Goal: Task Accomplishment & Management: Use online tool/utility

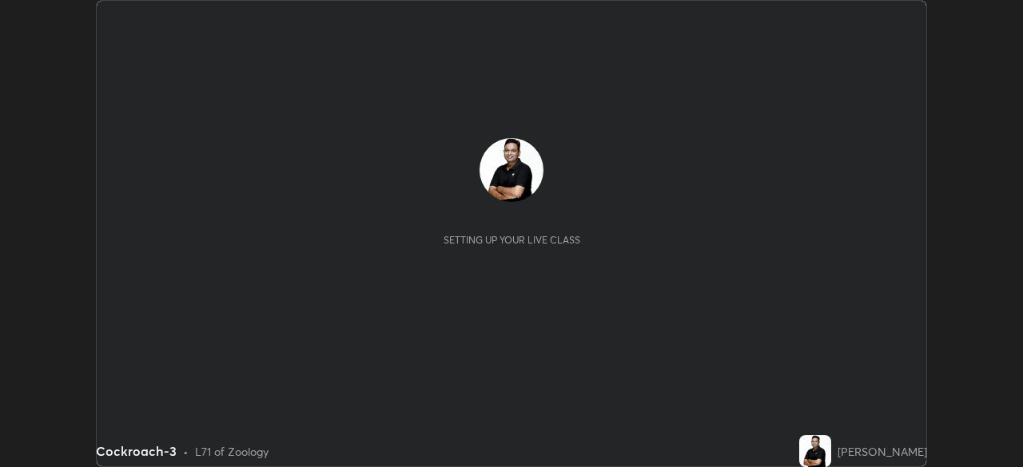
scroll to position [467, 1022]
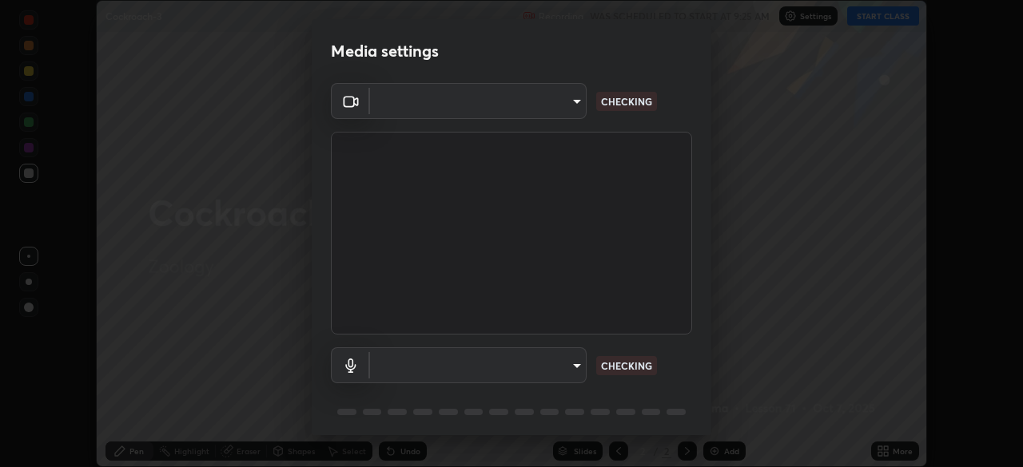
click at [571, 367] on body "Erase all Cockroach-3 Recording WAS SCHEDULED TO START AT 9:25 AM Settings STAR…" at bounding box center [511, 233] width 1023 height 467
type input "a336d64f64e55d8aa7a740c0692a000d9b2cd72565bf31e1fe246034b728a4c7"
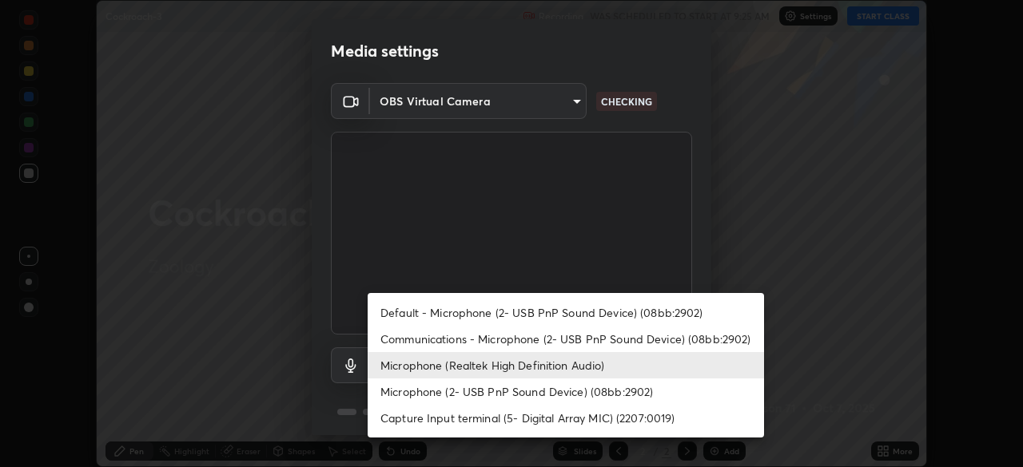
click at [557, 392] on li "Microphone (2- USB PnP Sound Device) (08bb:2902)" at bounding box center [566, 392] width 396 height 26
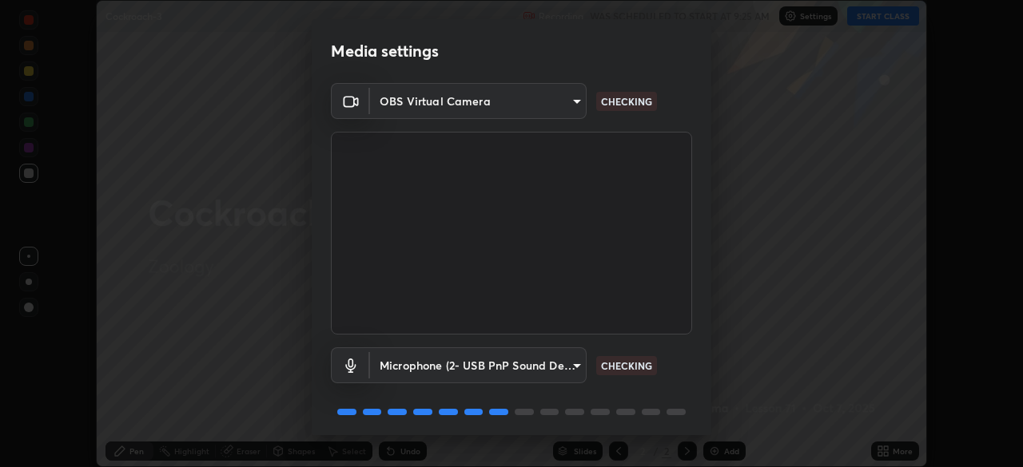
click at [558, 357] on body "Erase all Cockroach-3 Recording WAS SCHEDULED TO START AT 9:25 AM Settings STAR…" at bounding box center [511, 233] width 1023 height 467
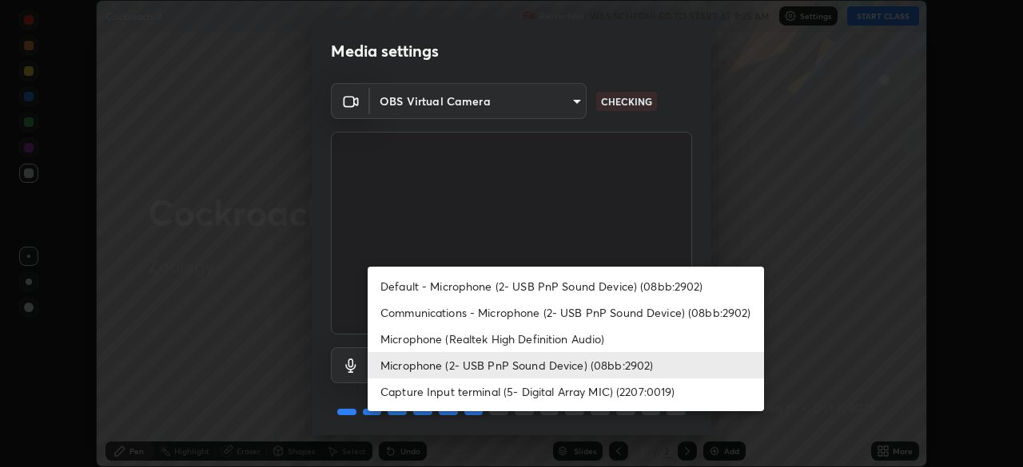
click at [560, 283] on li "Default - Microphone (2- USB PnP Sound Device) (08bb:2902)" at bounding box center [566, 286] width 396 height 26
type input "default"
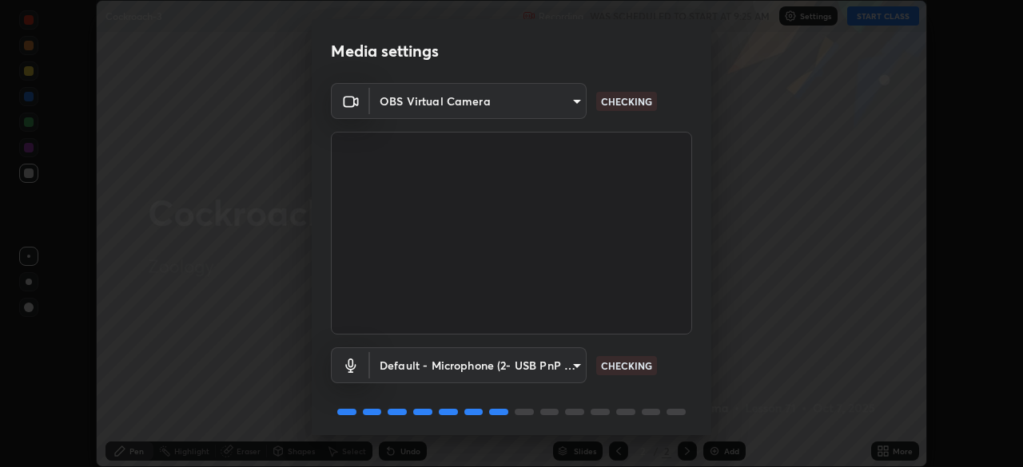
scroll to position [57, 0]
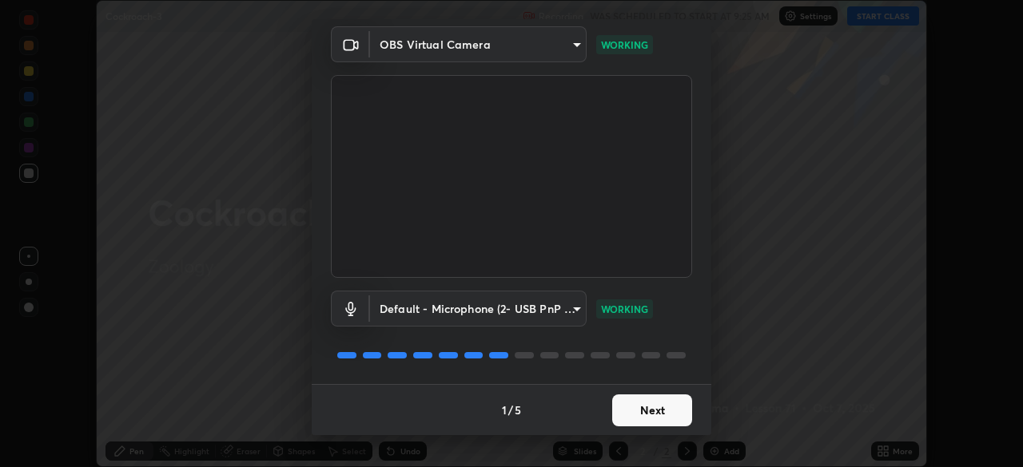
click at [667, 407] on button "Next" at bounding box center [652, 411] width 80 height 32
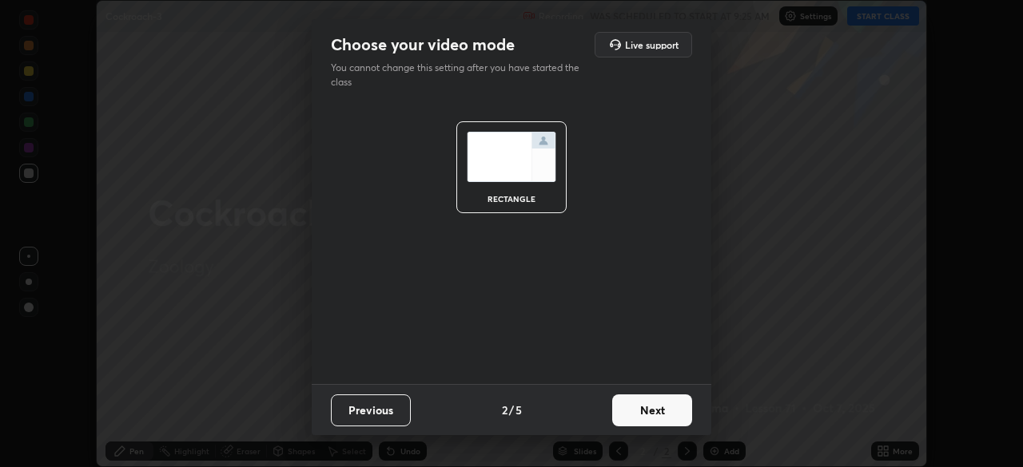
scroll to position [0, 0]
click at [670, 411] on button "Next" at bounding box center [652, 411] width 80 height 32
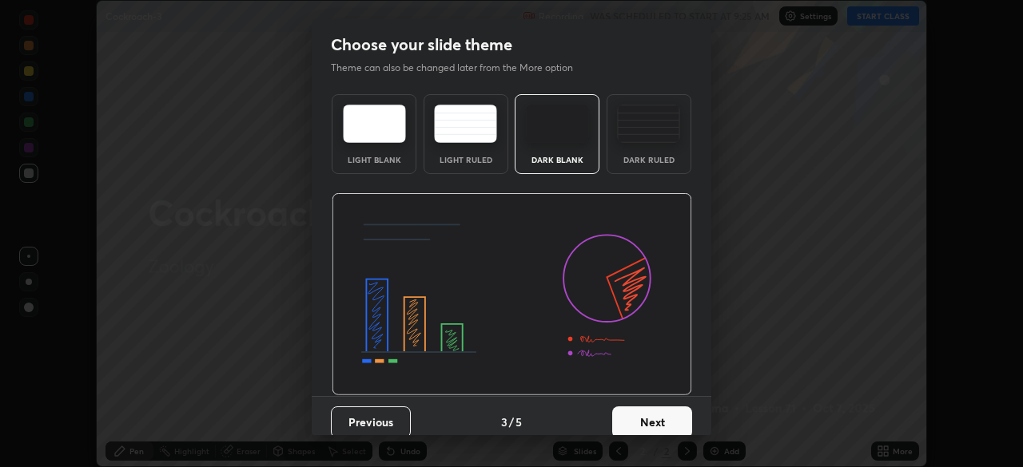
click at [674, 413] on button "Next" at bounding box center [652, 423] width 80 height 32
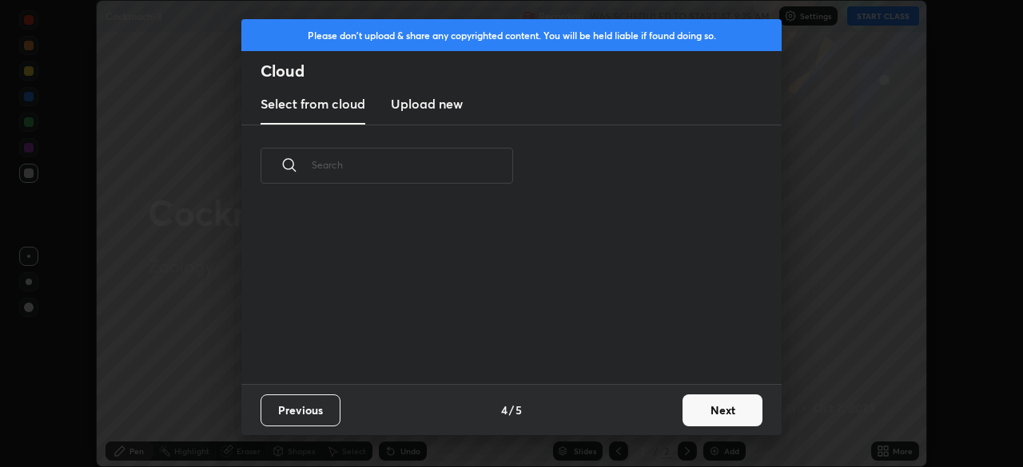
click at [708, 411] on button "Next" at bounding box center [722, 411] width 80 height 32
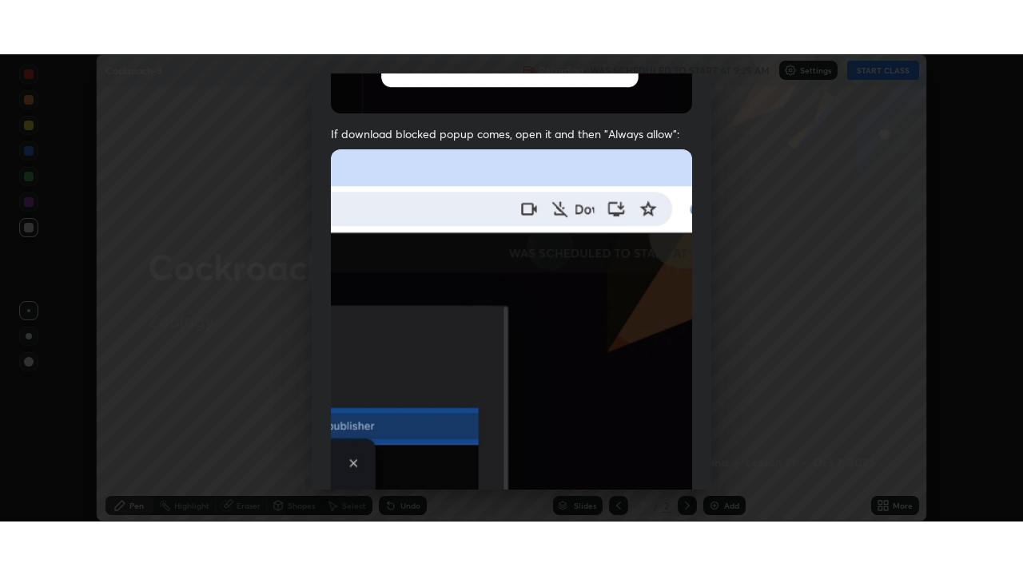
scroll to position [383, 0]
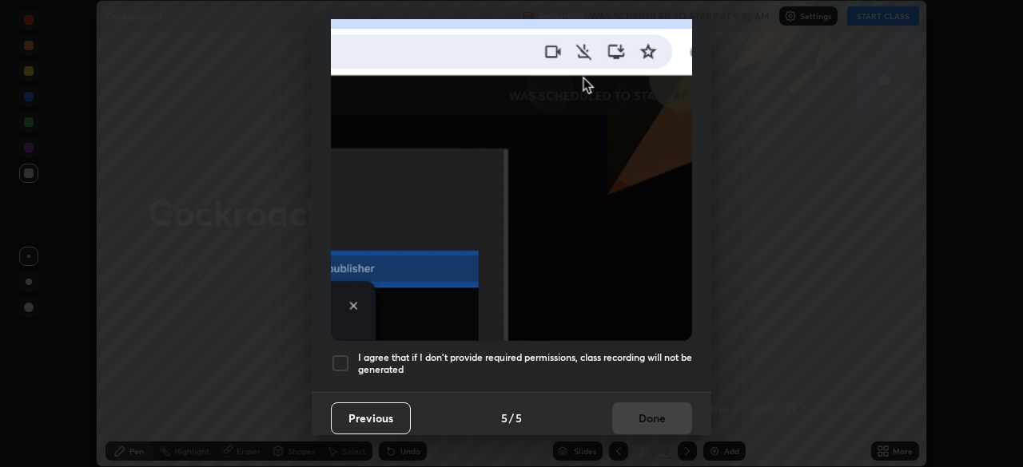
click at [344, 354] on div at bounding box center [340, 363] width 19 height 19
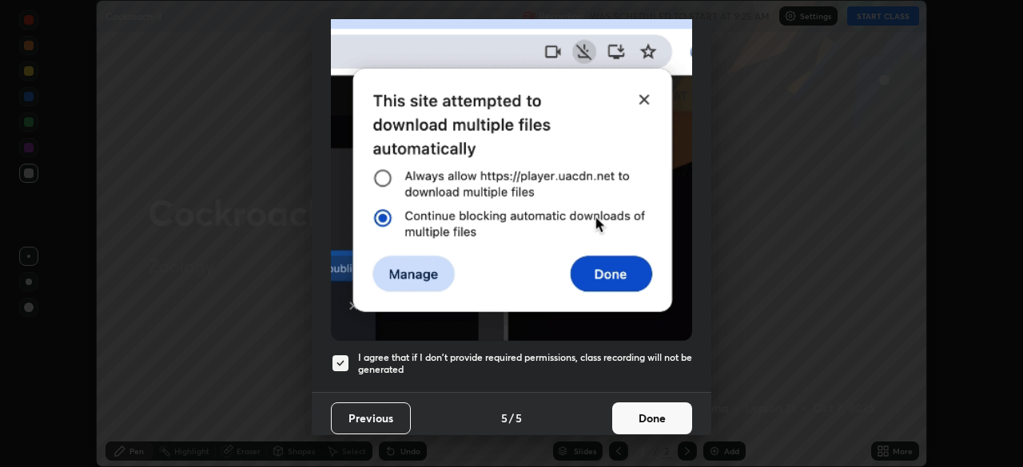
click at [662, 405] on button "Done" at bounding box center [652, 419] width 80 height 32
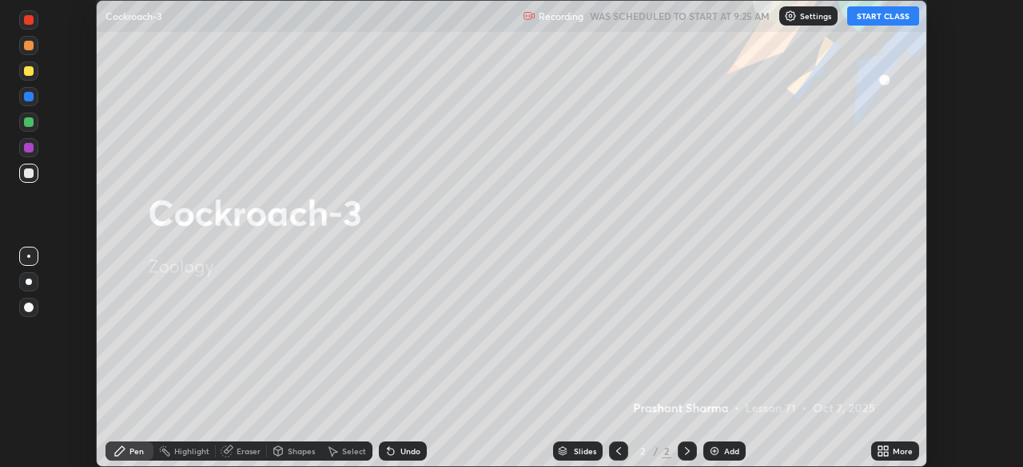
click at [895, 451] on div "More" at bounding box center [902, 451] width 20 height 8
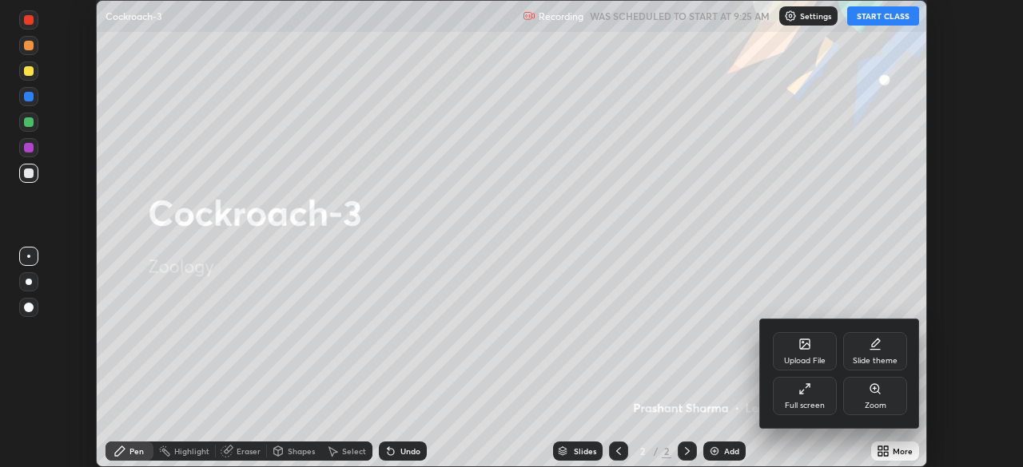
click at [877, 355] on div "Slide theme" at bounding box center [875, 351] width 64 height 38
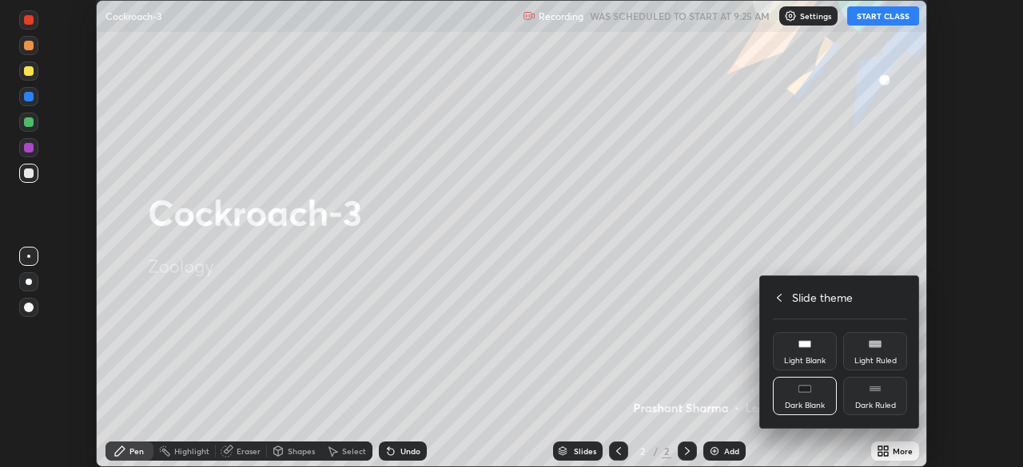
click at [817, 388] on div "Dark Blank" at bounding box center [805, 396] width 64 height 38
click at [808, 300] on h4 "Slide theme" at bounding box center [822, 297] width 61 height 17
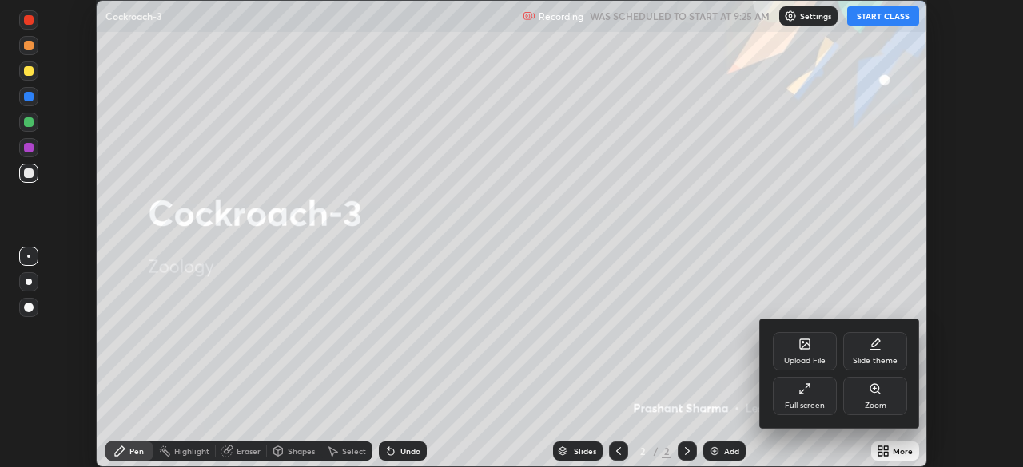
click at [813, 391] on div "Full screen" at bounding box center [805, 396] width 64 height 38
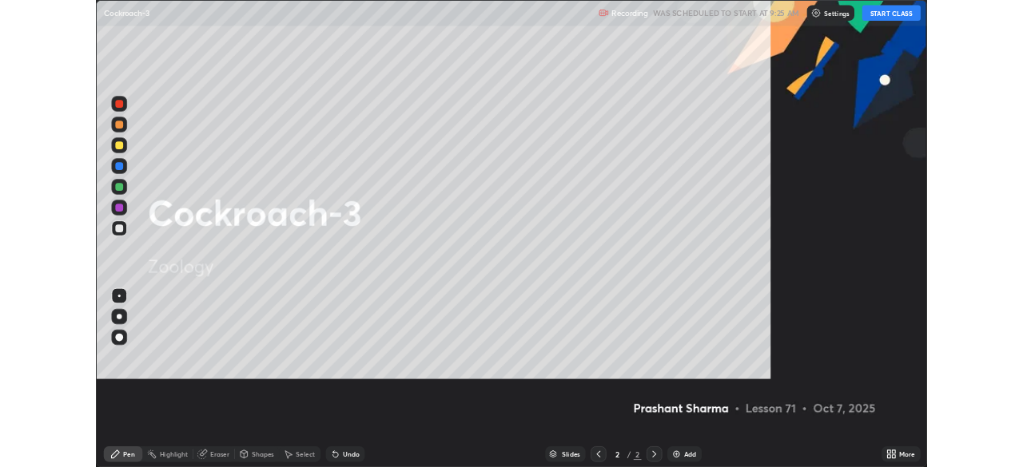
scroll to position [575, 1023]
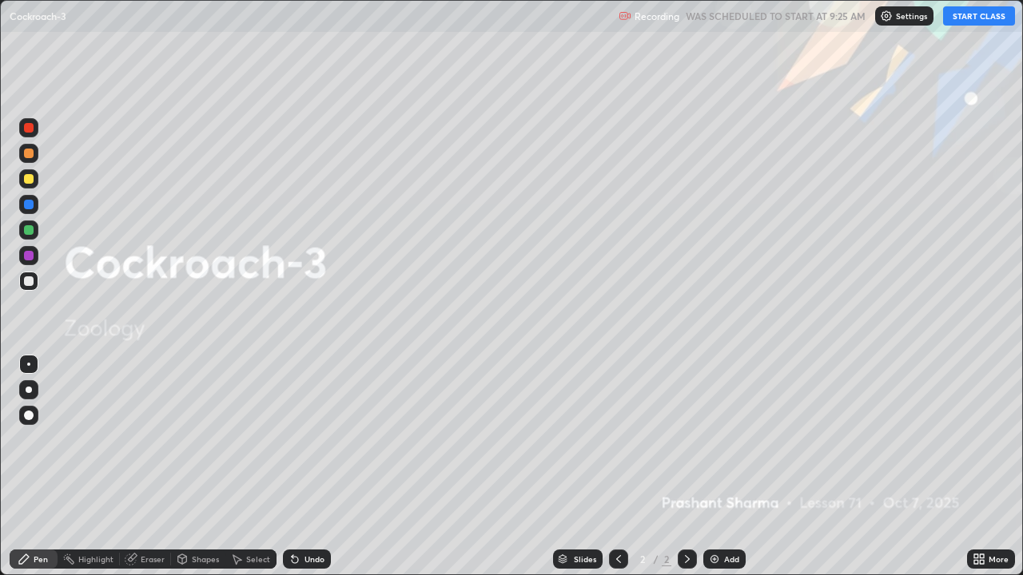
click at [733, 467] on div "Add" at bounding box center [731, 559] width 15 height 8
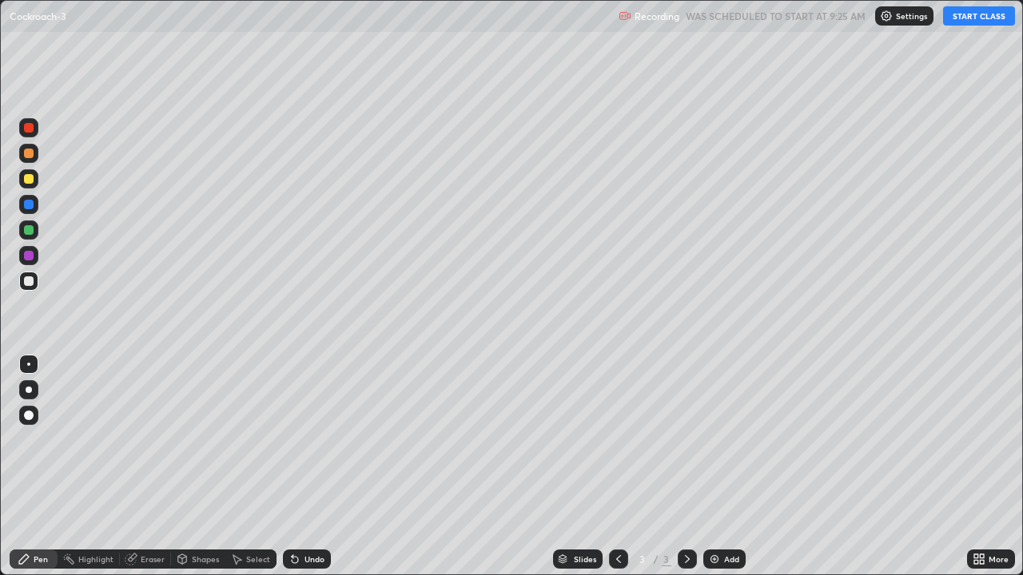
click at [975, 22] on button "START CLASS" at bounding box center [979, 15] width 72 height 19
click at [976, 15] on button "End Class" at bounding box center [982, 15] width 65 height 19
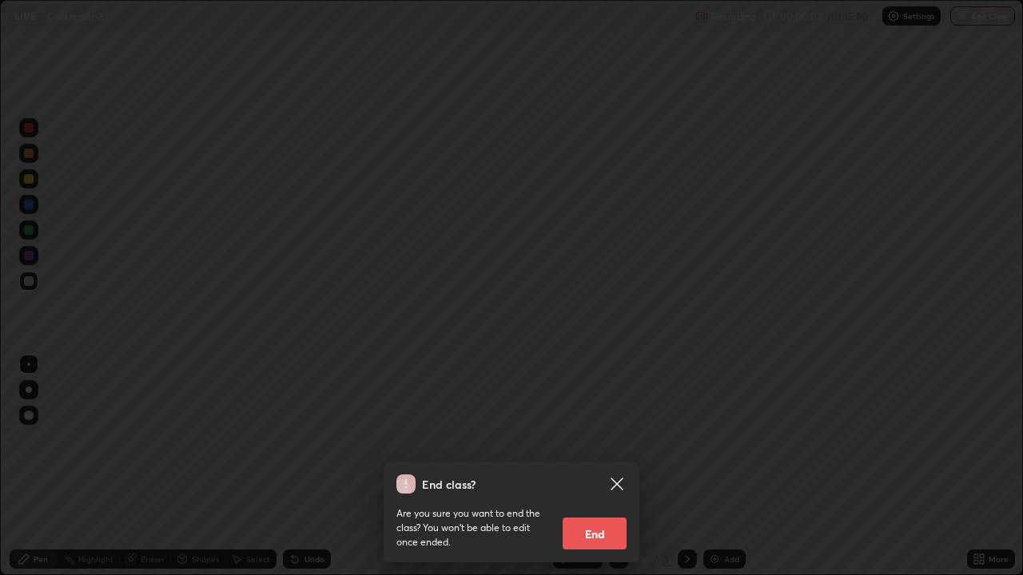
click at [615, 467] on icon at bounding box center [616, 484] width 19 height 19
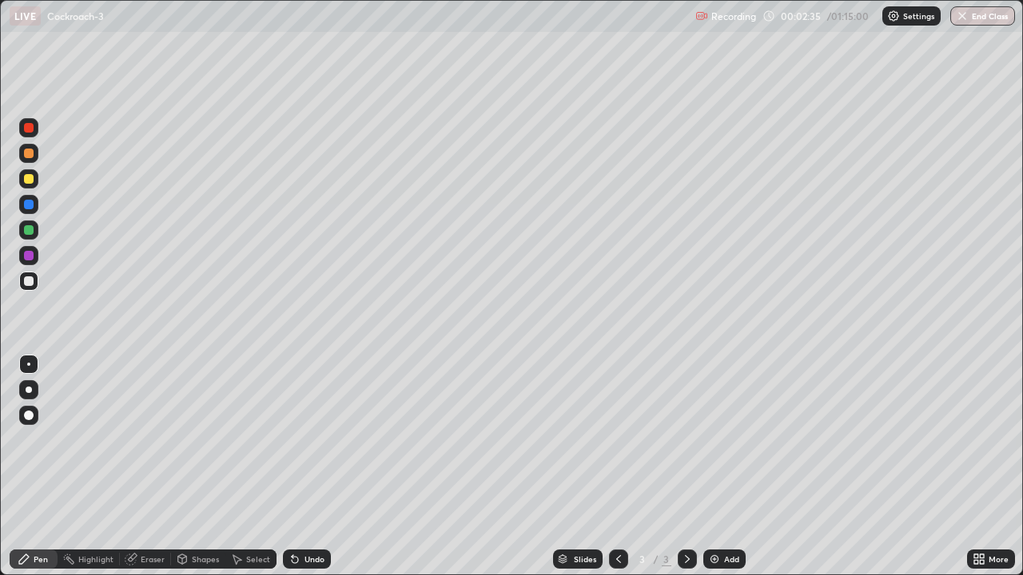
click at [32, 280] on div at bounding box center [29, 281] width 10 height 10
click at [30, 229] on div at bounding box center [29, 230] width 10 height 10
click at [28, 157] on div at bounding box center [29, 154] width 10 height 10
click at [26, 411] on div at bounding box center [29, 416] width 10 height 10
click at [27, 230] on div at bounding box center [29, 230] width 10 height 10
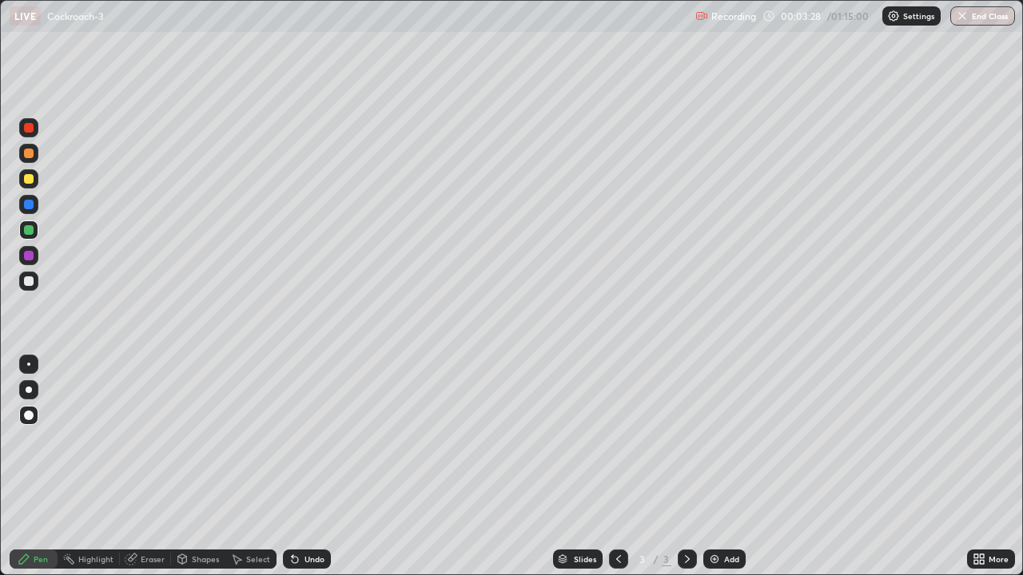
click at [28, 209] on div at bounding box center [29, 205] width 10 height 10
click at [31, 254] on div at bounding box center [29, 256] width 10 height 10
click at [255, 467] on div "Select" at bounding box center [258, 559] width 24 height 8
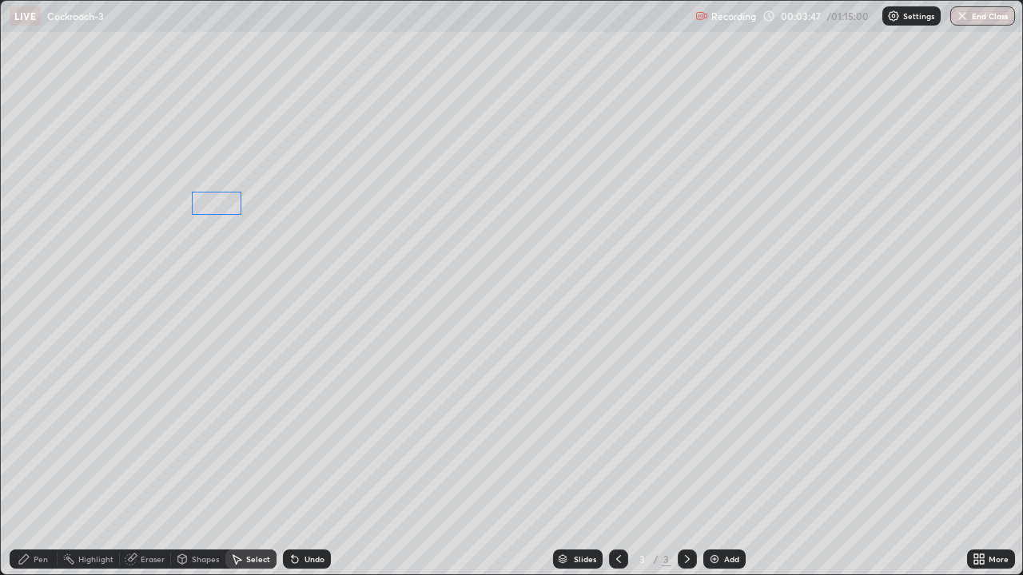
click at [220, 198] on div "0 ° Undo Copy Duplicate Duplicate to new slide Delete" at bounding box center [511, 288] width 1021 height 574
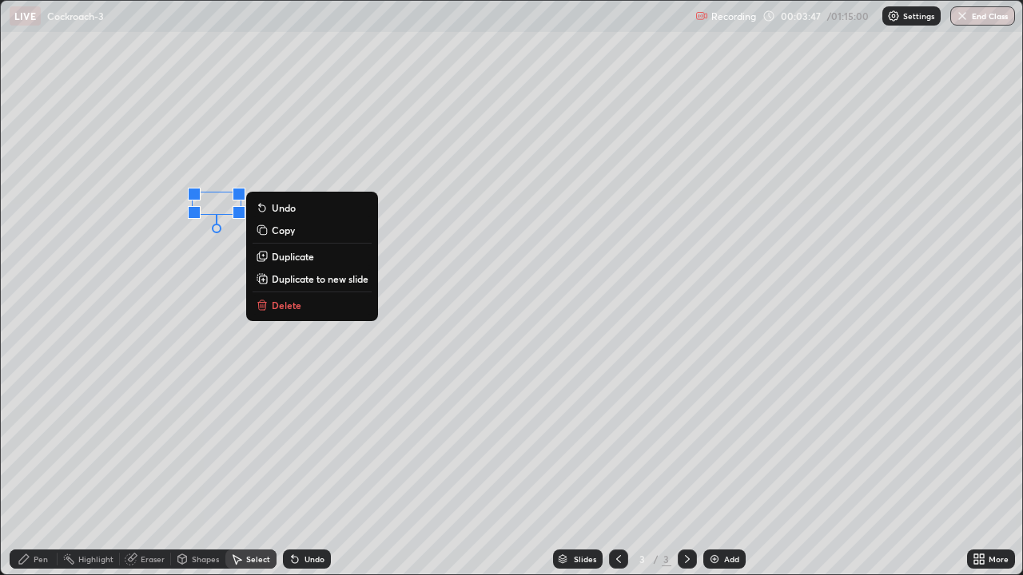
click at [178, 362] on div "0 ° Undo Copy Duplicate Duplicate to new slide Delete" at bounding box center [511, 288] width 1021 height 574
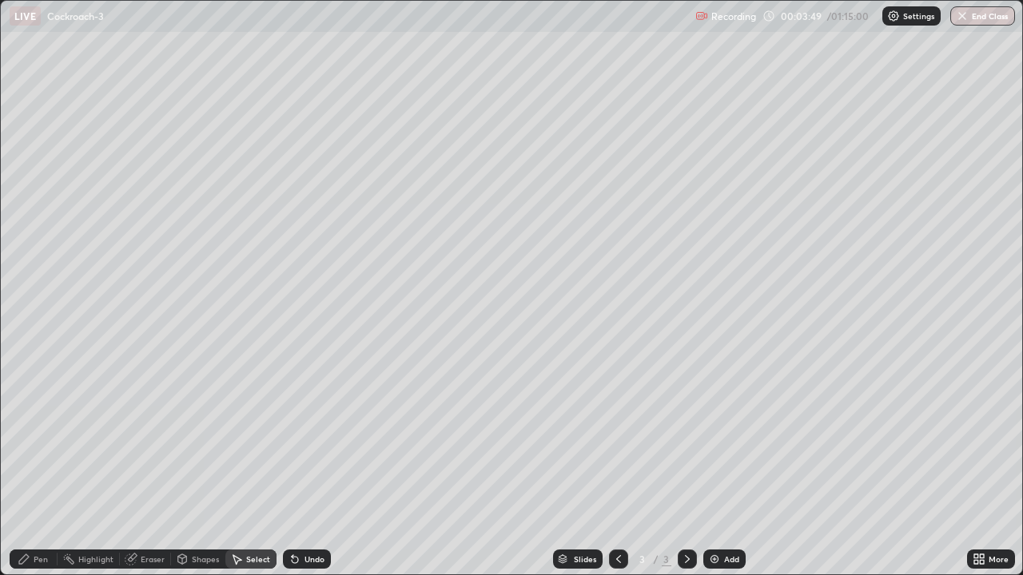
click at [38, 467] on div "Pen" at bounding box center [41, 559] width 14 height 8
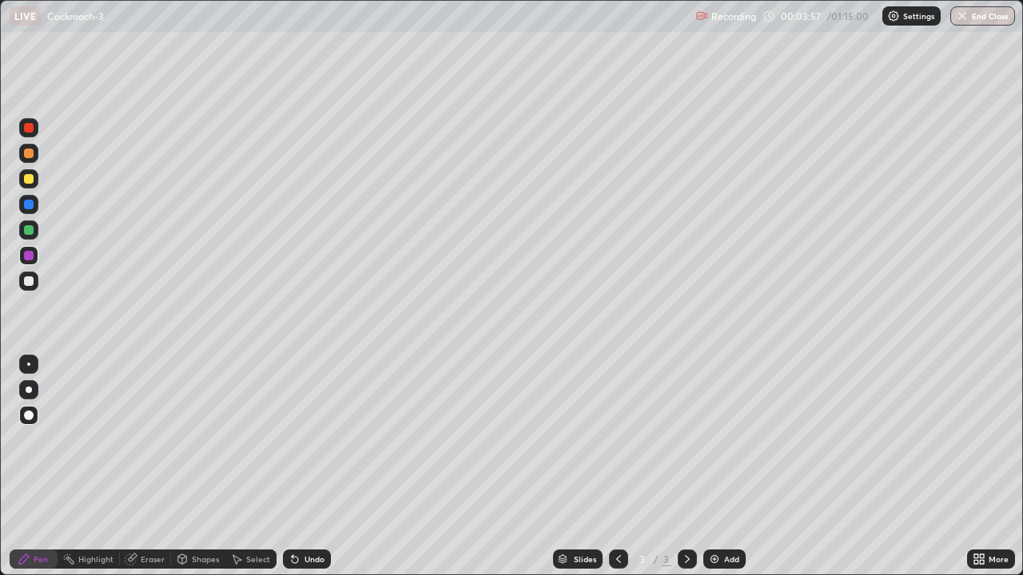
click at [30, 156] on div at bounding box center [29, 154] width 10 height 10
click at [29, 364] on div at bounding box center [28, 364] width 3 height 3
click at [26, 253] on div at bounding box center [29, 256] width 10 height 10
click at [305, 467] on div "Undo" at bounding box center [307, 559] width 48 height 19
click at [28, 282] on div at bounding box center [29, 281] width 10 height 10
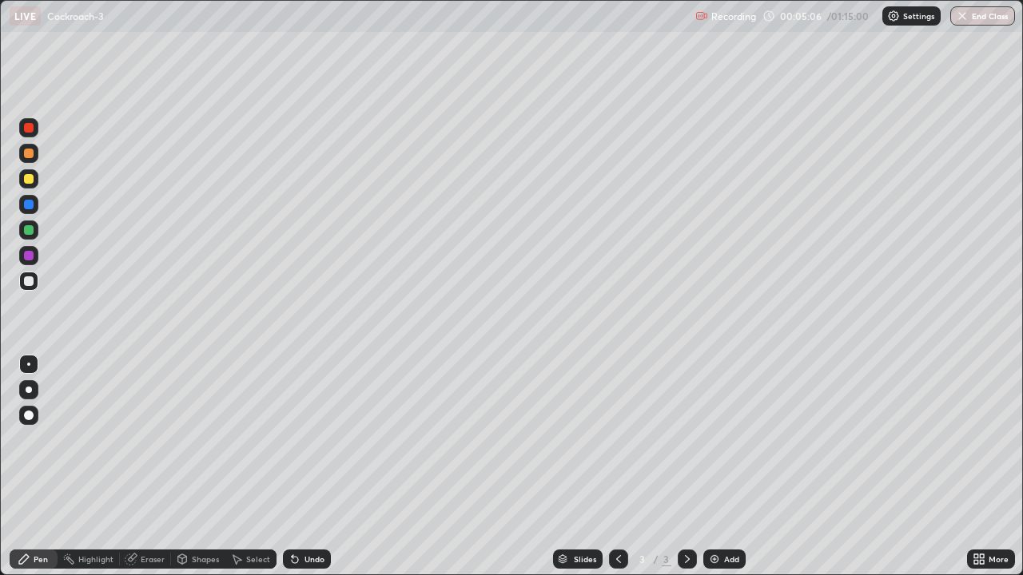
click at [312, 467] on div "Undo" at bounding box center [307, 559] width 48 height 19
click at [26, 185] on div at bounding box center [28, 178] width 19 height 19
click at [309, 467] on div "Undo" at bounding box center [307, 559] width 48 height 19
click at [308, 467] on div "Undo" at bounding box center [314, 559] width 20 height 8
click at [307, 467] on div "Undo" at bounding box center [314, 559] width 20 height 8
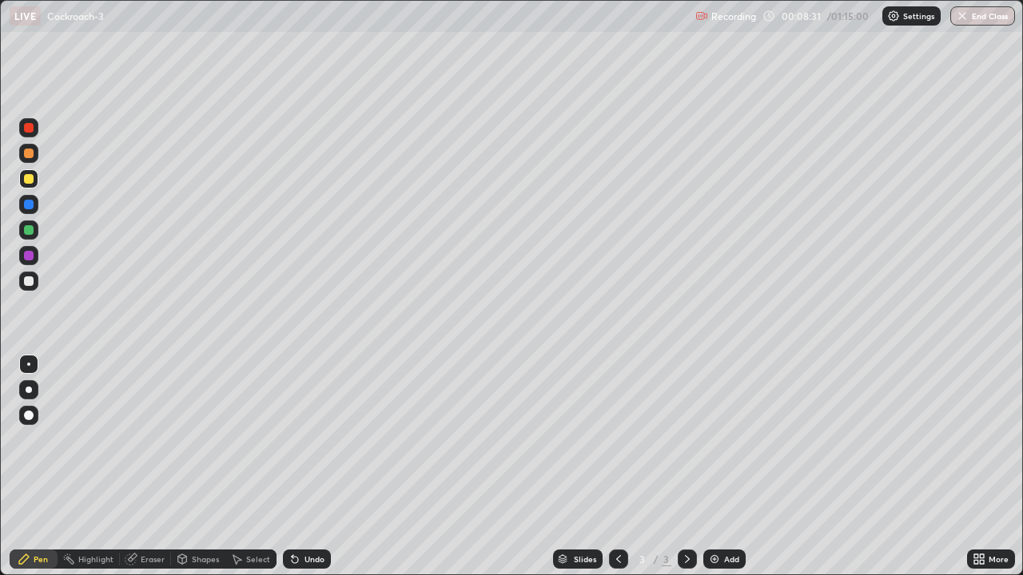
click at [307, 467] on div "Undo" at bounding box center [307, 559] width 48 height 19
click at [301, 467] on div "Undo" at bounding box center [307, 559] width 48 height 19
click at [298, 467] on icon at bounding box center [294, 559] width 13 height 13
click at [304, 467] on div "Undo" at bounding box center [314, 559] width 20 height 8
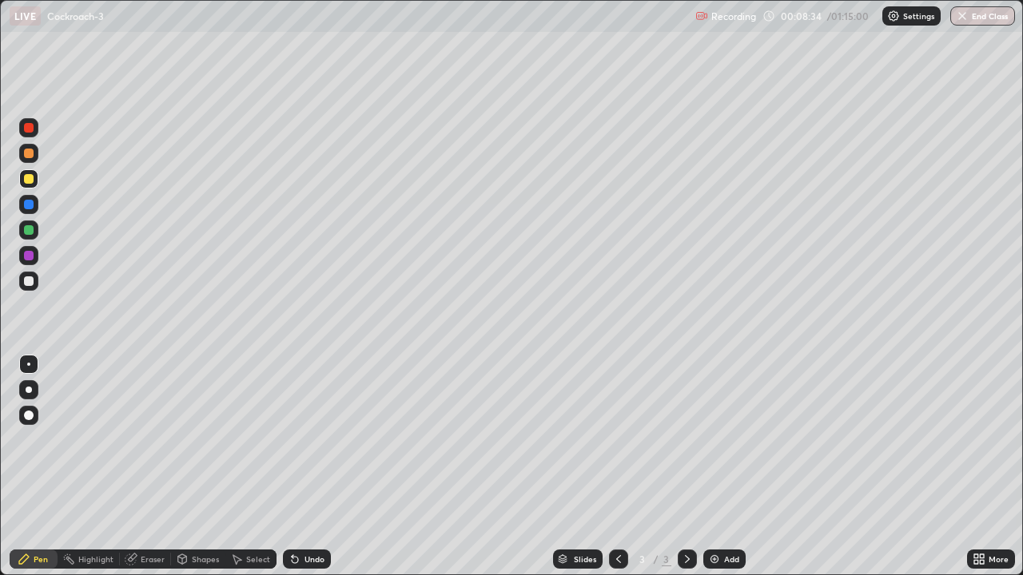
click at [304, 467] on div "Undo" at bounding box center [314, 559] width 20 height 8
click at [305, 467] on div "Undo" at bounding box center [314, 559] width 20 height 8
click at [304, 467] on div "Undo" at bounding box center [314, 559] width 20 height 8
click at [314, 467] on div "Undo" at bounding box center [314, 559] width 20 height 8
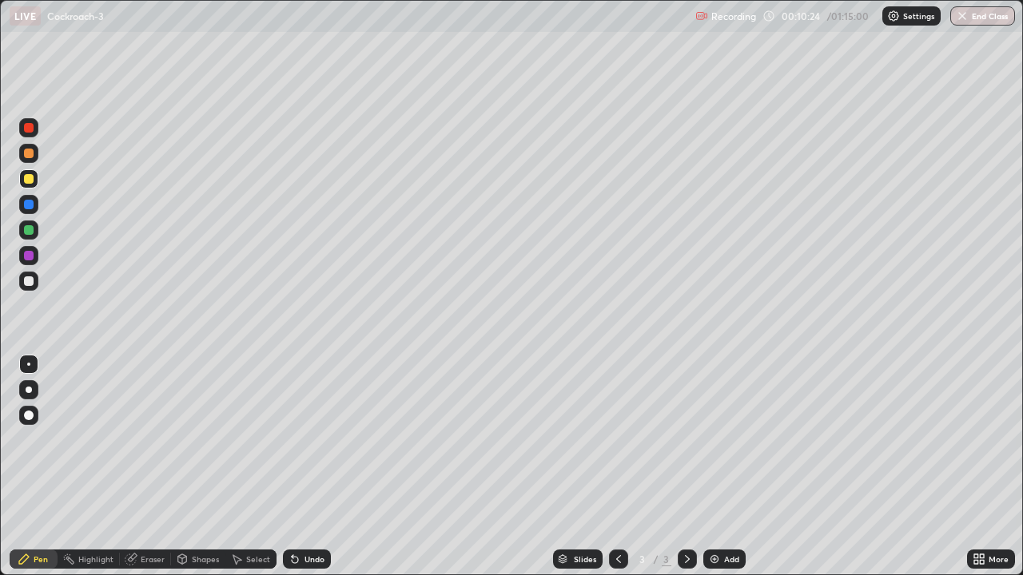
click at [312, 467] on div "Undo" at bounding box center [314, 559] width 20 height 8
click at [314, 467] on div "Undo" at bounding box center [314, 559] width 20 height 8
click at [313, 467] on div "Undo" at bounding box center [314, 559] width 20 height 8
click at [311, 467] on div "Undo" at bounding box center [314, 559] width 20 height 8
click at [312, 467] on div "Undo" at bounding box center [314, 559] width 20 height 8
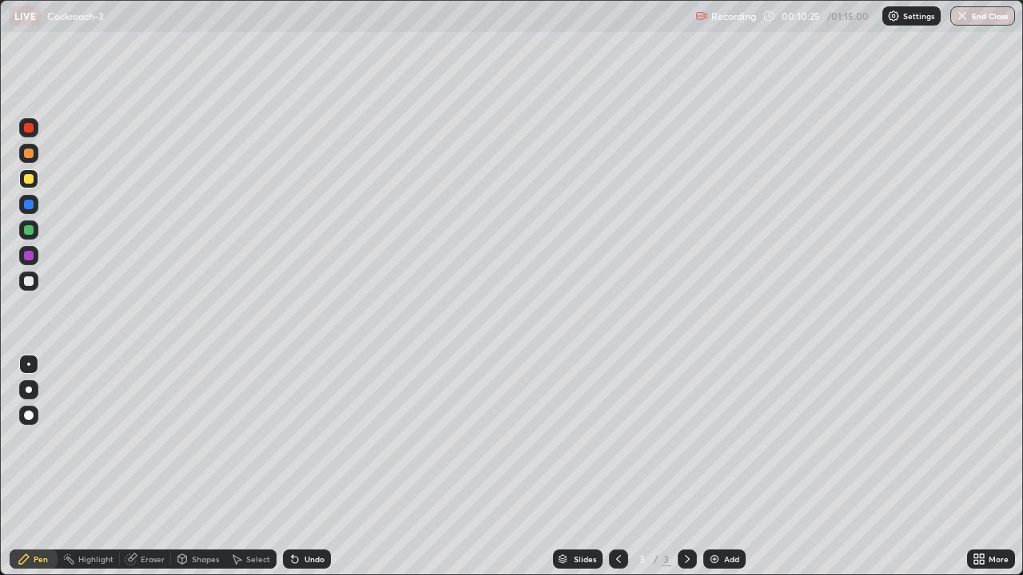
click at [309, 467] on div "Undo" at bounding box center [314, 559] width 20 height 8
click at [306, 467] on div "Undo" at bounding box center [314, 559] width 20 height 8
click at [307, 467] on div "Undo" at bounding box center [314, 559] width 20 height 8
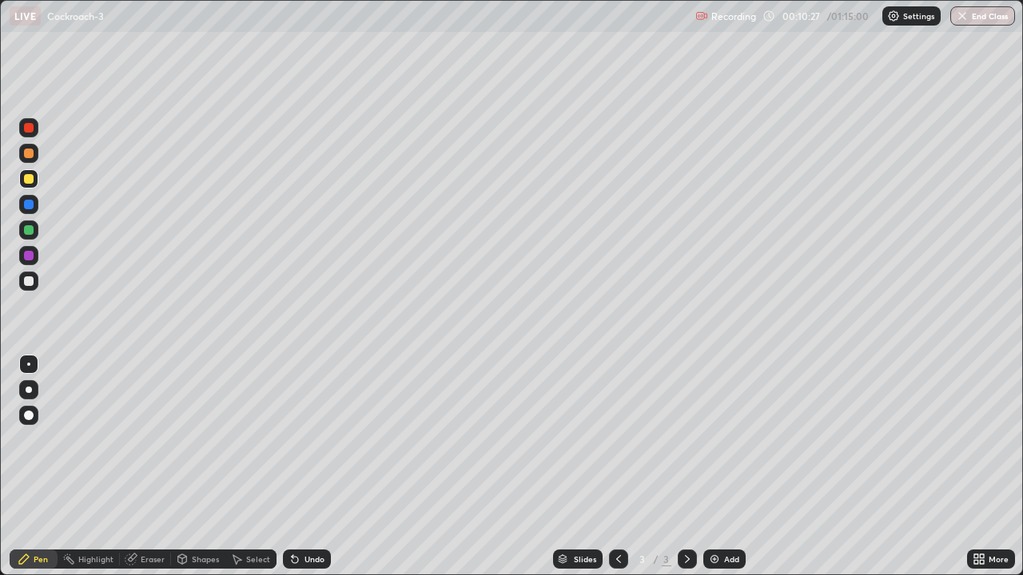
click at [306, 467] on div "Undo" at bounding box center [314, 559] width 20 height 8
click at [308, 467] on div "Undo" at bounding box center [314, 559] width 20 height 8
click at [309, 467] on div "Undo" at bounding box center [314, 559] width 20 height 8
click at [310, 467] on div "Undo" at bounding box center [314, 559] width 20 height 8
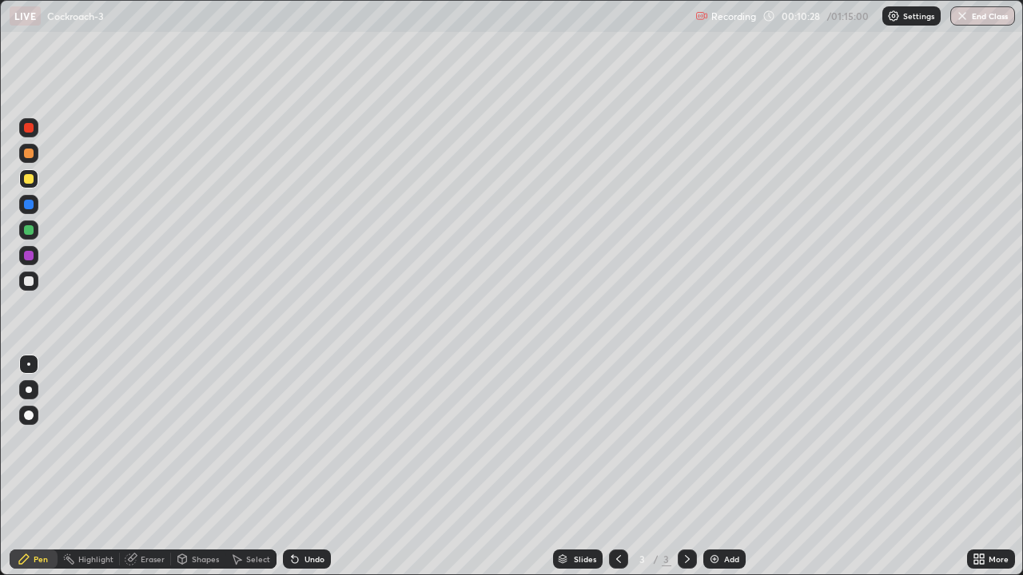
click at [312, 467] on div "Undo" at bounding box center [314, 559] width 20 height 8
click at [315, 467] on div "Undo" at bounding box center [314, 559] width 20 height 8
click at [311, 467] on div "Undo" at bounding box center [314, 559] width 20 height 8
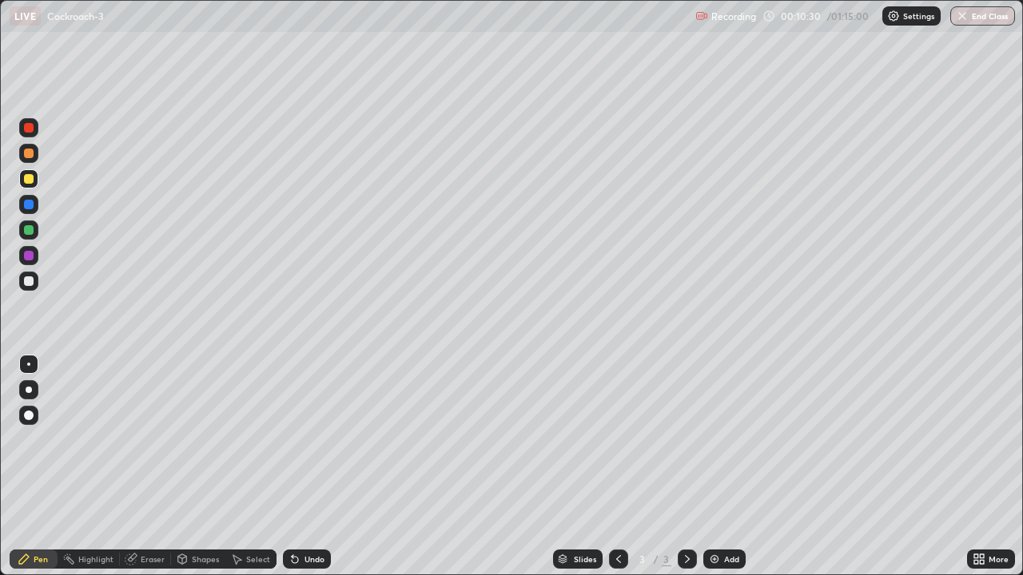
click at [312, 467] on div "Undo" at bounding box center [314, 559] width 20 height 8
click at [720, 467] on div "Add" at bounding box center [724, 559] width 42 height 19
click at [613, 467] on icon at bounding box center [618, 559] width 13 height 13
click at [304, 467] on div "Undo" at bounding box center [314, 559] width 20 height 8
click at [683, 467] on div at bounding box center [687, 559] width 19 height 19
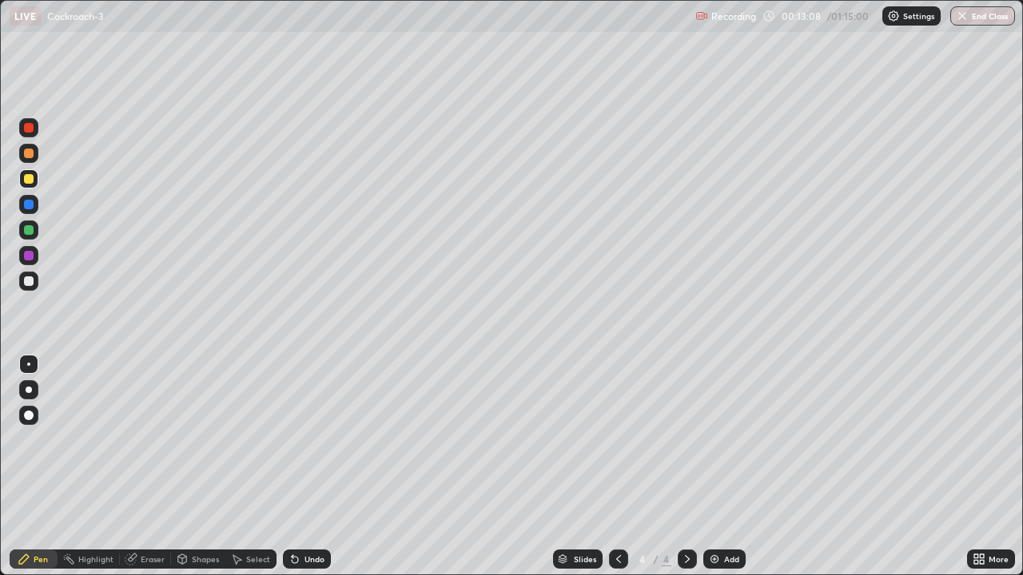
click at [32, 281] on div at bounding box center [29, 281] width 10 height 10
click at [28, 154] on div at bounding box center [29, 154] width 10 height 10
click at [308, 467] on div "Undo" at bounding box center [307, 559] width 48 height 19
click at [308, 467] on div "Undo" at bounding box center [314, 559] width 20 height 8
click at [304, 467] on div "Undo" at bounding box center [307, 559] width 48 height 19
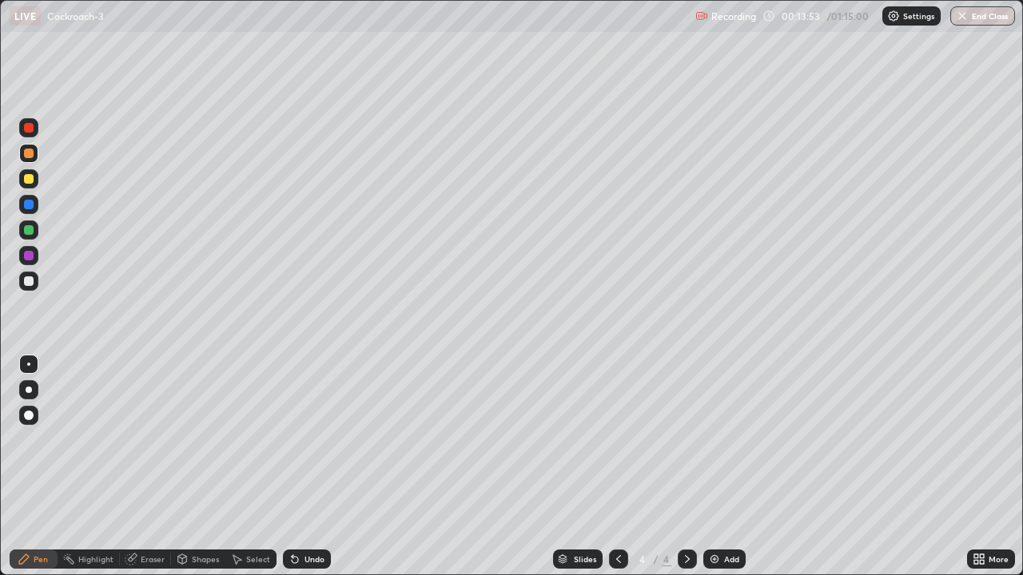
click at [305, 467] on div "Undo" at bounding box center [314, 559] width 20 height 8
click at [28, 284] on div at bounding box center [29, 281] width 10 height 10
click at [30, 156] on div at bounding box center [29, 154] width 10 height 10
click at [31, 256] on div at bounding box center [29, 256] width 10 height 10
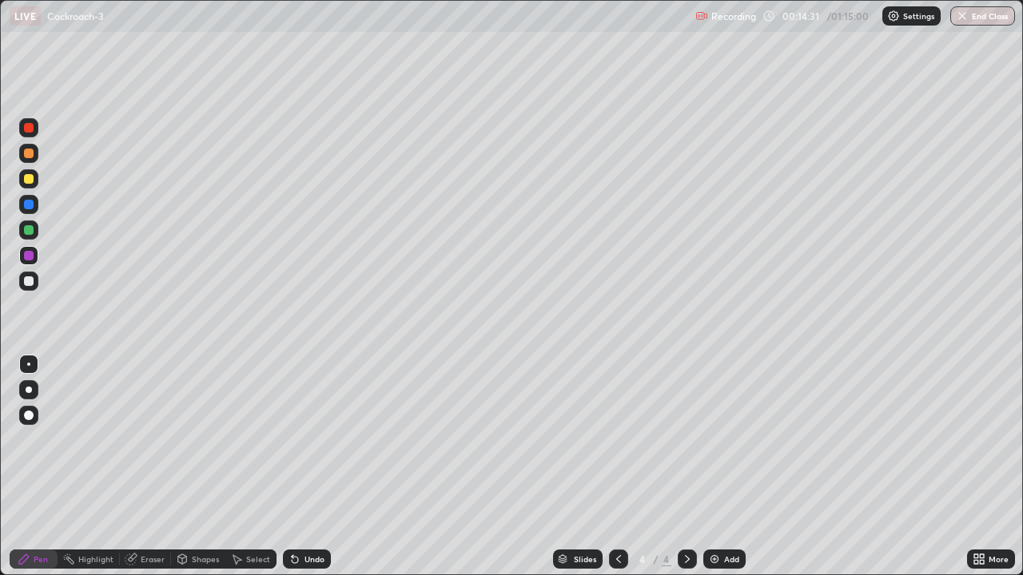
click at [29, 231] on div at bounding box center [29, 230] width 10 height 10
click at [27, 277] on div at bounding box center [29, 281] width 10 height 10
click at [29, 180] on div at bounding box center [29, 179] width 10 height 10
click at [262, 467] on div "Select" at bounding box center [250, 559] width 51 height 19
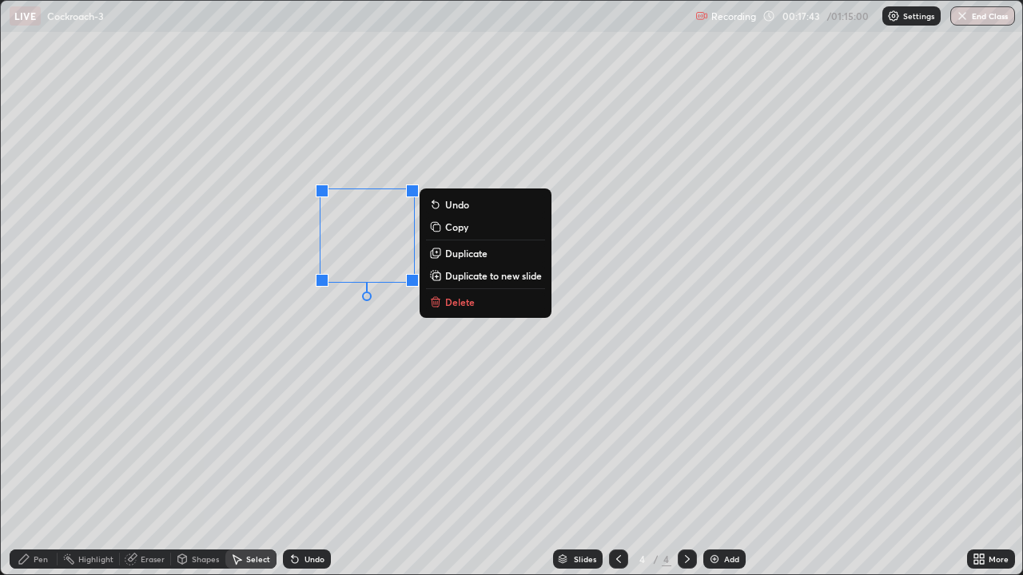
click at [454, 302] on p "Delete" at bounding box center [460, 302] width 30 height 13
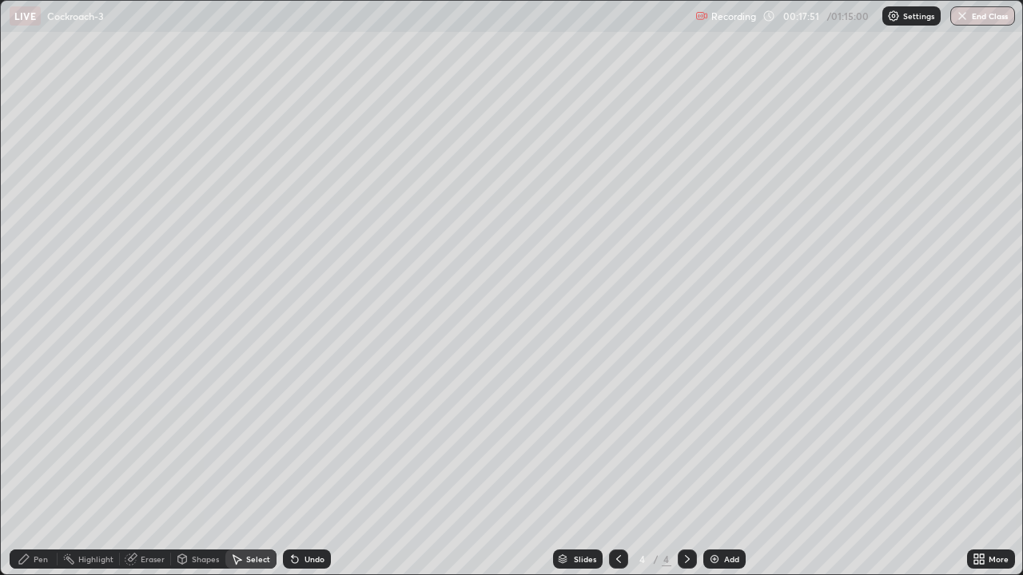
click at [41, 467] on div "Pen" at bounding box center [41, 559] width 14 height 8
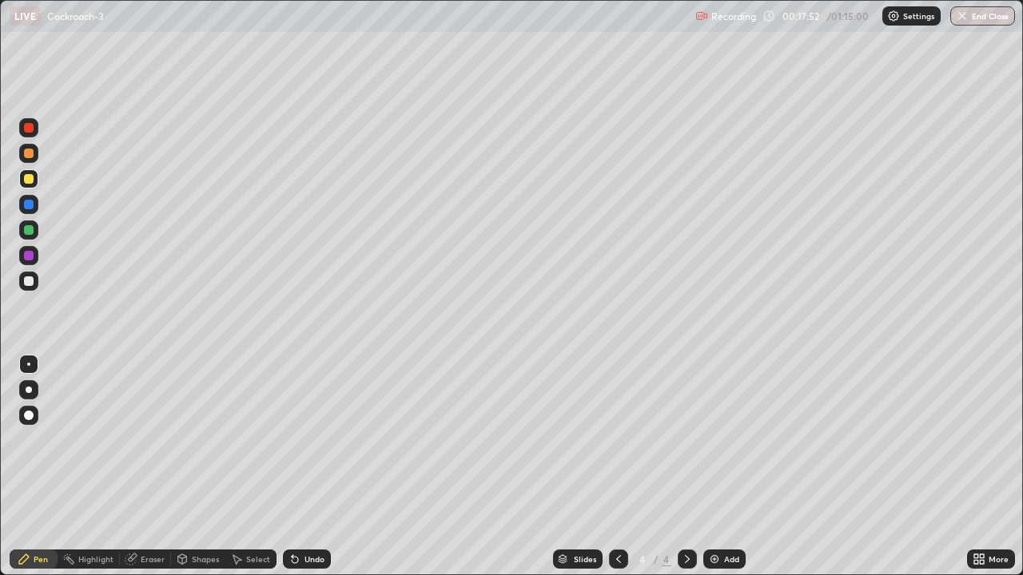
click at [27, 231] on div at bounding box center [29, 230] width 10 height 10
click at [255, 467] on div "Select" at bounding box center [258, 559] width 24 height 8
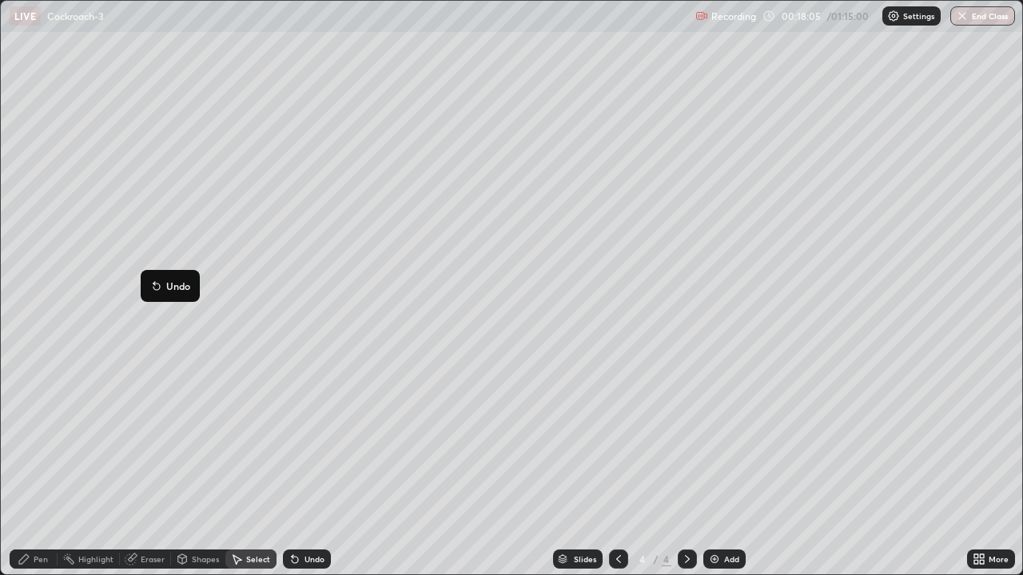
click at [151, 318] on div "0 ° Undo Copy Duplicate Duplicate to new slide Delete" at bounding box center [511, 288] width 1021 height 574
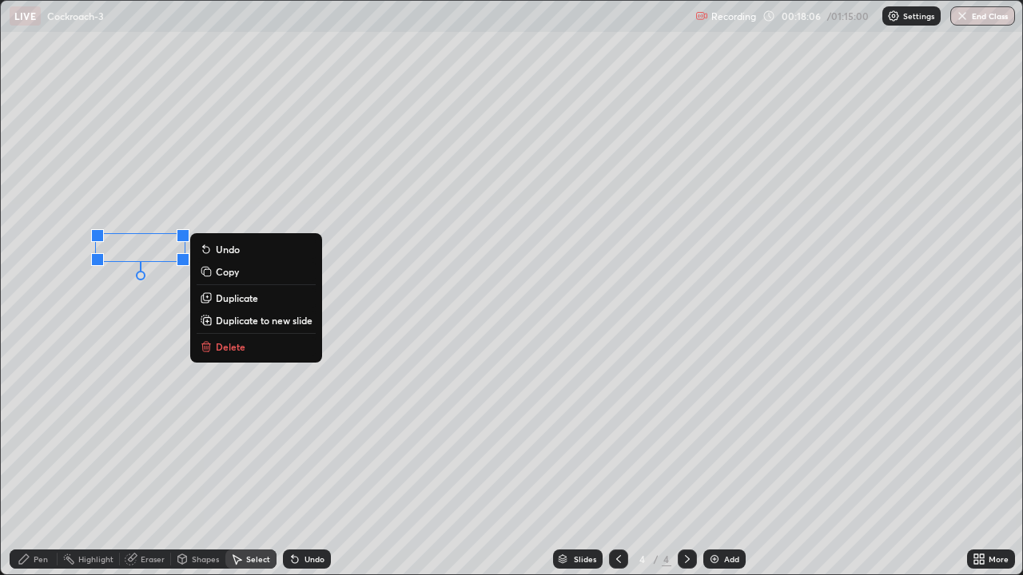
click at [223, 271] on p "Copy" at bounding box center [227, 271] width 23 height 13
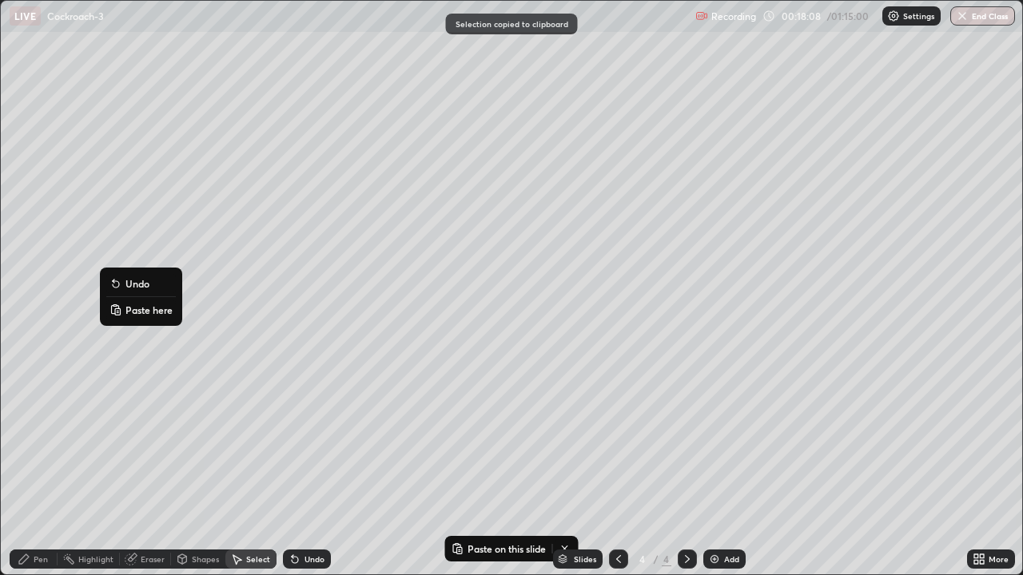
click at [137, 310] on p "Paste here" at bounding box center [148, 310] width 47 height 13
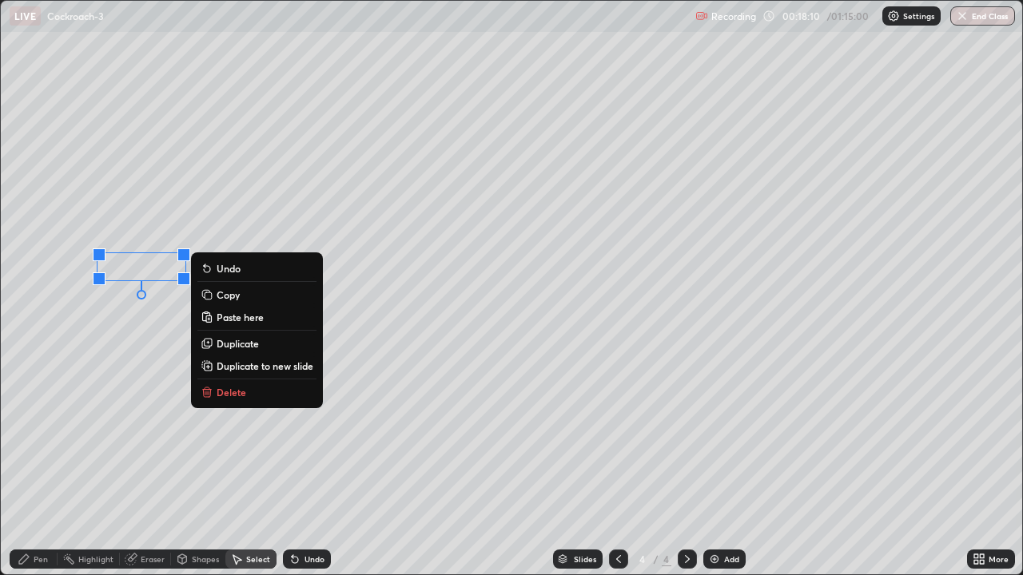
click at [110, 316] on div "0 ° Undo Copy Paste here Duplicate Duplicate to new slide Delete" at bounding box center [511, 288] width 1021 height 574
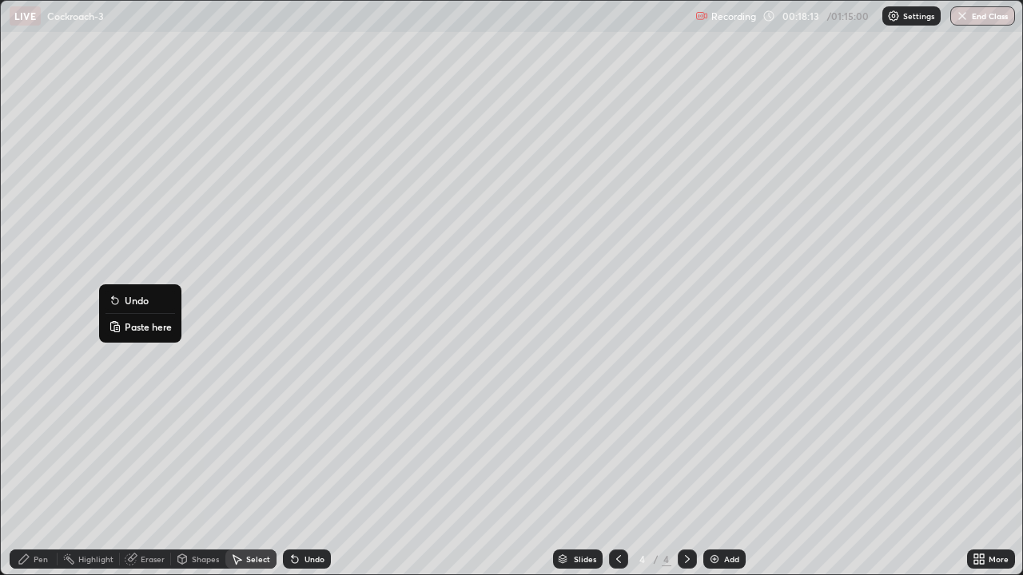
click at [130, 327] on p "Paste here" at bounding box center [148, 326] width 47 height 13
click at [109, 338] on div "0 ° Undo Copy Paste here Duplicate Duplicate to new slide Delete" at bounding box center [511, 288] width 1021 height 574
click at [36, 467] on div "Pen" at bounding box center [34, 559] width 48 height 19
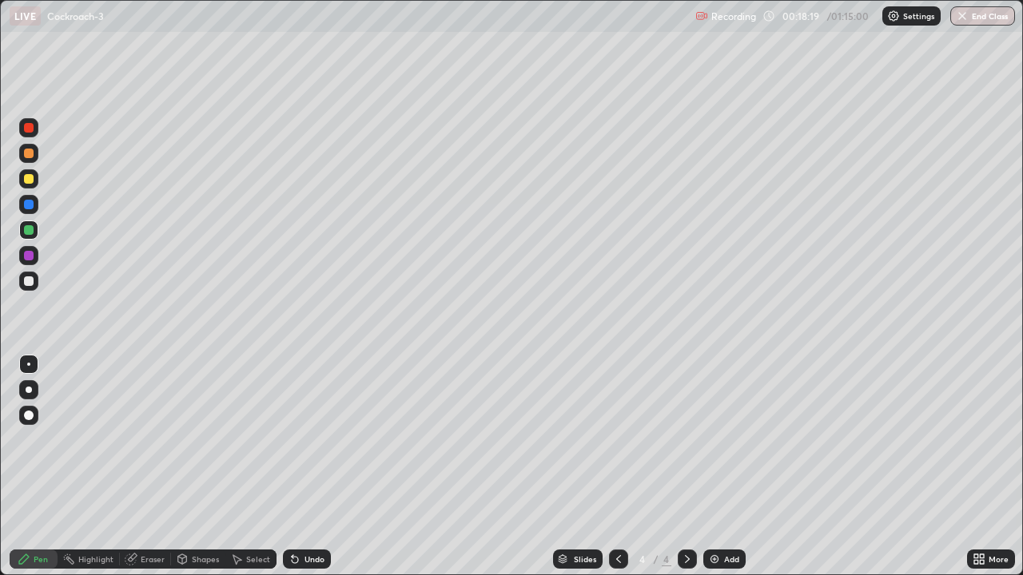
click at [29, 278] on div at bounding box center [29, 281] width 10 height 10
click at [32, 177] on div at bounding box center [29, 179] width 10 height 10
click at [259, 467] on div "Select" at bounding box center [258, 559] width 24 height 8
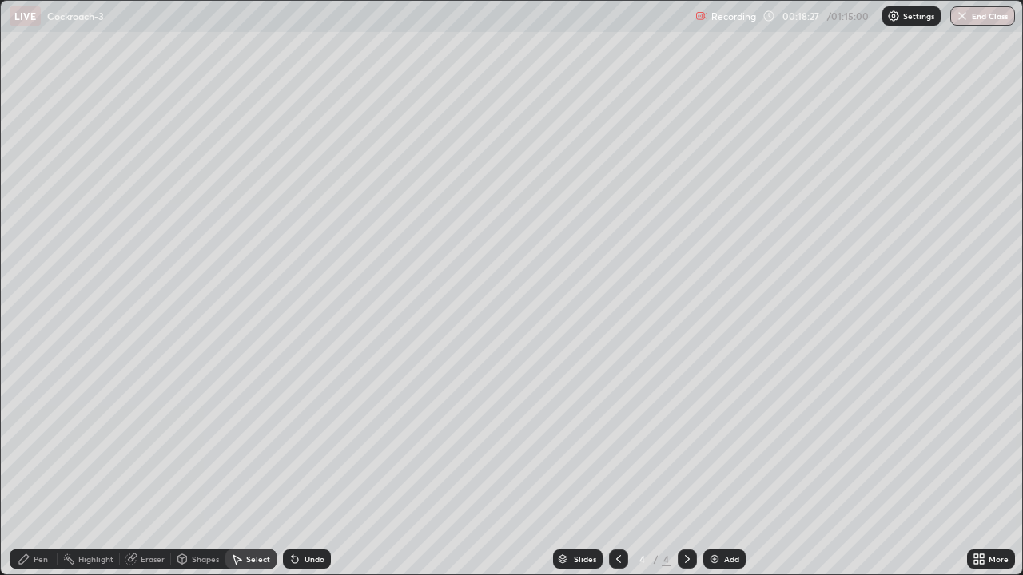
click at [312, 467] on div "Undo" at bounding box center [314, 559] width 20 height 8
click at [250, 467] on div "Select" at bounding box center [258, 559] width 24 height 8
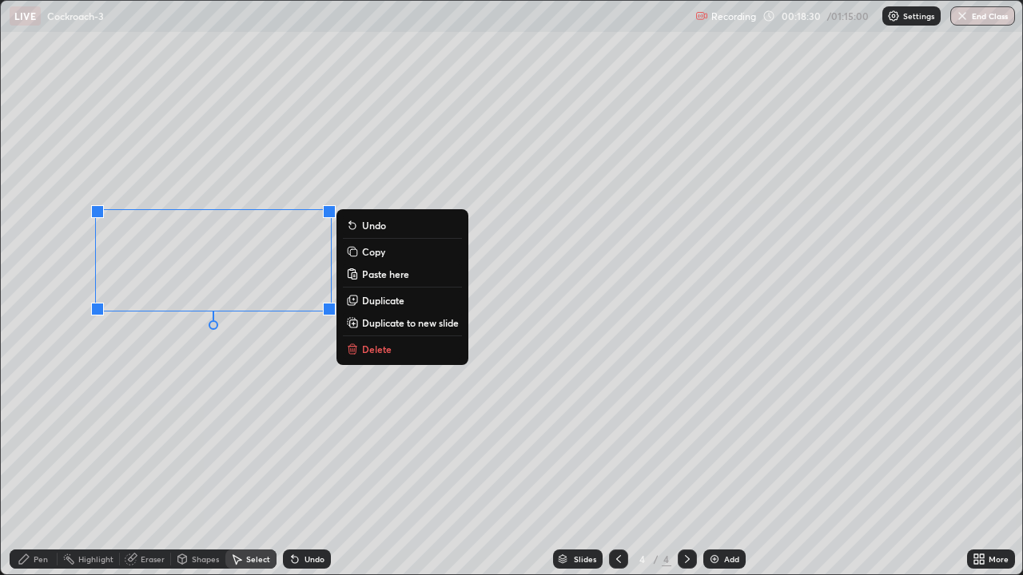
click at [375, 253] on p "Copy" at bounding box center [373, 251] width 23 height 13
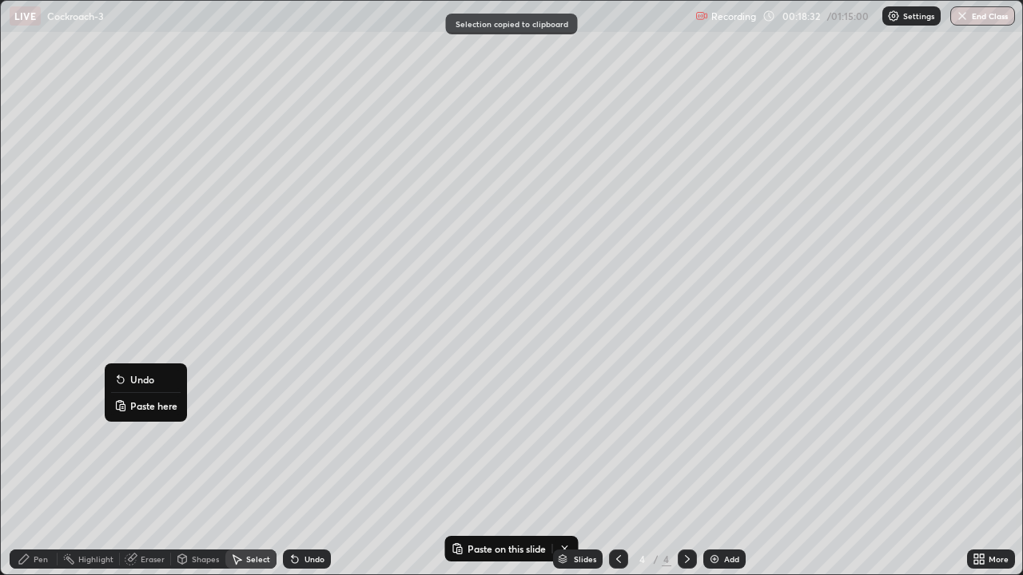
click at [139, 408] on p "Paste here" at bounding box center [153, 405] width 47 height 13
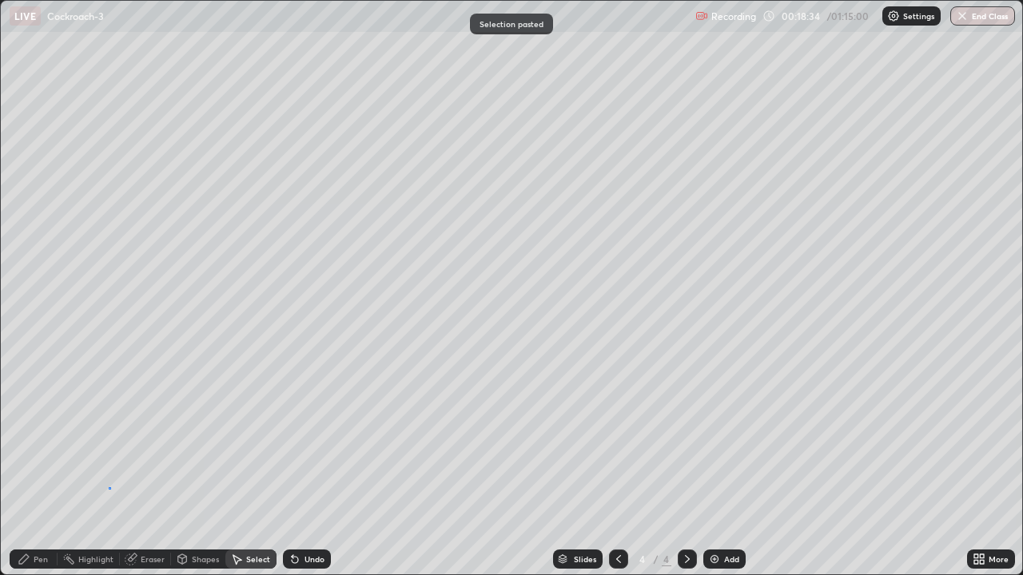
click at [109, 467] on div "0 ° Undo Copy Paste here Duplicate Duplicate to new slide Delete" at bounding box center [511, 288] width 1021 height 574
click at [37, 467] on div "Pen" at bounding box center [41, 559] width 14 height 8
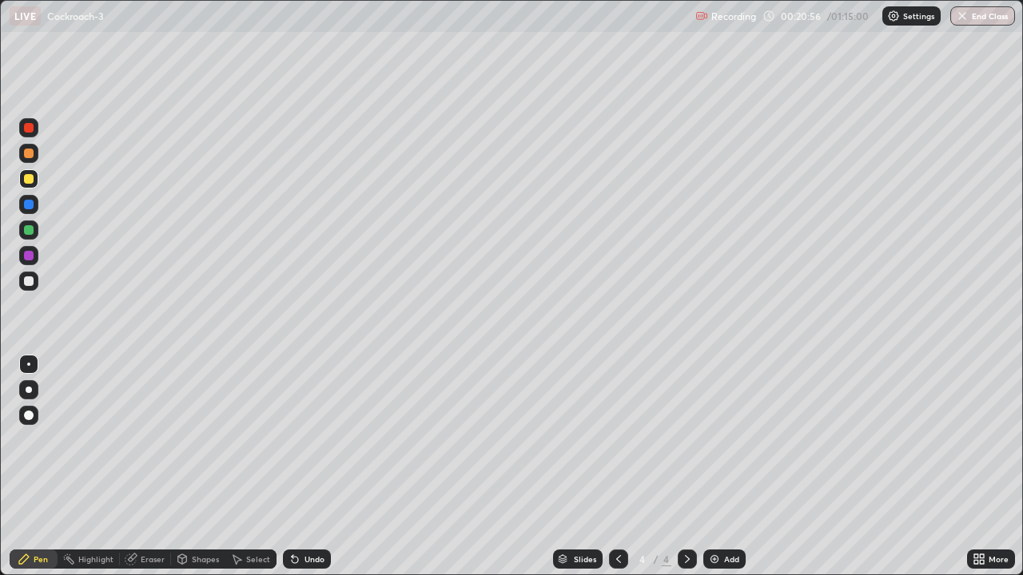
click at [729, 467] on div "Add" at bounding box center [731, 559] width 15 height 8
click at [26, 182] on div at bounding box center [29, 179] width 10 height 10
click at [30, 232] on div at bounding box center [29, 230] width 10 height 10
click at [260, 467] on div "Select" at bounding box center [250, 559] width 51 height 19
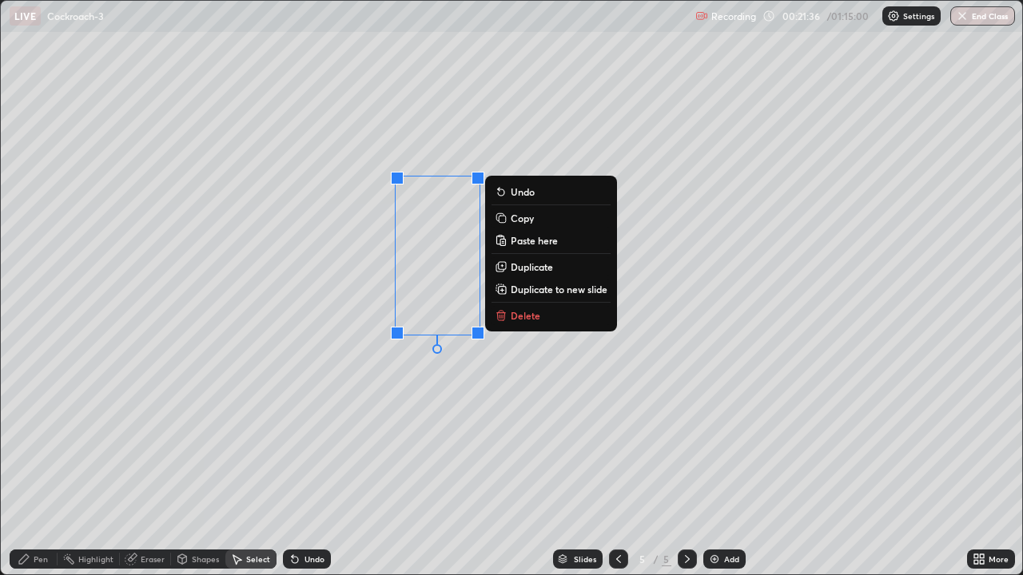
click at [337, 372] on div "0 ° Undo Copy Paste here Duplicate Duplicate to new slide Delete" at bounding box center [511, 288] width 1021 height 574
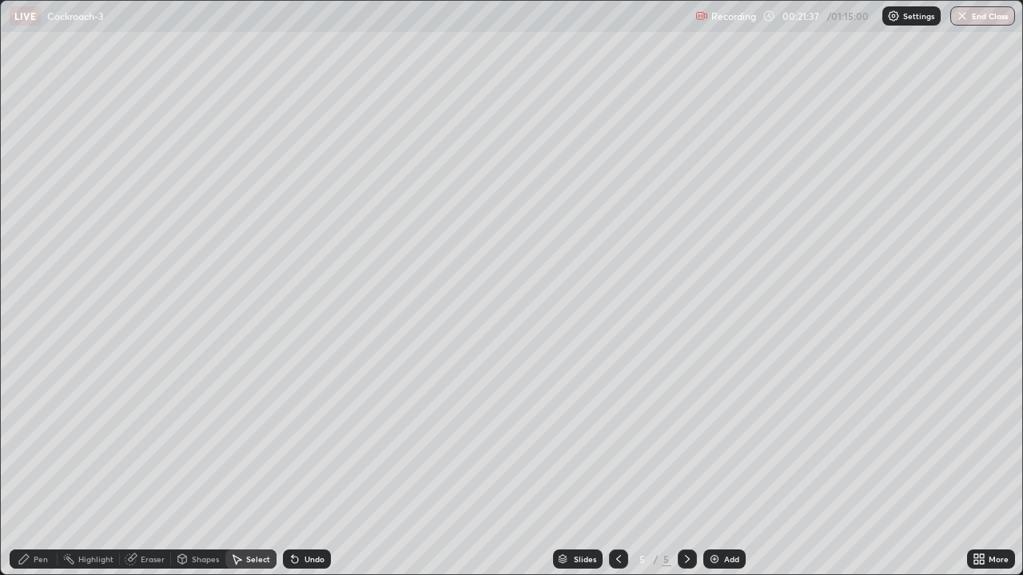
click at [31, 467] on div "Pen" at bounding box center [34, 559] width 48 height 19
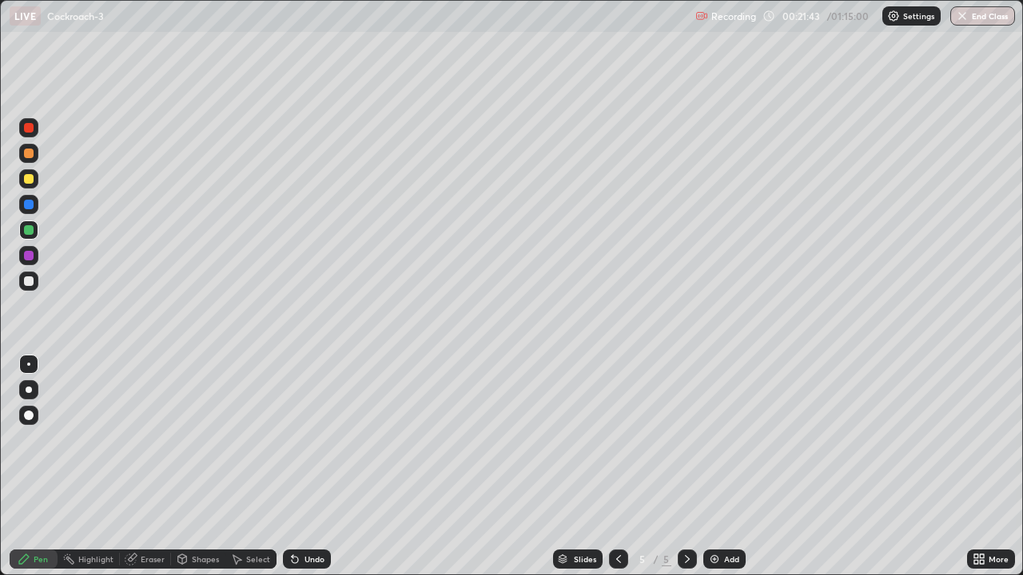
click at [308, 467] on div "Undo" at bounding box center [307, 559] width 48 height 19
click at [27, 156] on div at bounding box center [29, 154] width 10 height 10
click at [30, 208] on div at bounding box center [29, 205] width 10 height 10
click at [29, 229] on div at bounding box center [29, 230] width 10 height 10
click at [29, 178] on div at bounding box center [29, 179] width 10 height 10
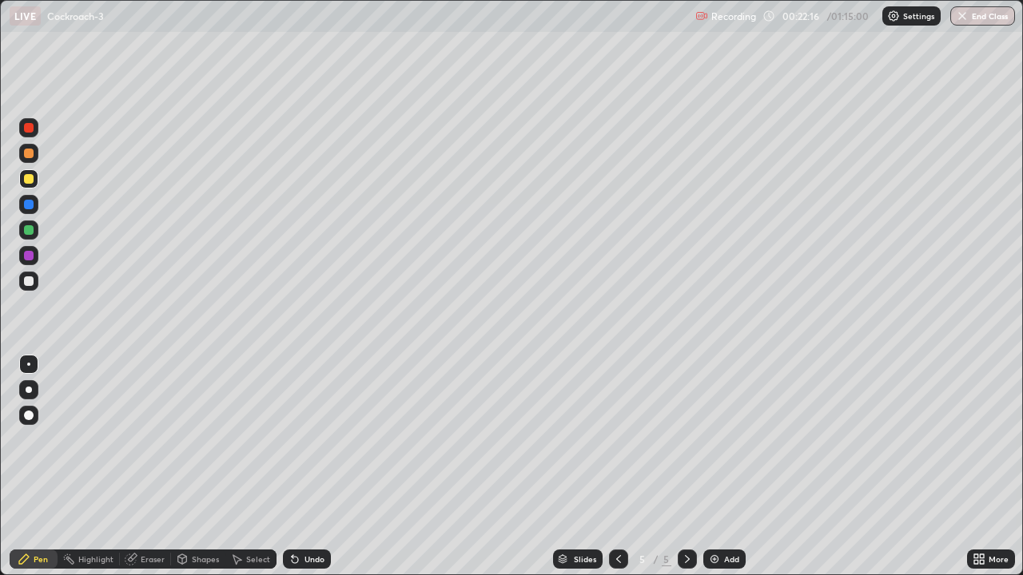
click at [26, 259] on div at bounding box center [29, 256] width 10 height 10
click at [154, 467] on div "Eraser" at bounding box center [153, 559] width 24 height 8
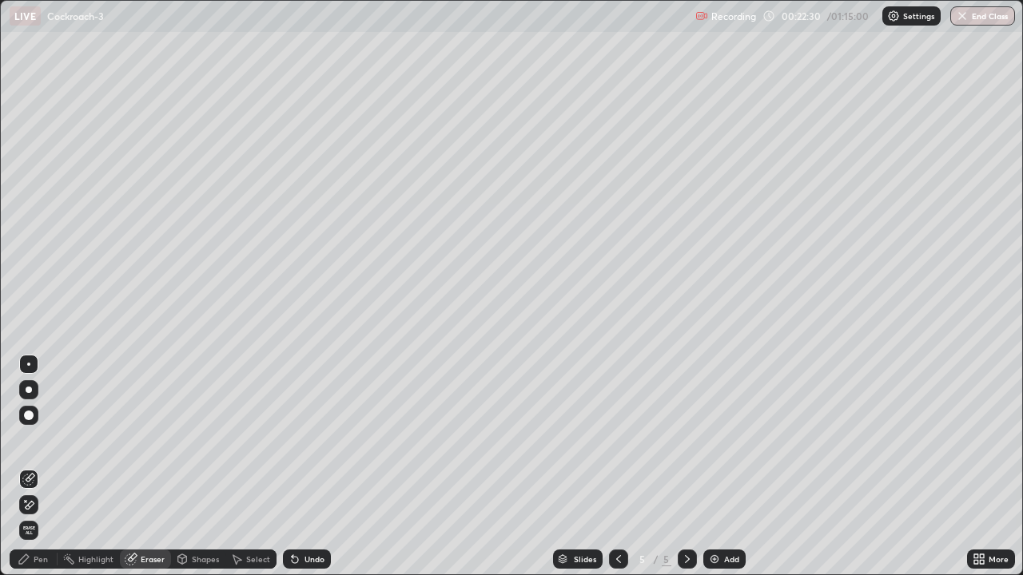
click at [46, 467] on div "Pen" at bounding box center [41, 559] width 14 height 8
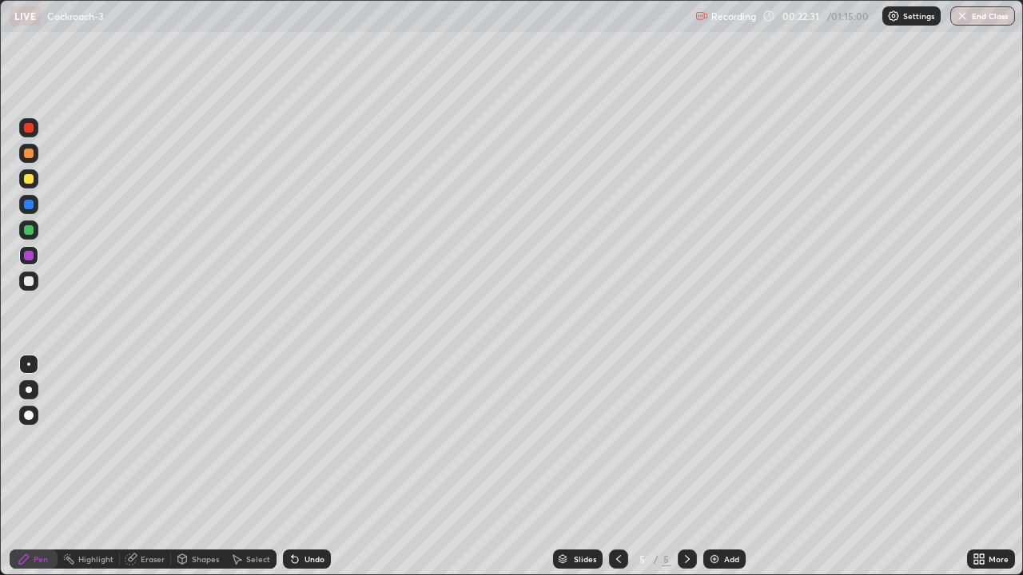
click at [29, 364] on div at bounding box center [28, 364] width 3 height 3
click at [28, 280] on div at bounding box center [29, 281] width 10 height 10
click at [26, 254] on div at bounding box center [29, 256] width 10 height 10
click at [29, 201] on div at bounding box center [29, 205] width 10 height 10
click at [32, 418] on div at bounding box center [29, 416] width 10 height 10
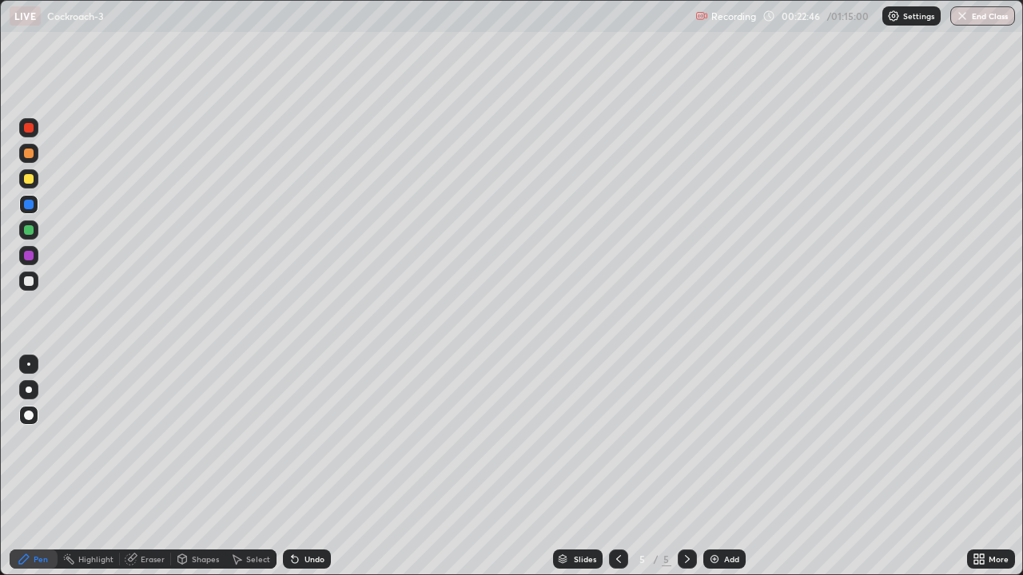
click at [26, 153] on div at bounding box center [29, 154] width 10 height 10
click at [147, 467] on div "Eraser" at bounding box center [145, 559] width 51 height 19
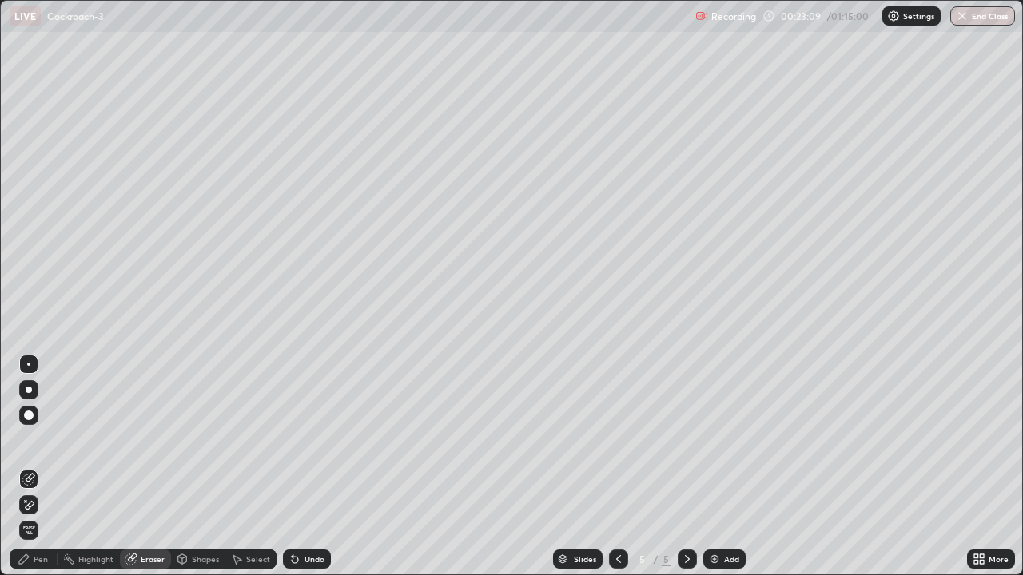
click at [34, 467] on div "Pen" at bounding box center [41, 559] width 14 height 8
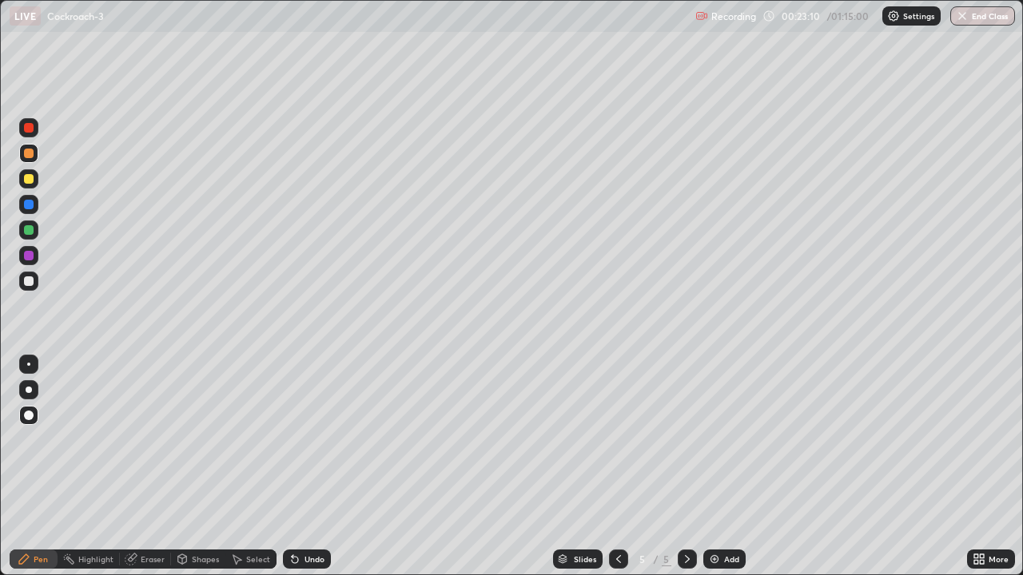
click at [26, 200] on div at bounding box center [29, 205] width 10 height 10
click at [29, 364] on div at bounding box center [28, 364] width 3 height 3
click at [30, 252] on div at bounding box center [29, 256] width 10 height 10
click at [26, 150] on div at bounding box center [29, 154] width 10 height 10
click at [29, 179] on div at bounding box center [29, 179] width 10 height 10
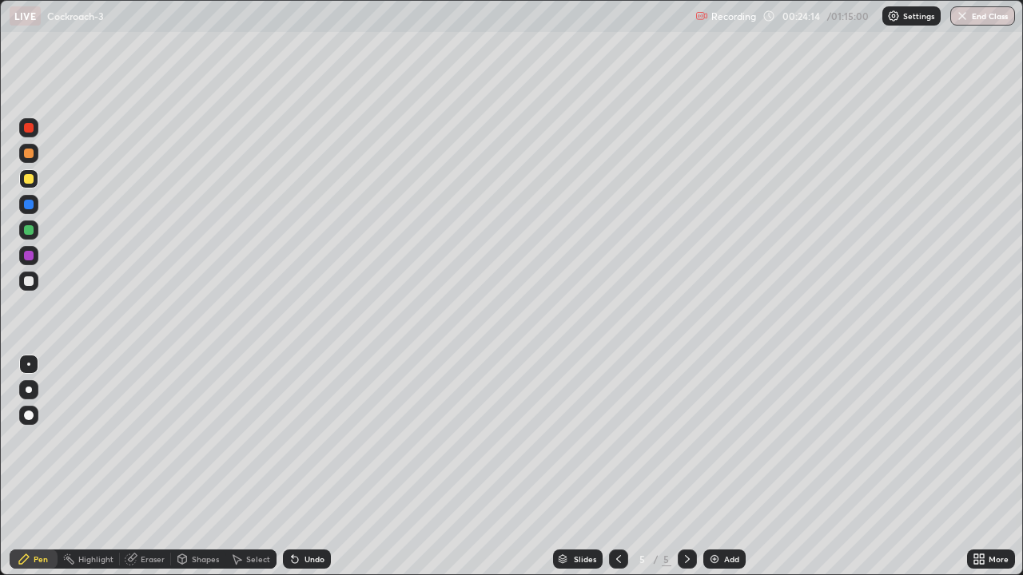
click at [27, 281] on div at bounding box center [29, 281] width 10 height 10
click at [254, 467] on div "Select" at bounding box center [258, 559] width 24 height 8
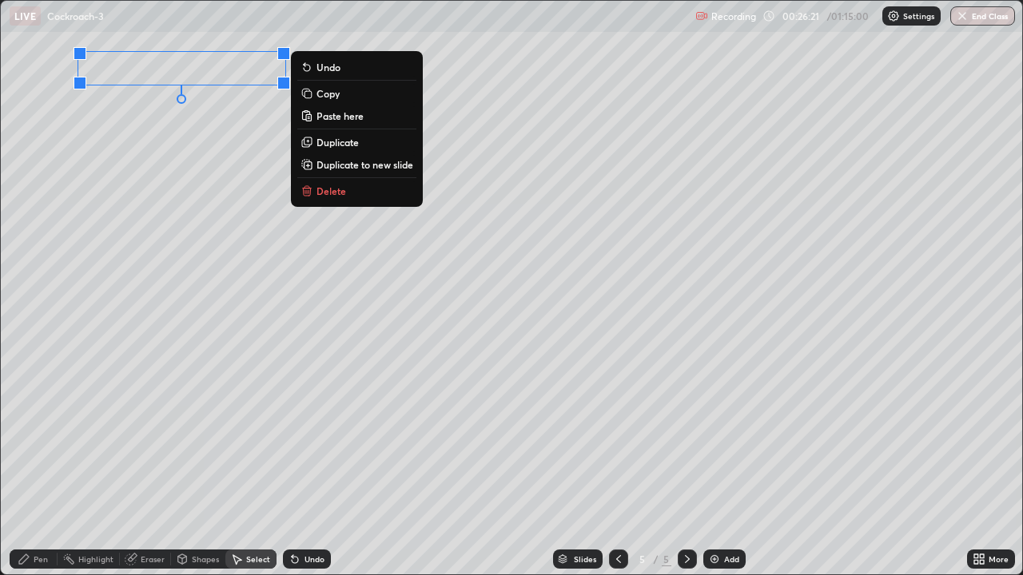
click at [335, 192] on p "Delete" at bounding box center [331, 191] width 30 height 13
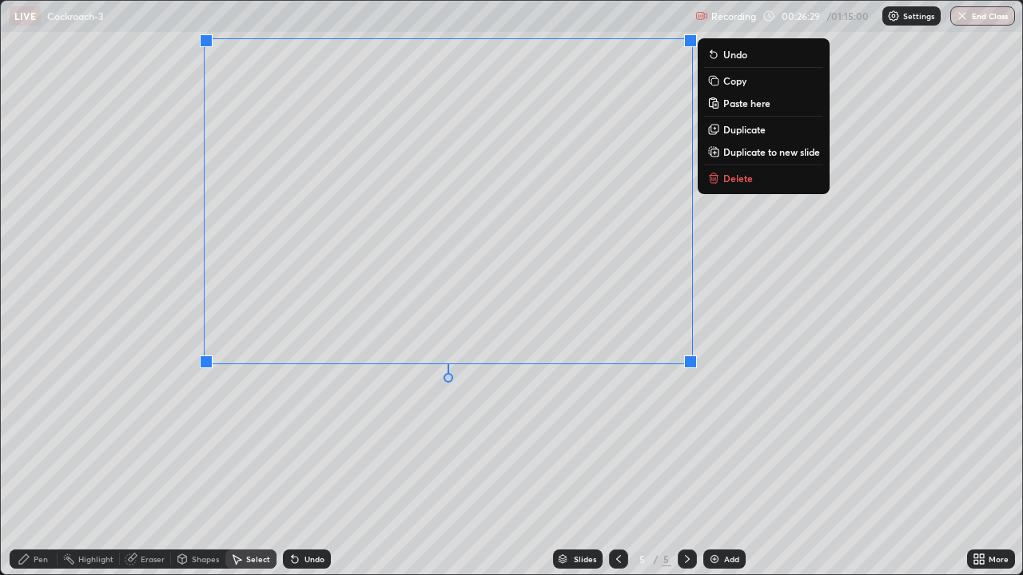
click at [181, 410] on div "0 ° Undo Copy Paste here Duplicate Duplicate to new slide Delete" at bounding box center [511, 288] width 1021 height 574
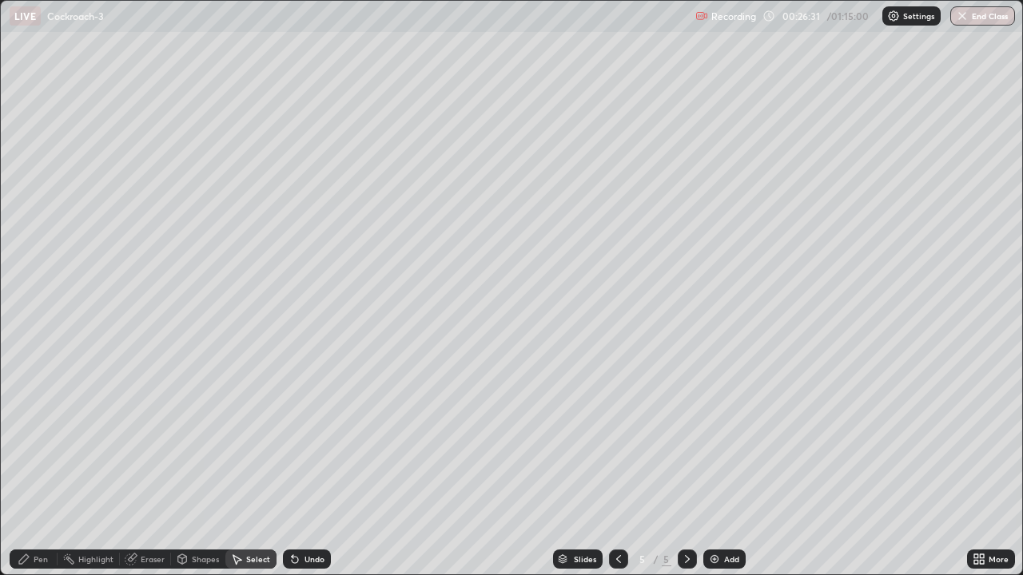
click at [40, 467] on div "Pen" at bounding box center [41, 559] width 14 height 8
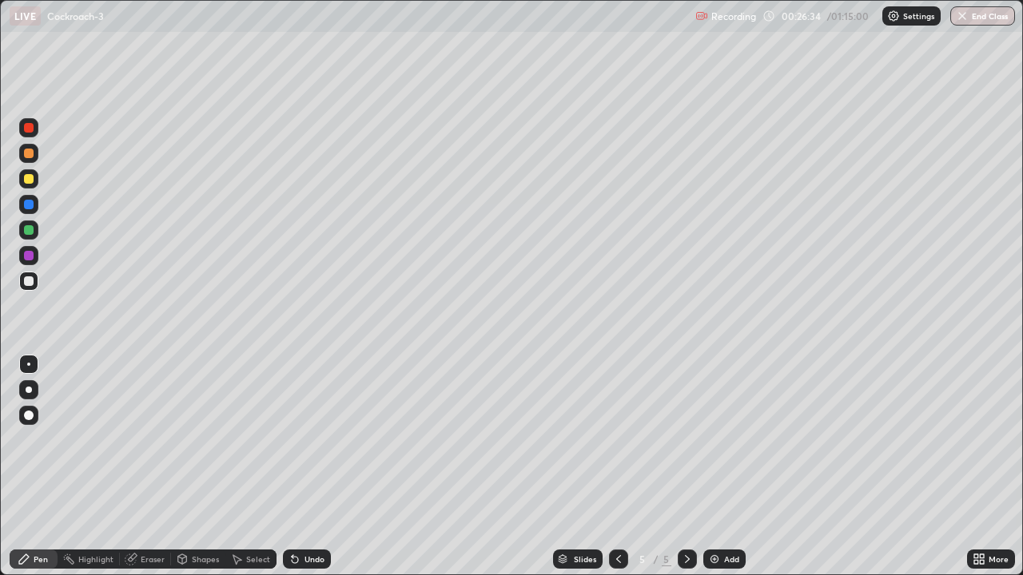
click at [30, 228] on div at bounding box center [29, 230] width 10 height 10
click at [976, 467] on icon at bounding box center [976, 556] width 4 height 4
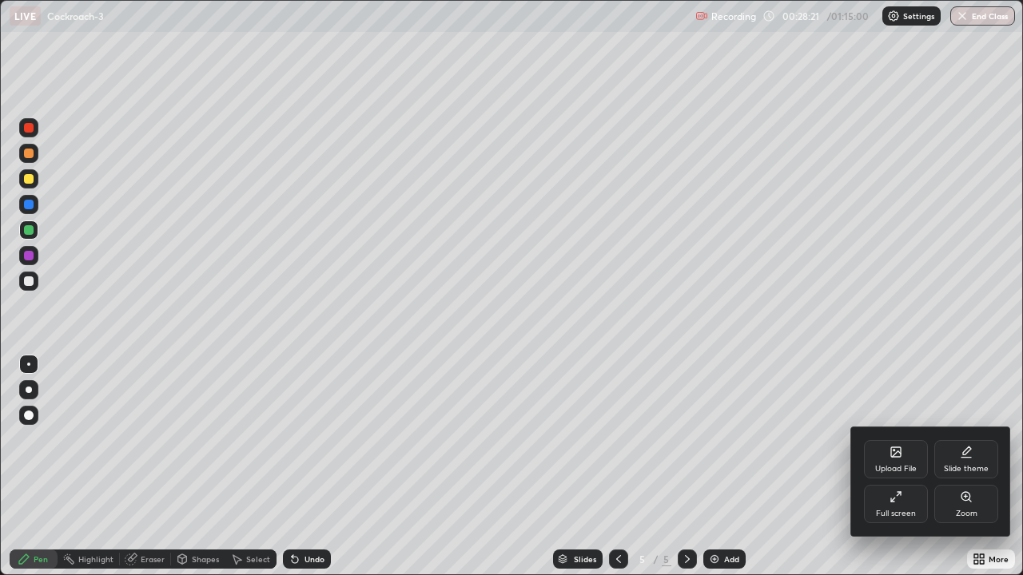
click at [900, 467] on icon at bounding box center [895, 497] width 13 height 13
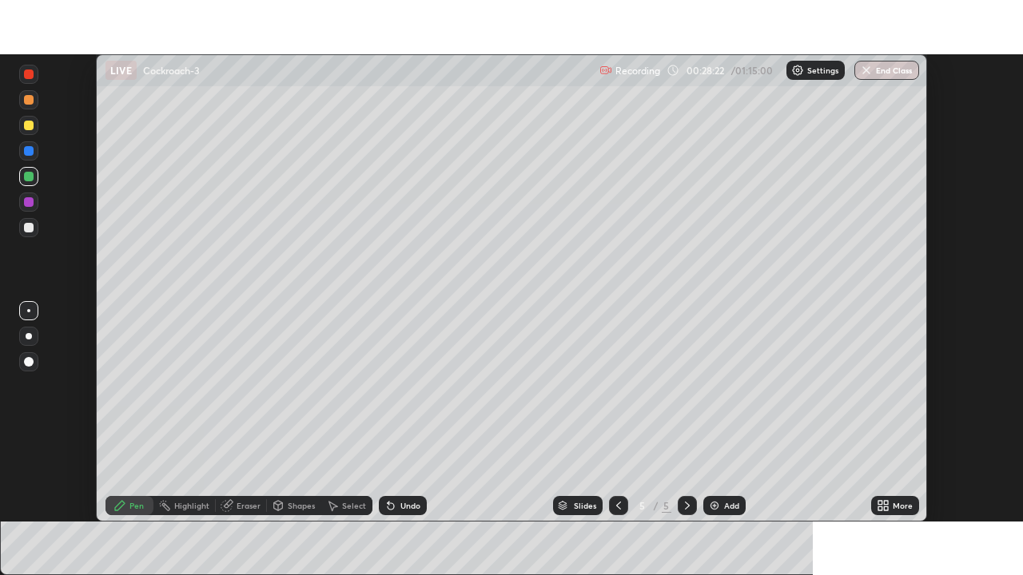
scroll to position [79430, 78874]
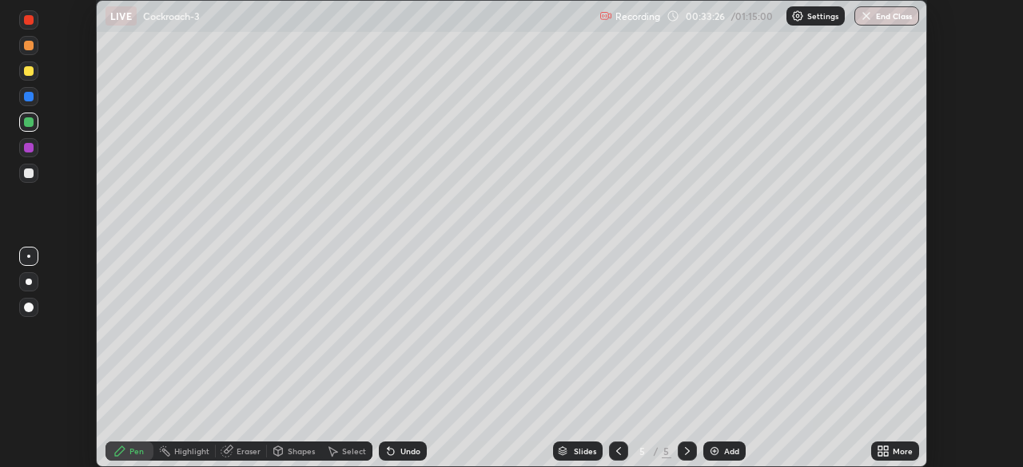
click at [30, 18] on div at bounding box center [29, 20] width 10 height 10
click at [27, 304] on div at bounding box center [29, 308] width 10 height 10
click at [410, 451] on div "Undo" at bounding box center [410, 451] width 20 height 8
click at [407, 450] on div "Undo" at bounding box center [410, 451] width 20 height 8
click at [403, 450] on div "Undo" at bounding box center [410, 451] width 20 height 8
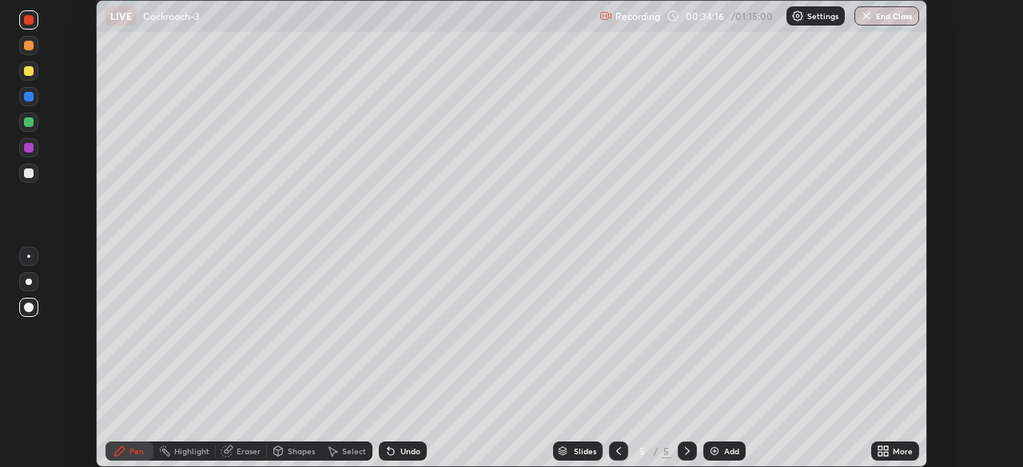
click at [402, 442] on div "Undo" at bounding box center [403, 451] width 48 height 19
click at [402, 445] on div "Undo" at bounding box center [403, 451] width 48 height 19
click at [403, 445] on div "Undo" at bounding box center [403, 451] width 48 height 19
click at [404, 444] on div "Undo" at bounding box center [403, 451] width 48 height 19
click at [725, 444] on div "Add" at bounding box center [724, 451] width 42 height 19
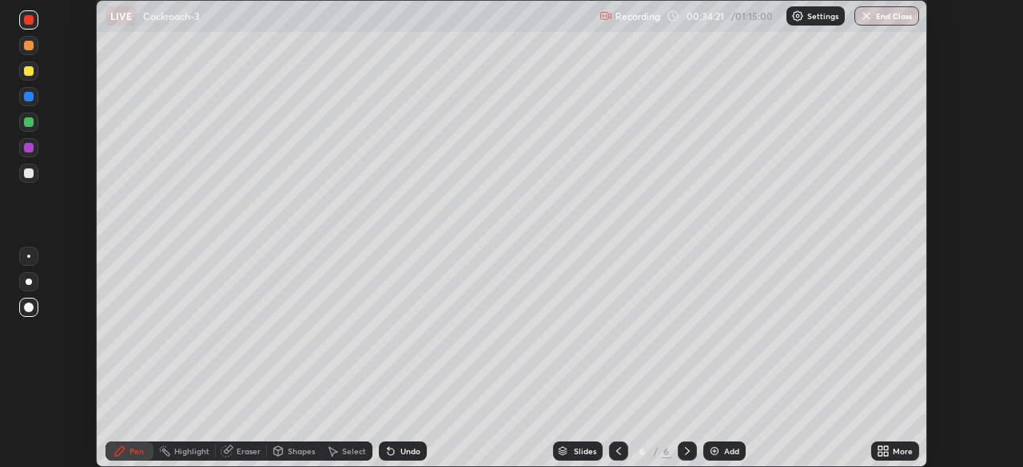
click at [882, 451] on icon at bounding box center [882, 451] width 13 height 13
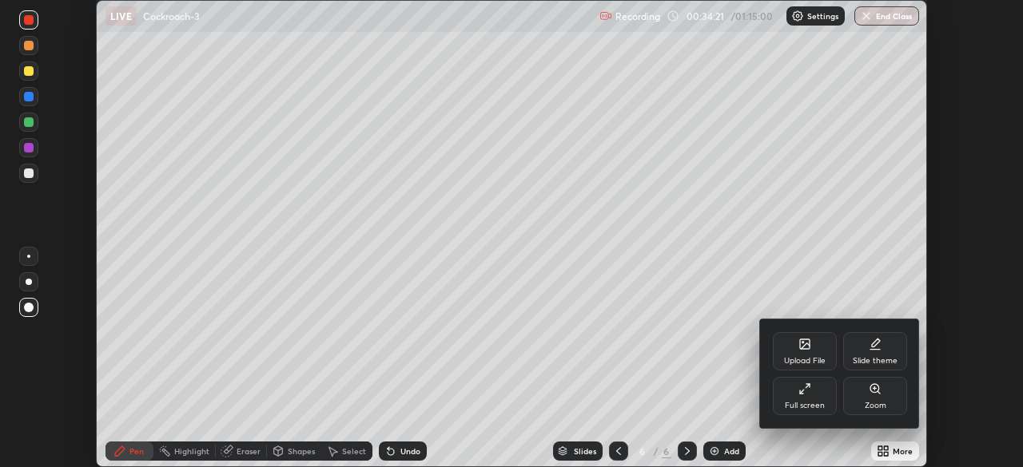
click at [798, 391] on icon at bounding box center [804, 389] width 13 height 13
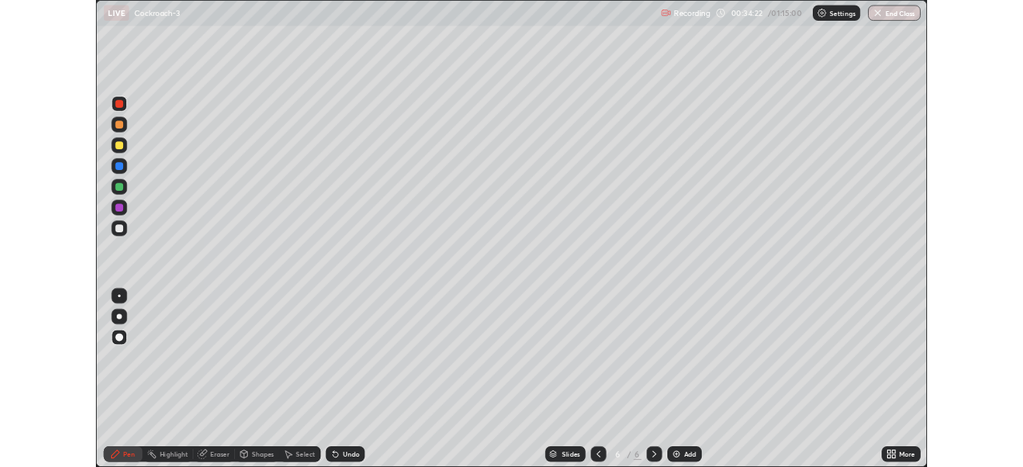
scroll to position [575, 1023]
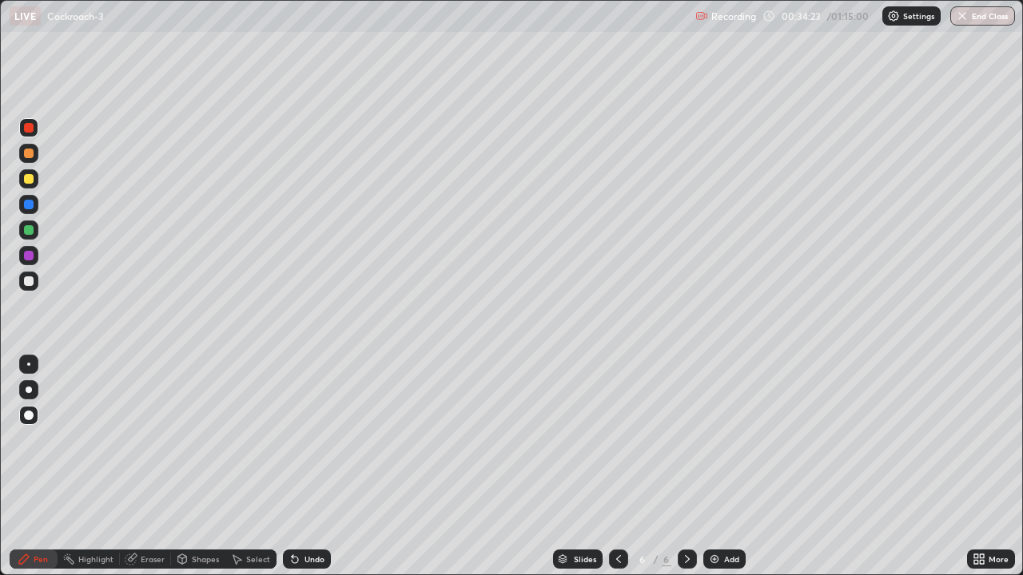
click at [29, 364] on div at bounding box center [28, 364] width 3 height 3
click at [31, 278] on div at bounding box center [29, 281] width 10 height 10
click at [29, 179] on div at bounding box center [29, 179] width 10 height 10
click at [29, 279] on div at bounding box center [29, 281] width 10 height 10
click at [29, 156] on div at bounding box center [29, 154] width 10 height 10
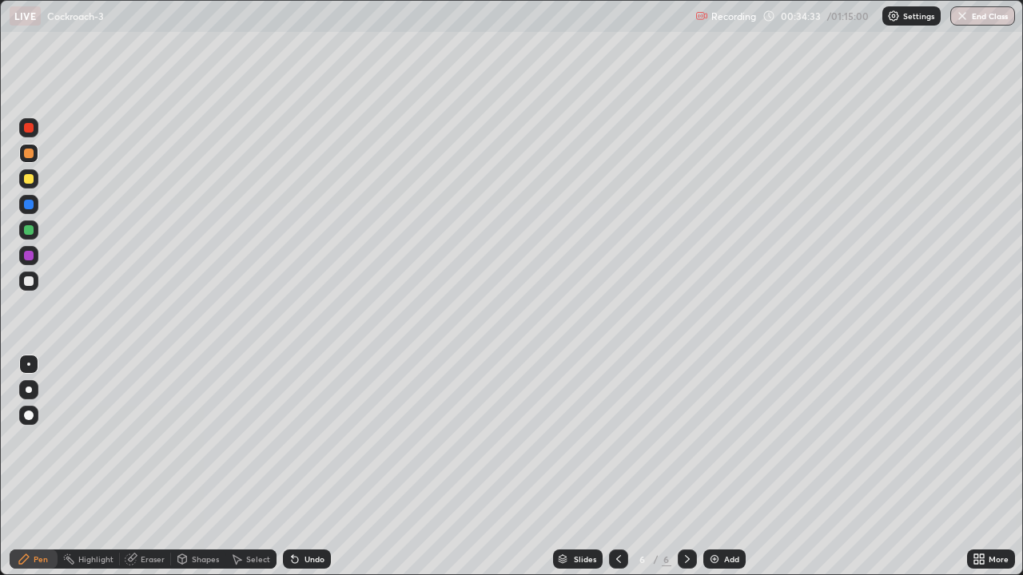
click at [28, 411] on div at bounding box center [29, 416] width 10 height 10
click at [27, 287] on div at bounding box center [28, 281] width 19 height 19
click at [29, 364] on div at bounding box center [28, 364] width 3 height 3
click at [26, 233] on div at bounding box center [29, 230] width 10 height 10
click at [29, 414] on div at bounding box center [29, 416] width 10 height 10
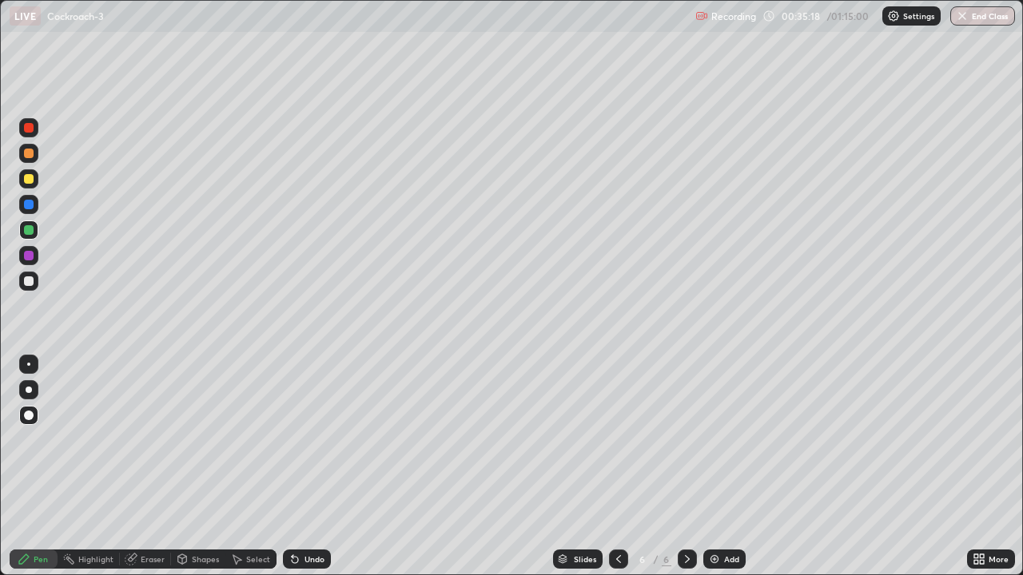
click at [30, 253] on div at bounding box center [29, 256] width 10 height 10
click at [28, 282] on div at bounding box center [29, 281] width 10 height 10
click at [28, 153] on div at bounding box center [29, 154] width 10 height 10
click at [30, 203] on div at bounding box center [29, 205] width 10 height 10
click at [29, 364] on div at bounding box center [28, 364] width 3 height 3
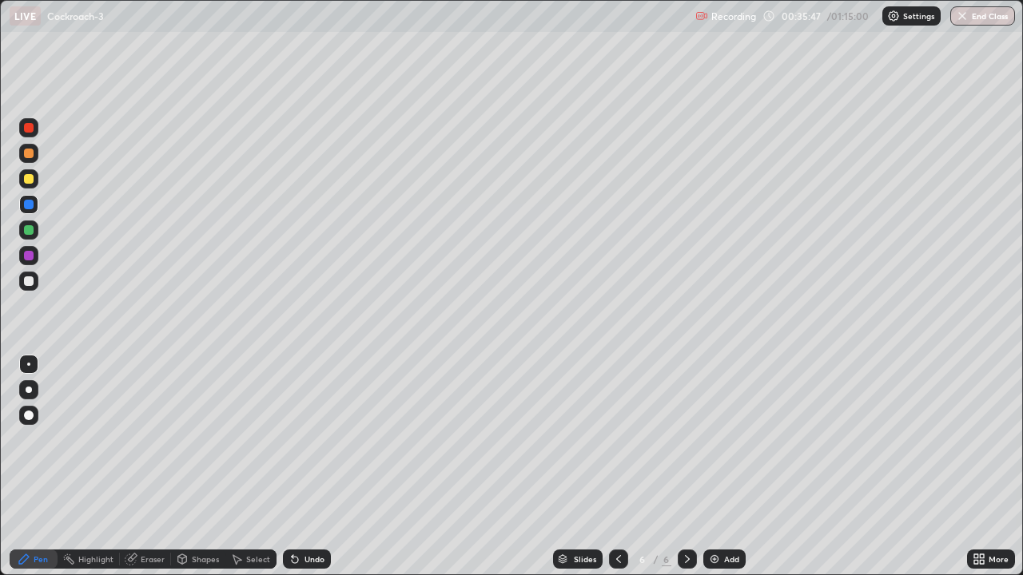
click at [28, 280] on div at bounding box center [29, 281] width 10 height 10
click at [26, 176] on div at bounding box center [29, 179] width 10 height 10
click at [26, 177] on div at bounding box center [29, 179] width 10 height 10
click at [37, 285] on div at bounding box center [28, 281] width 19 height 19
click at [980, 467] on icon at bounding box center [982, 556] width 4 height 4
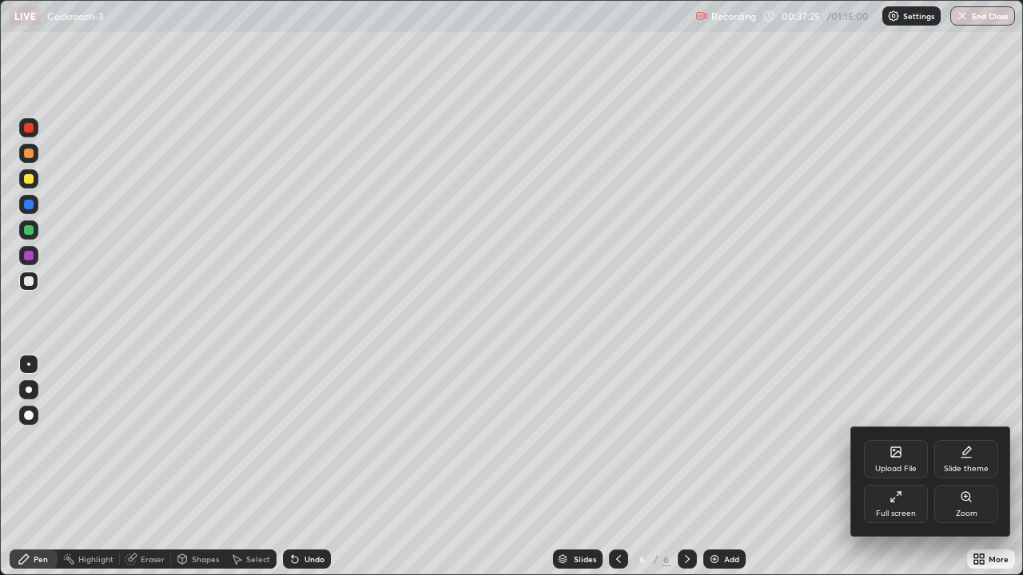
click at [907, 467] on div "Full screen" at bounding box center [896, 504] width 64 height 38
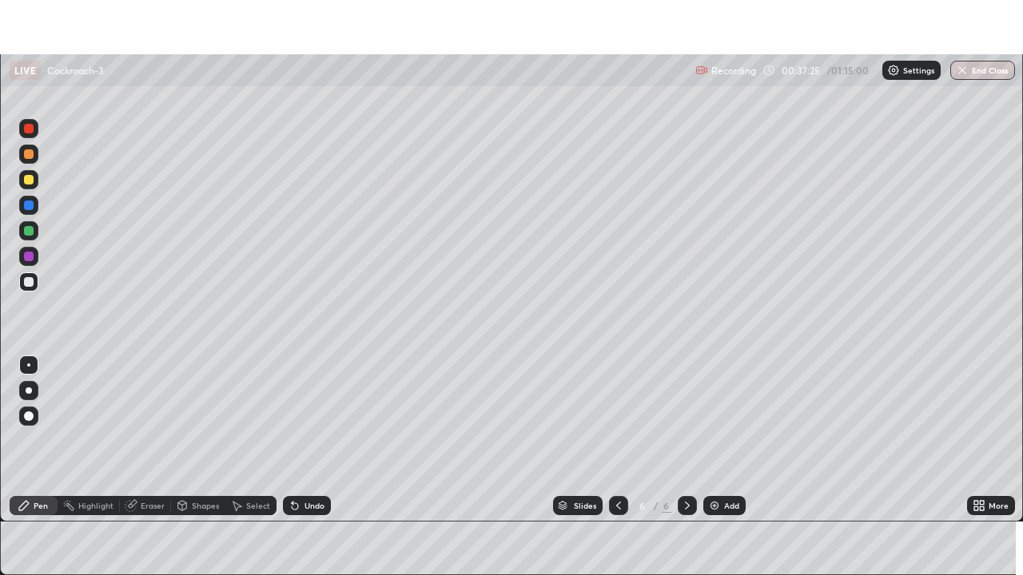
scroll to position [79430, 78874]
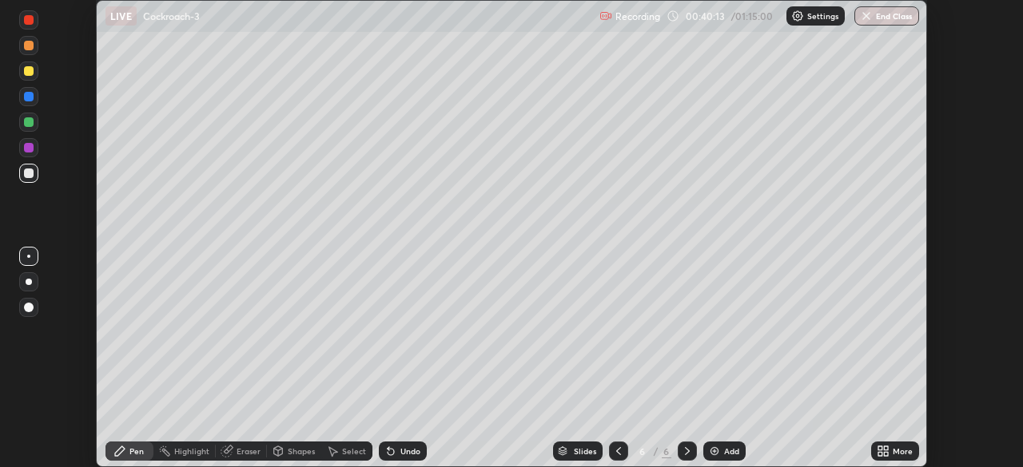
click at [721, 445] on div "Add" at bounding box center [724, 451] width 42 height 19
click at [878, 446] on icon at bounding box center [882, 451] width 13 height 13
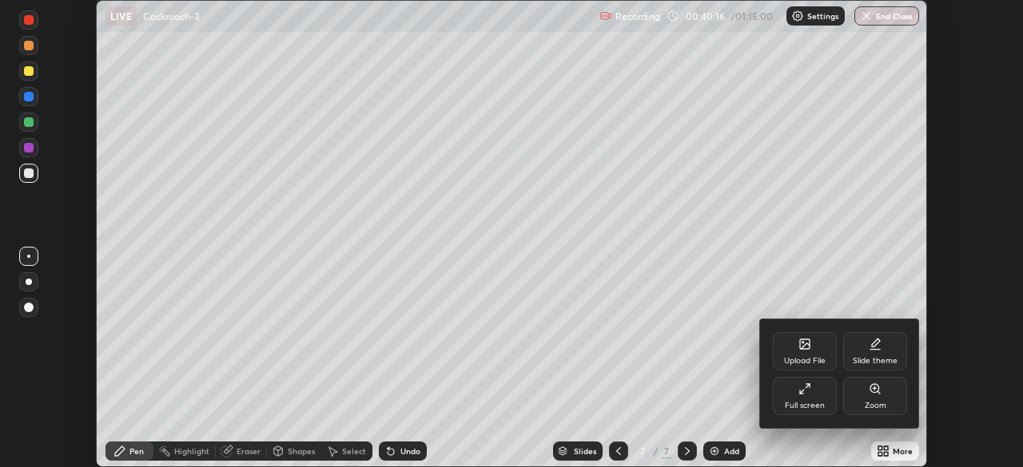
click at [816, 395] on div "Full screen" at bounding box center [805, 396] width 64 height 38
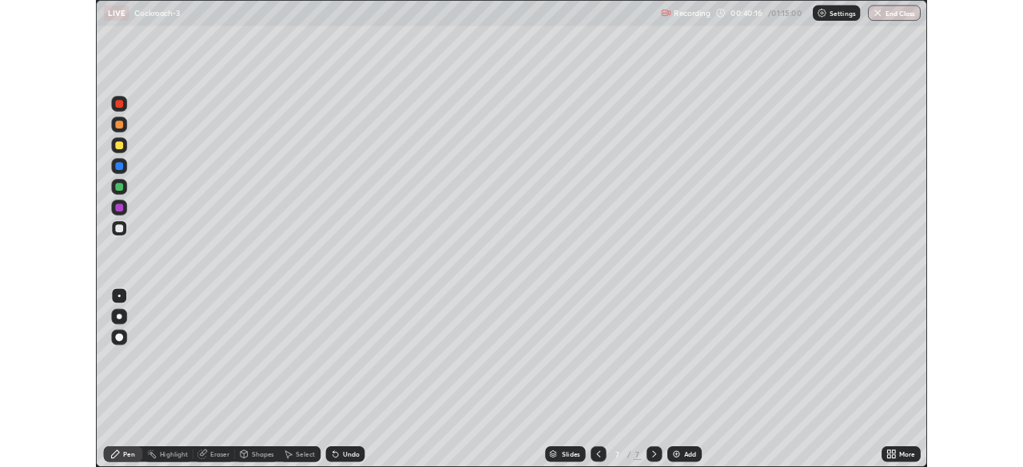
scroll to position [575, 1023]
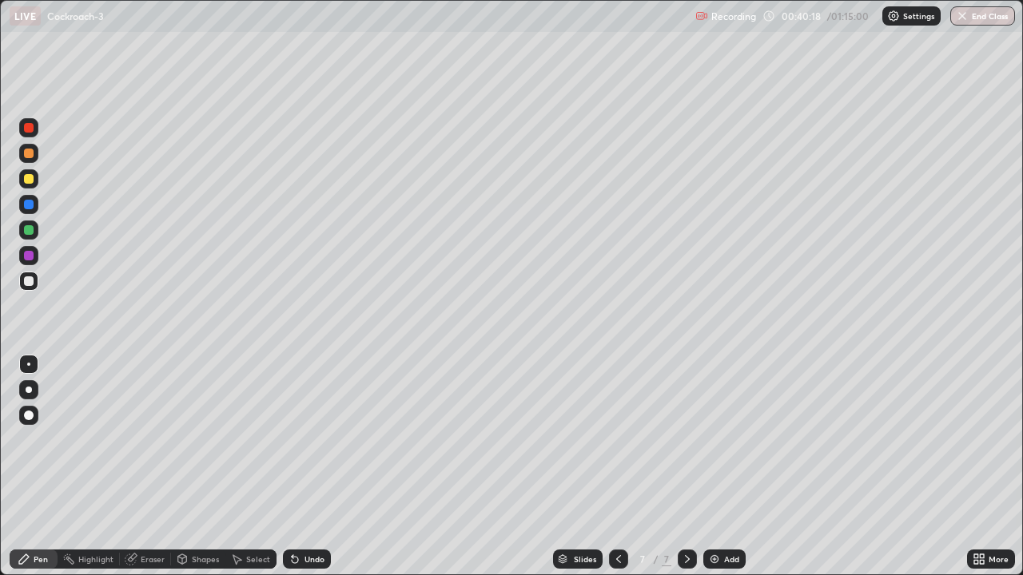
click at [30, 274] on div at bounding box center [28, 281] width 19 height 19
click at [144, 467] on div "Eraser" at bounding box center [153, 559] width 24 height 8
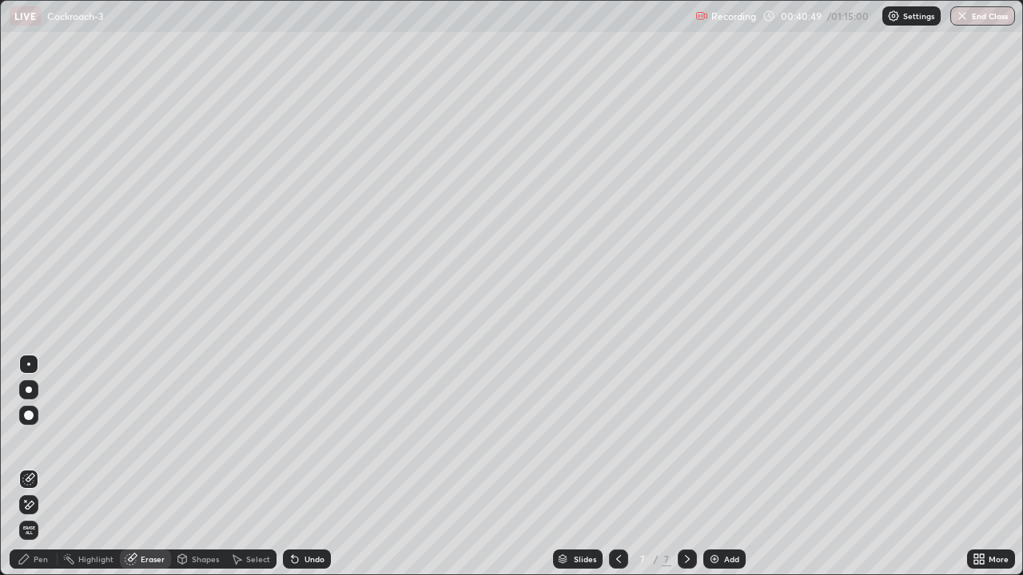
click at [33, 467] on div "Pen" at bounding box center [34, 559] width 48 height 19
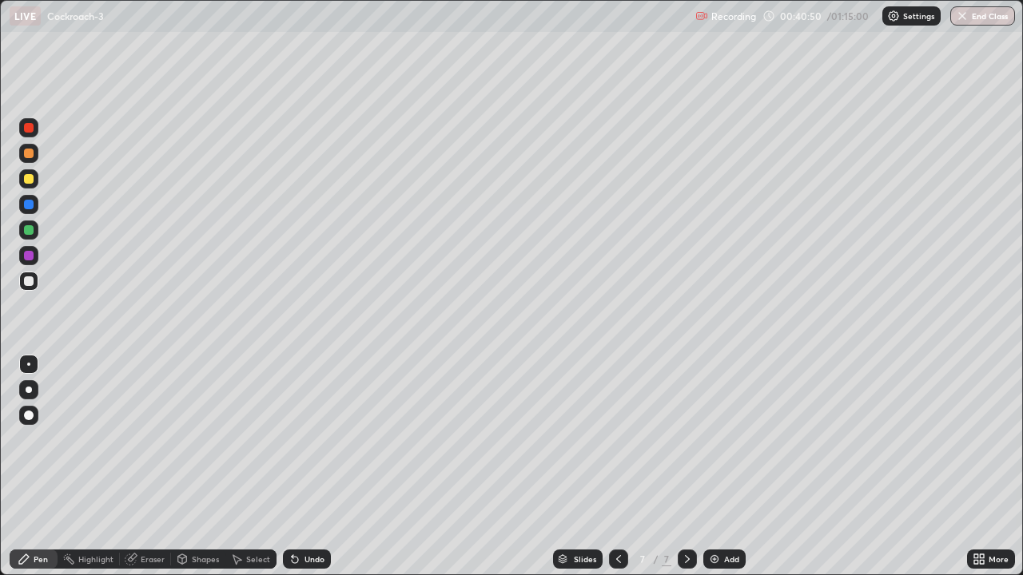
click at [32, 411] on div at bounding box center [28, 415] width 19 height 19
click at [29, 364] on div at bounding box center [28, 364] width 3 height 3
click at [30, 182] on div at bounding box center [29, 179] width 10 height 10
click at [28, 230] on div at bounding box center [29, 230] width 10 height 10
click at [28, 277] on div at bounding box center [29, 281] width 10 height 10
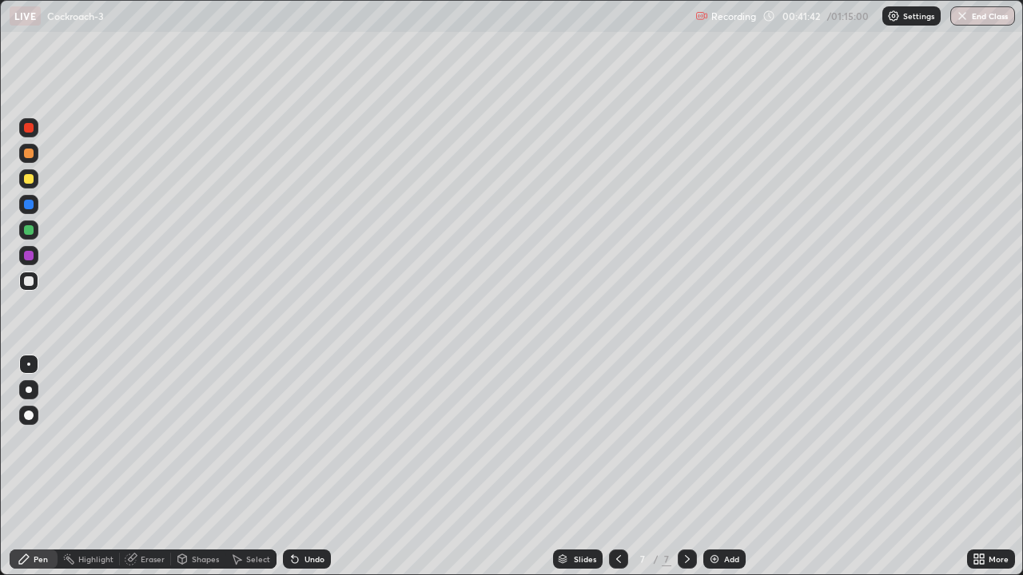
click at [29, 230] on div at bounding box center [29, 230] width 10 height 10
click at [30, 417] on div at bounding box center [29, 416] width 10 height 10
click at [28, 154] on div at bounding box center [29, 154] width 10 height 10
click at [26, 357] on div at bounding box center [28, 364] width 19 height 19
click at [26, 179] on div at bounding box center [29, 179] width 10 height 10
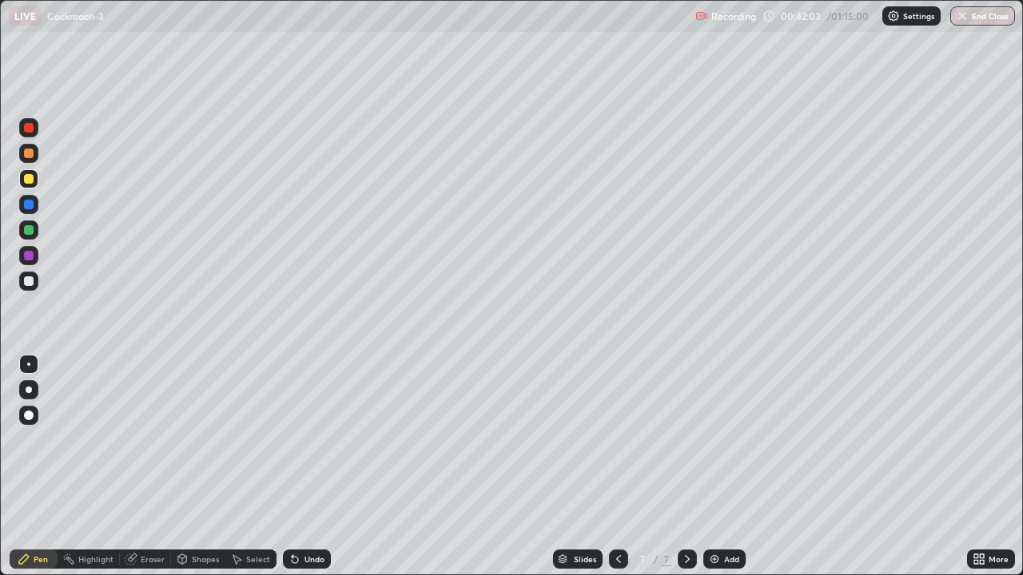
click at [252, 467] on div "Select" at bounding box center [250, 559] width 51 height 19
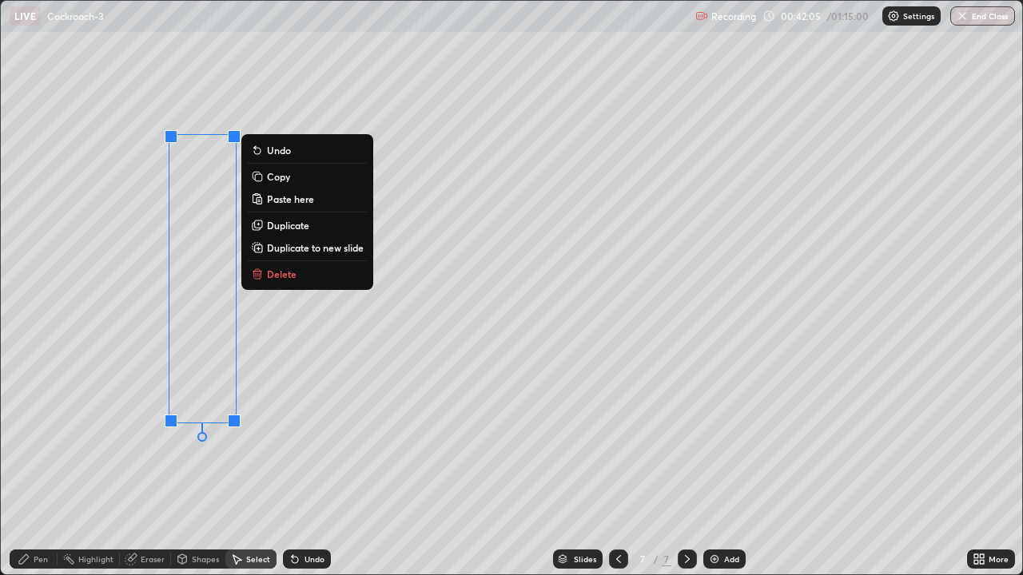
click at [289, 179] on p "Copy" at bounding box center [278, 176] width 23 height 13
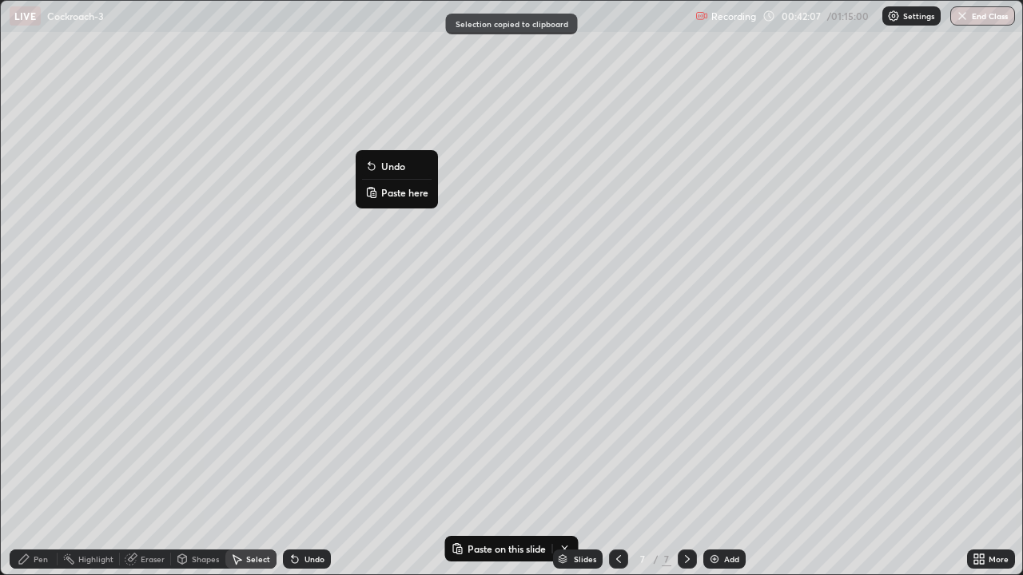
click at [395, 196] on p "Paste here" at bounding box center [404, 192] width 47 height 13
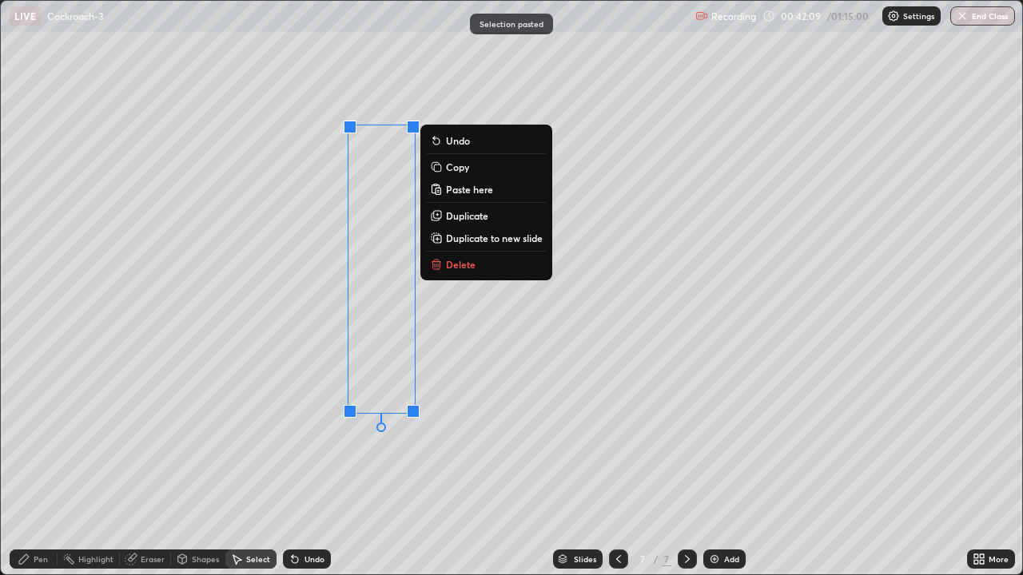
click at [293, 324] on div "0 ° Undo Copy Paste here Duplicate Duplicate to new slide Delete" at bounding box center [511, 288] width 1021 height 574
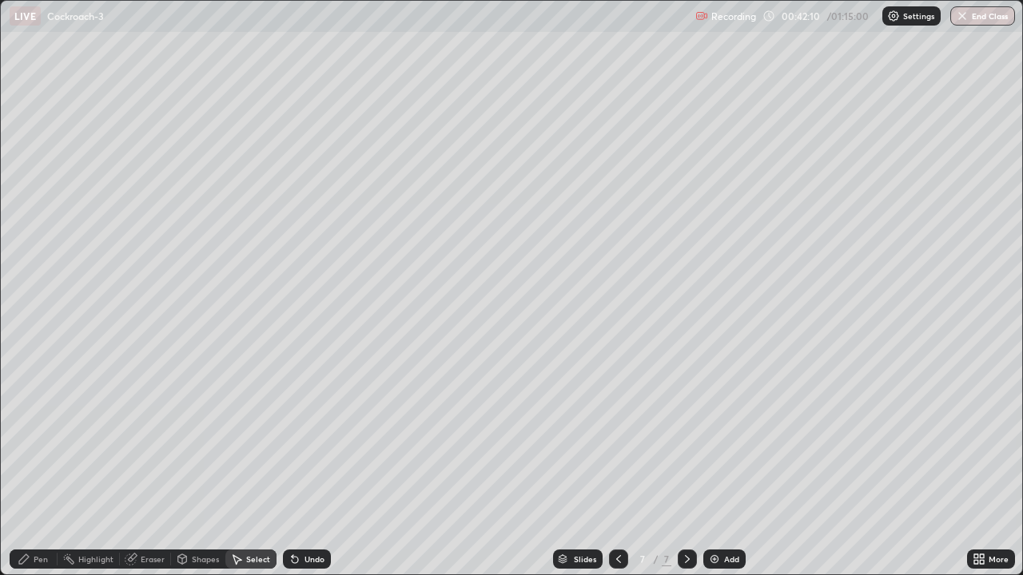
click at [153, 467] on div "Eraser" at bounding box center [153, 559] width 24 height 8
click at [252, 467] on div "Select" at bounding box center [258, 559] width 24 height 8
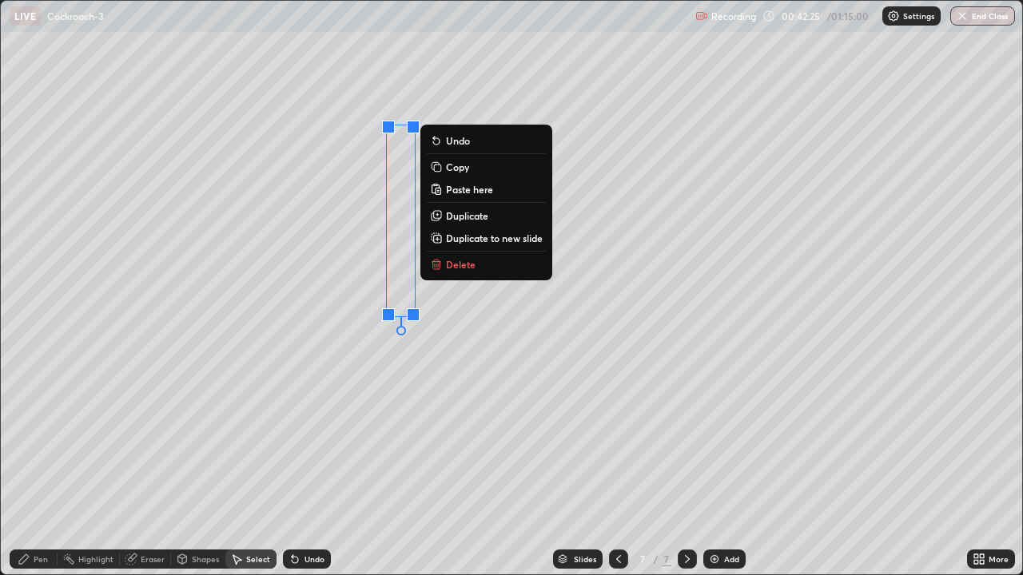
click at [455, 165] on p "Copy" at bounding box center [457, 167] width 23 height 13
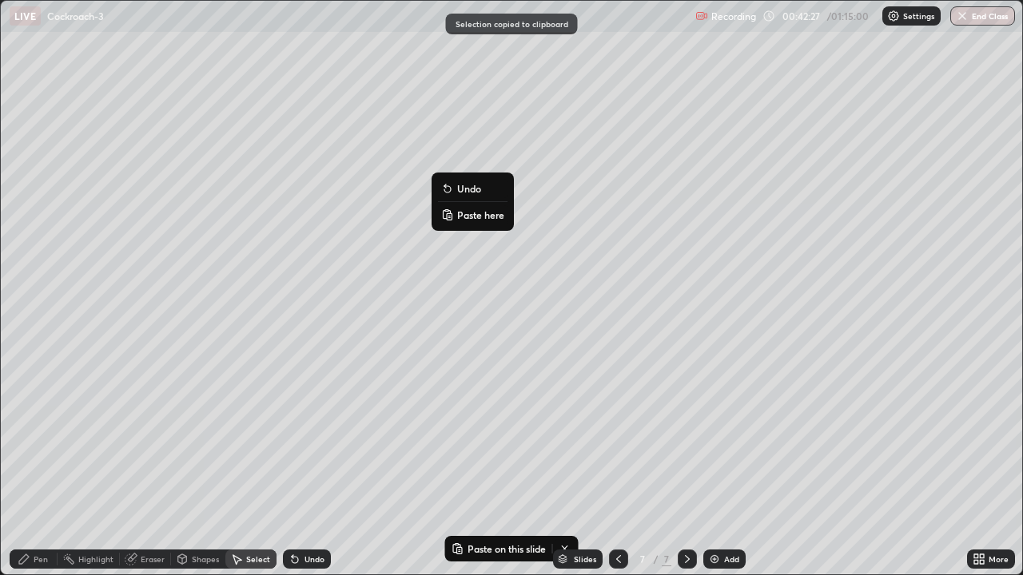
click at [467, 216] on p "Paste here" at bounding box center [480, 215] width 47 height 13
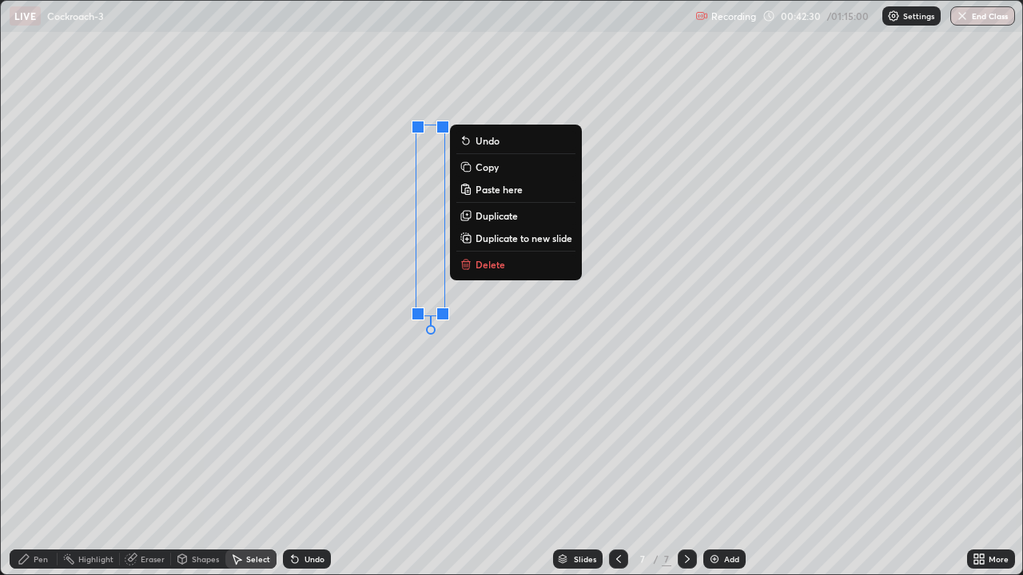
click at [371, 329] on div "0 ° Undo Copy Paste here Duplicate Duplicate to new slide Delete" at bounding box center [511, 288] width 1021 height 574
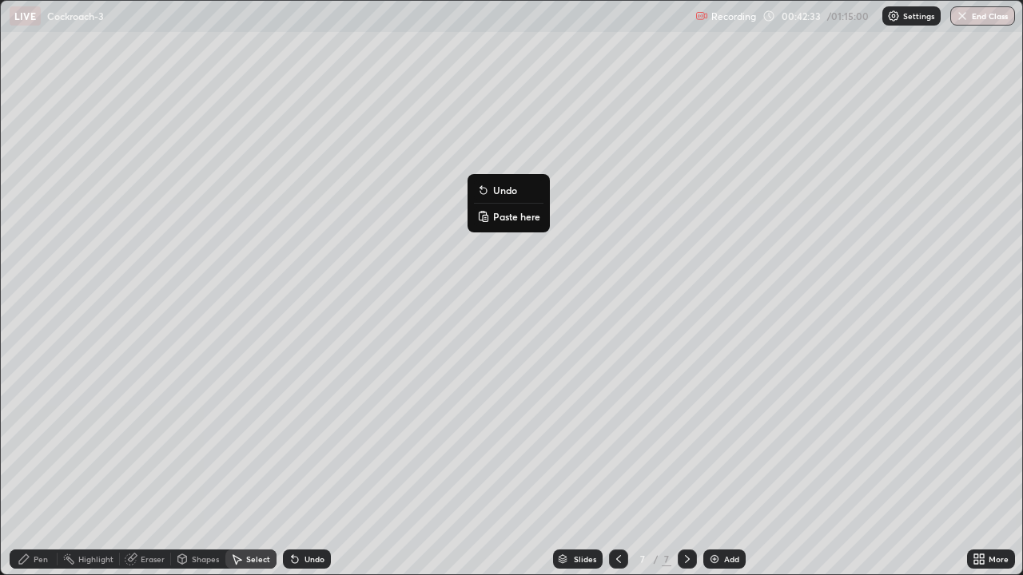
click at [498, 217] on p "Paste here" at bounding box center [516, 216] width 47 height 13
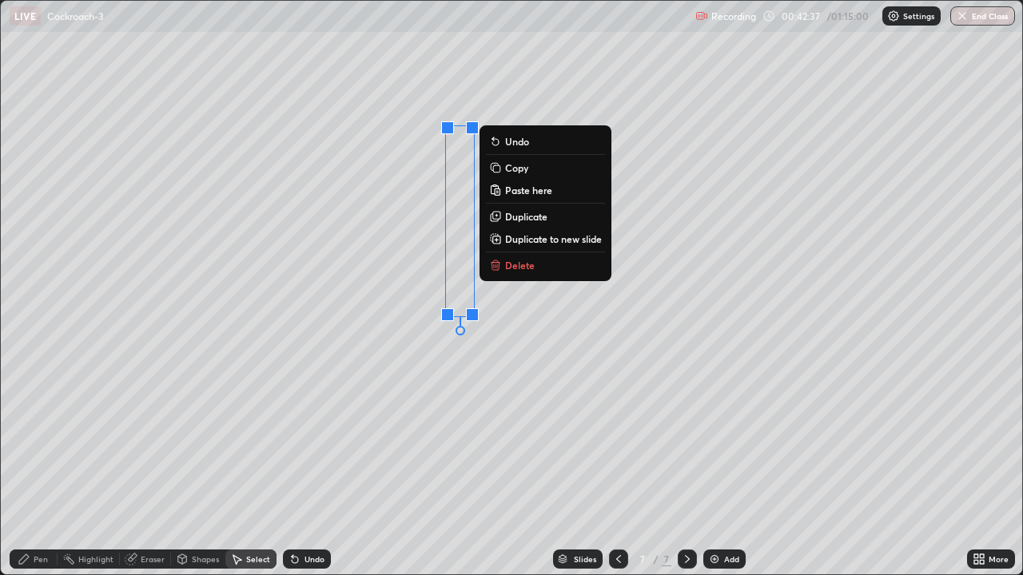
click at [371, 344] on div "0 ° Undo Copy Paste here Duplicate Duplicate to new slide Delete" at bounding box center [511, 288] width 1021 height 574
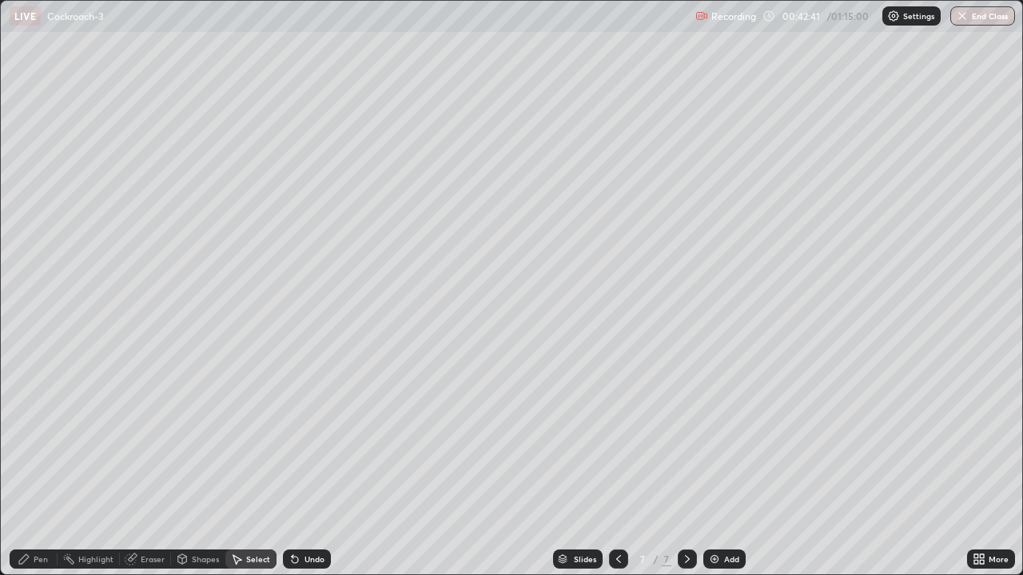
click at [34, 467] on div "Pen" at bounding box center [41, 559] width 14 height 8
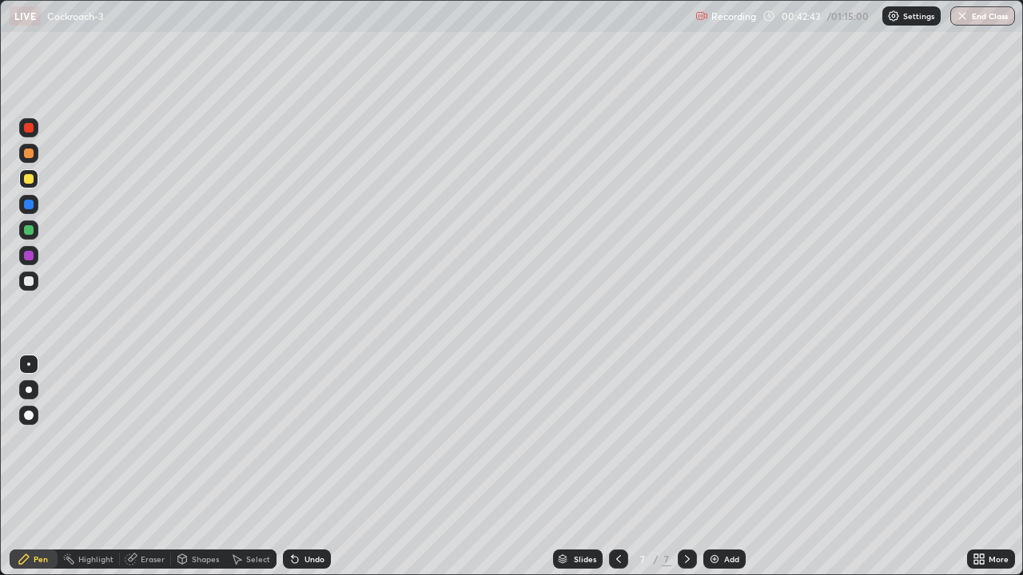
click at [28, 280] on div at bounding box center [29, 281] width 10 height 10
click at [30, 179] on div at bounding box center [29, 179] width 10 height 10
click at [239, 467] on div "Select" at bounding box center [250, 559] width 51 height 19
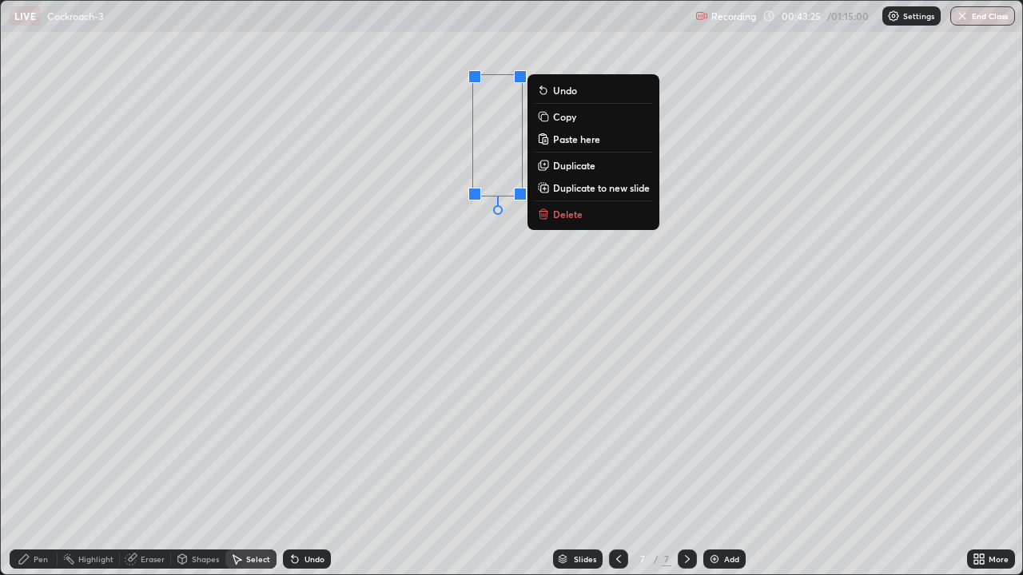
click at [570, 121] on p "Copy" at bounding box center [564, 116] width 23 height 13
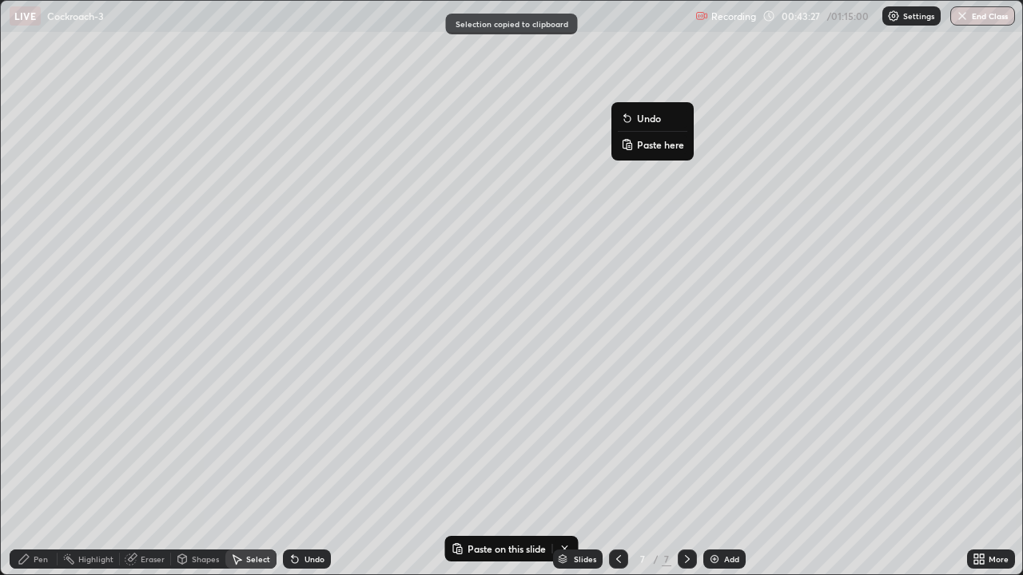
click at [657, 147] on p "Paste here" at bounding box center [660, 144] width 47 height 13
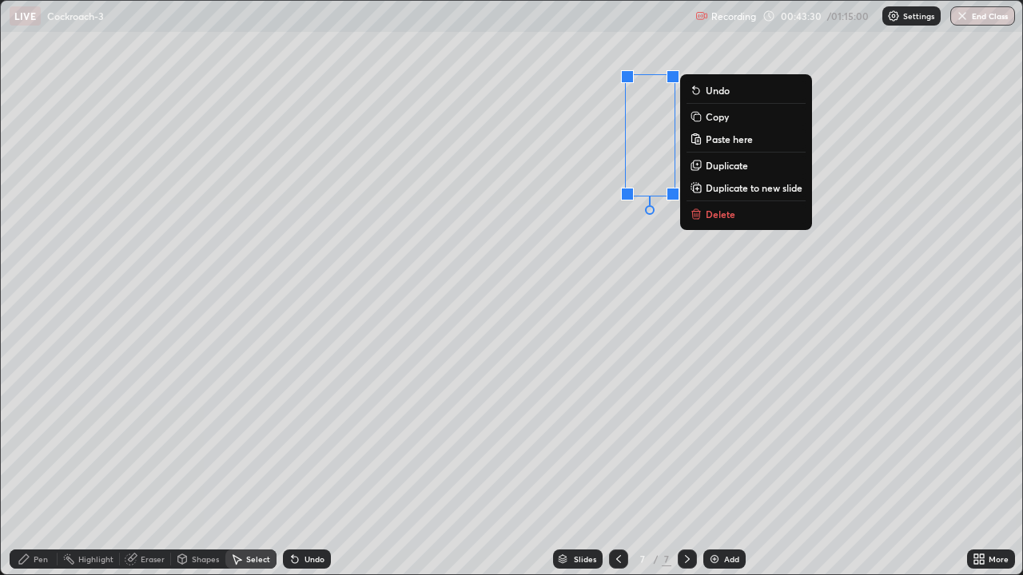
click at [520, 294] on div "0 ° Undo Copy Paste here Duplicate Duplicate to new slide Delete" at bounding box center [511, 288] width 1021 height 574
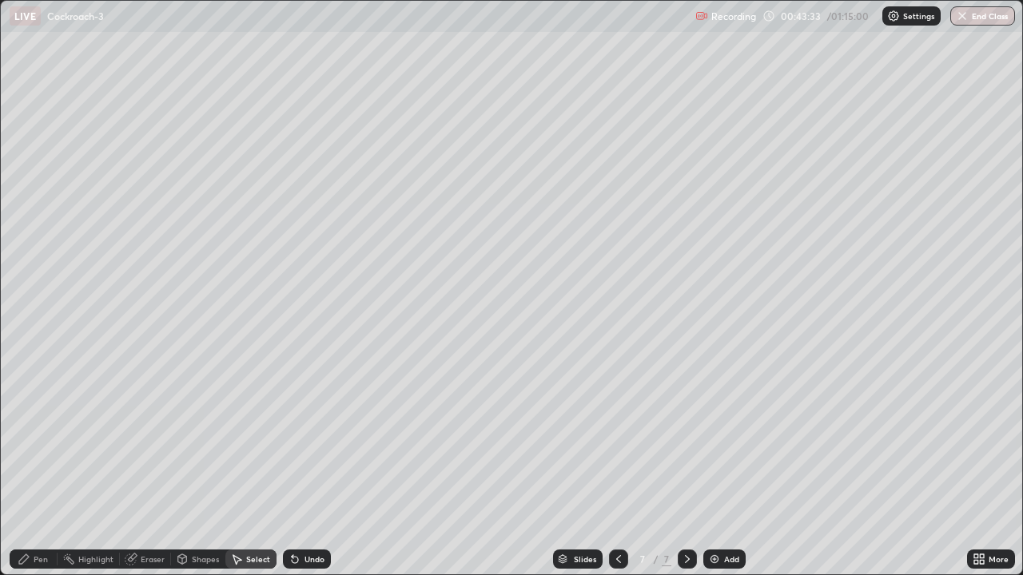
click at [45, 467] on div "Pen" at bounding box center [41, 559] width 14 height 8
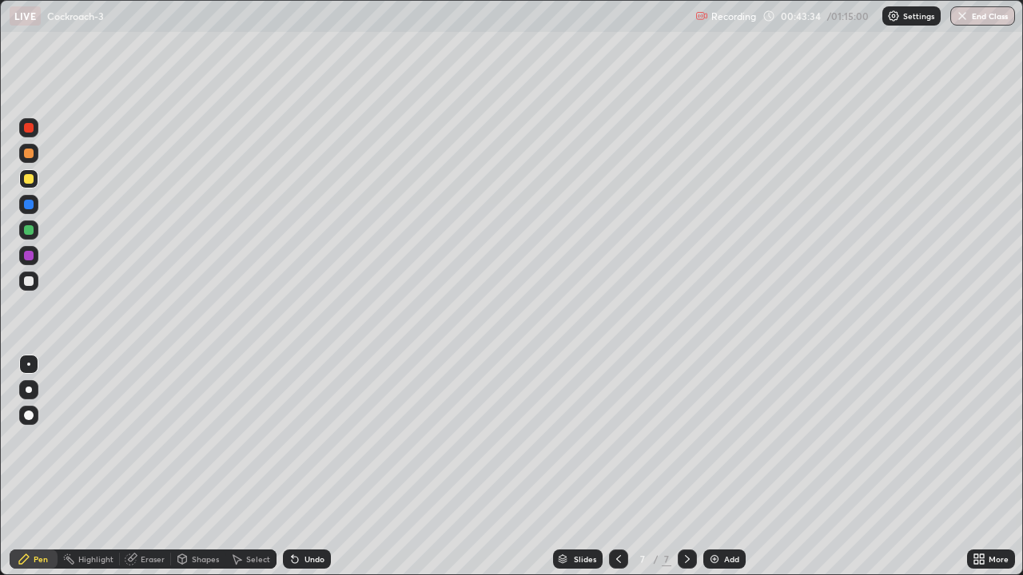
click at [29, 280] on div at bounding box center [29, 281] width 10 height 10
click at [27, 233] on div at bounding box center [29, 230] width 10 height 10
click at [26, 277] on div at bounding box center [29, 281] width 10 height 10
click at [34, 185] on div at bounding box center [28, 178] width 19 height 19
click at [34, 254] on div at bounding box center [28, 255] width 19 height 19
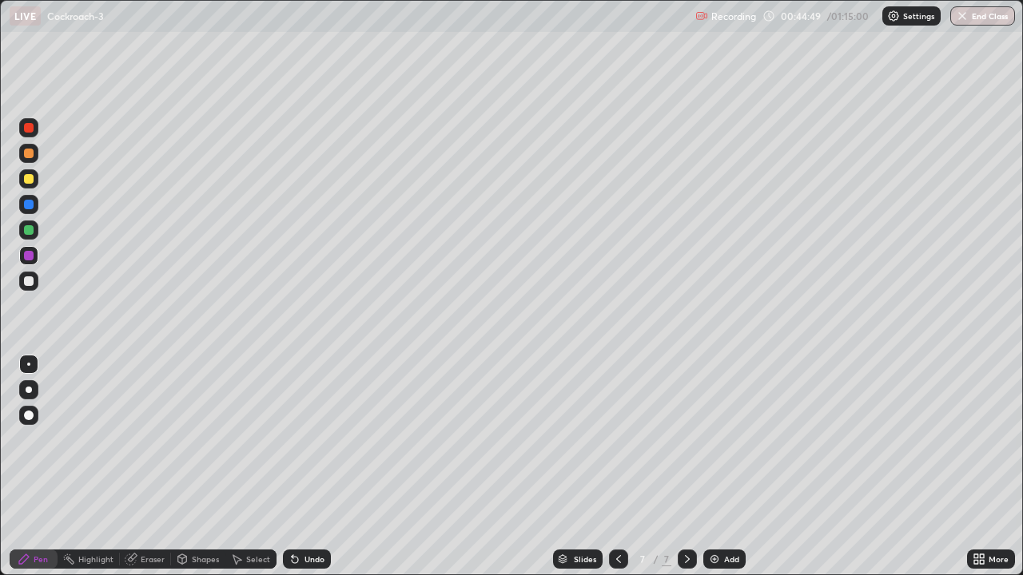
click at [25, 416] on div at bounding box center [29, 416] width 10 height 10
click at [29, 364] on div at bounding box center [28, 364] width 3 height 3
click at [27, 151] on div at bounding box center [29, 154] width 10 height 10
click at [35, 408] on div at bounding box center [28, 415] width 19 height 19
click at [31, 178] on div at bounding box center [29, 179] width 10 height 10
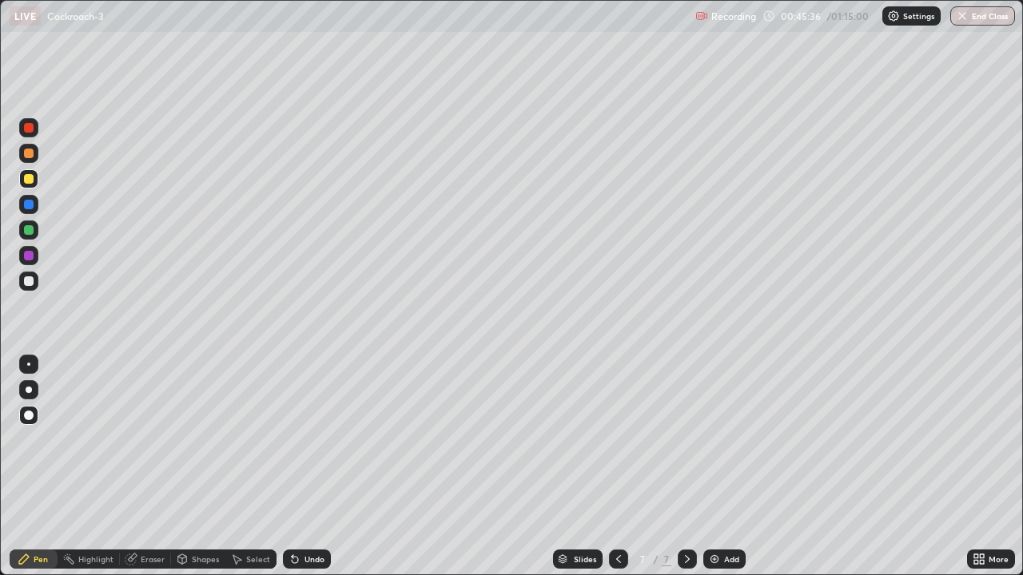
click at [34, 356] on div at bounding box center [28, 364] width 19 height 19
click at [311, 467] on div "Undo" at bounding box center [307, 559] width 48 height 19
click at [312, 467] on div "Undo" at bounding box center [314, 559] width 20 height 8
click at [316, 467] on div "Undo" at bounding box center [314, 559] width 20 height 8
click at [722, 467] on div "Add" at bounding box center [724, 559] width 42 height 19
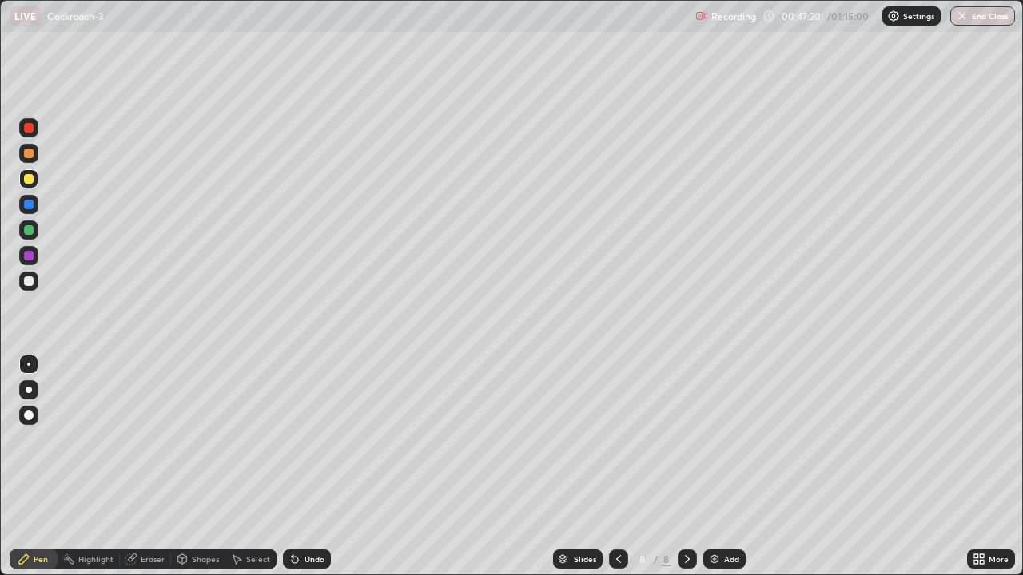
click at [27, 284] on div at bounding box center [29, 281] width 10 height 10
click at [25, 408] on div at bounding box center [28, 415] width 19 height 19
click at [29, 364] on div at bounding box center [28, 364] width 3 height 3
click at [313, 467] on div "Undo" at bounding box center [307, 559] width 48 height 19
click at [24, 229] on div at bounding box center [29, 230] width 10 height 10
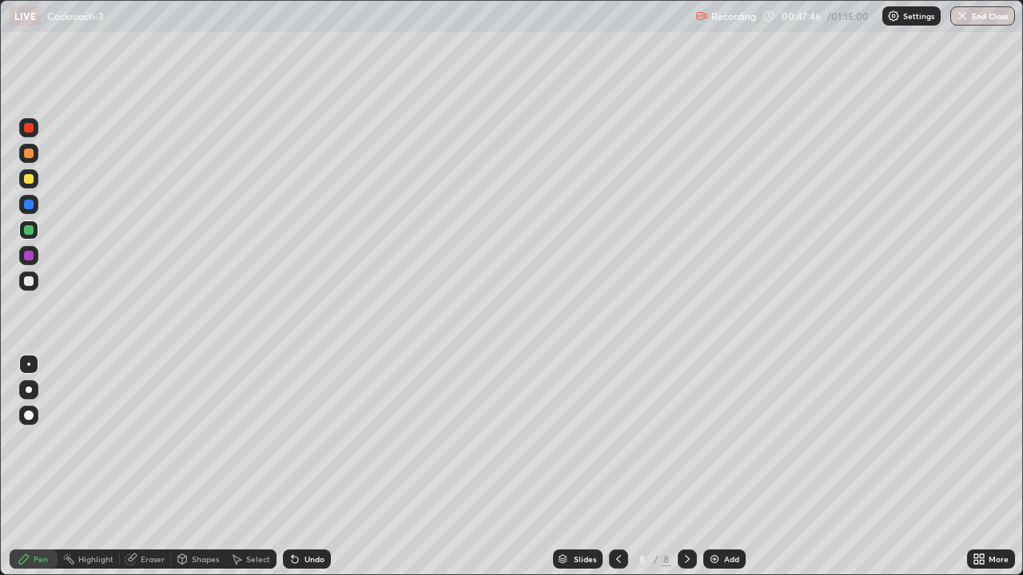
click at [311, 467] on div "Undo" at bounding box center [307, 559] width 48 height 19
click at [312, 467] on div "Undo" at bounding box center [303, 559] width 54 height 32
click at [312, 467] on div "Undo" at bounding box center [307, 559] width 48 height 19
click at [314, 467] on div "Undo" at bounding box center [307, 559] width 48 height 19
click at [30, 281] on div at bounding box center [29, 281] width 10 height 10
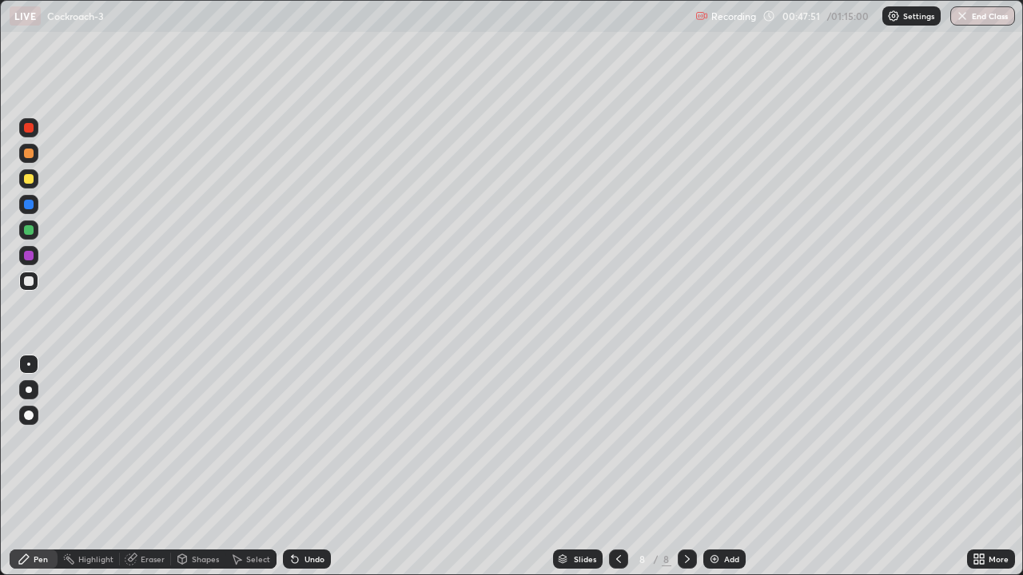
click at [29, 236] on div at bounding box center [28, 230] width 19 height 19
click at [29, 414] on div at bounding box center [29, 416] width 10 height 10
click at [26, 174] on div at bounding box center [29, 179] width 10 height 10
click at [29, 364] on div at bounding box center [28, 364] width 3 height 3
click at [30, 254] on div at bounding box center [29, 256] width 10 height 10
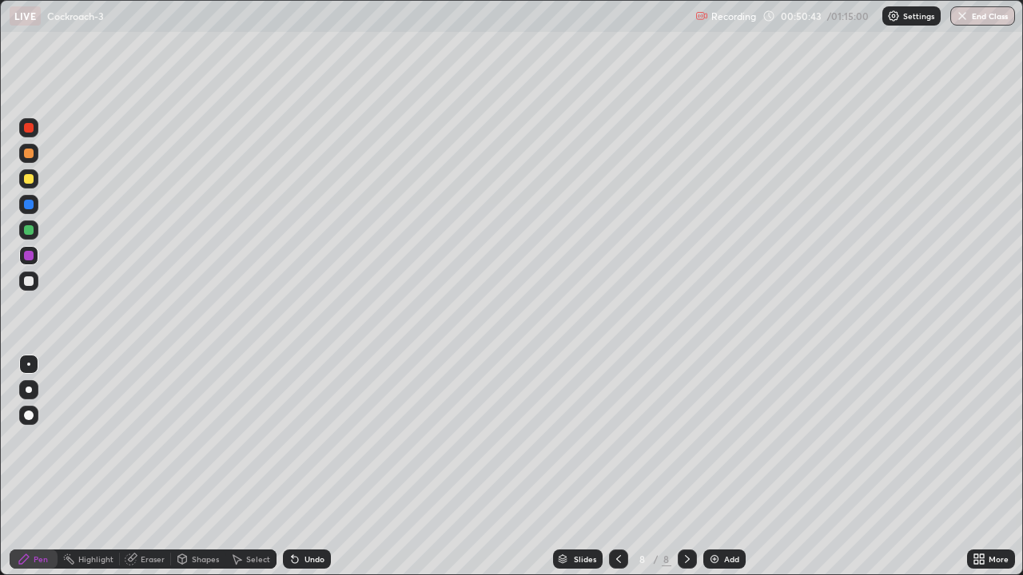
click at [26, 203] on div at bounding box center [29, 205] width 10 height 10
click at [161, 467] on div "Eraser" at bounding box center [153, 559] width 24 height 8
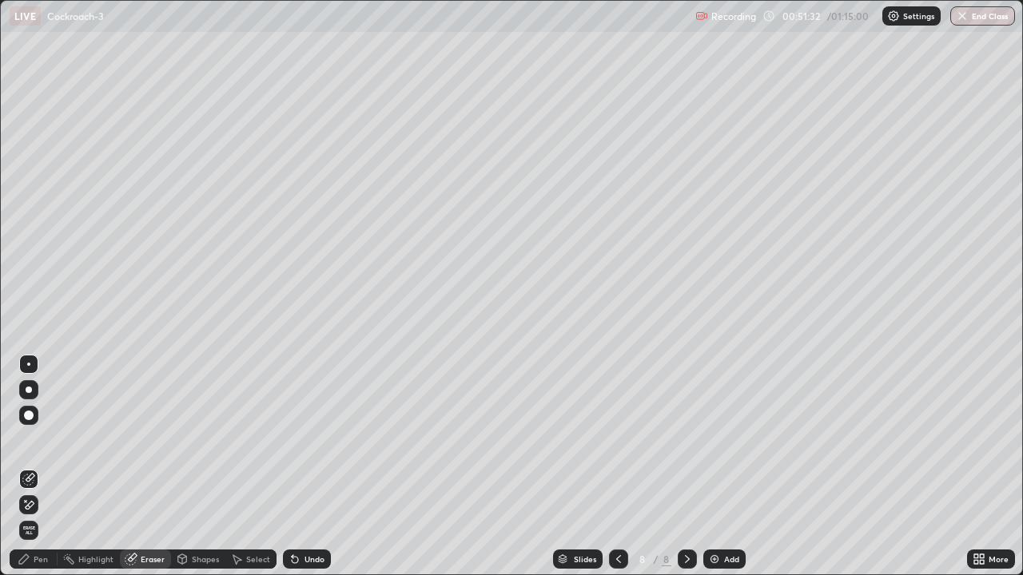
click at [37, 467] on div "Pen" at bounding box center [41, 559] width 14 height 8
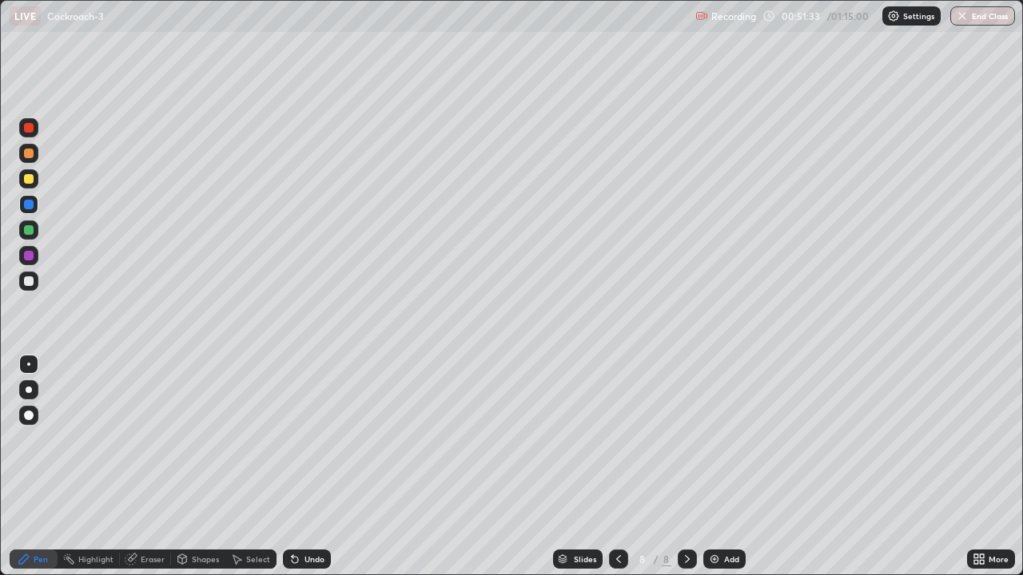
click at [29, 364] on div at bounding box center [28, 364] width 3 height 3
click at [31, 283] on div at bounding box center [29, 281] width 10 height 10
click at [33, 233] on div at bounding box center [29, 230] width 10 height 10
click at [618, 467] on icon at bounding box center [618, 559] width 13 height 13
click at [307, 467] on div "Undo" at bounding box center [307, 559] width 48 height 19
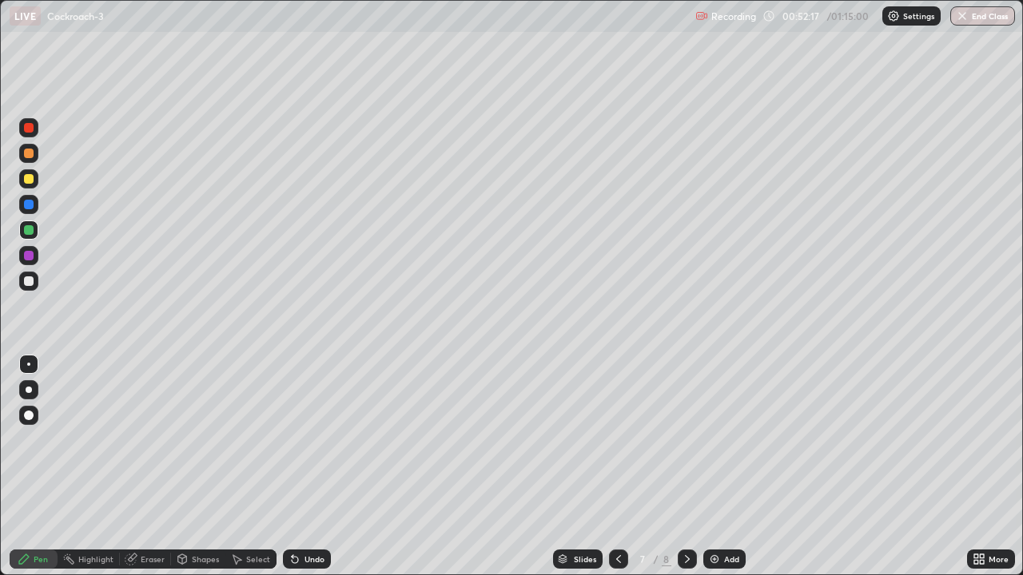
click at [304, 467] on div "Undo" at bounding box center [314, 559] width 20 height 8
click at [30, 205] on div at bounding box center [29, 205] width 10 height 10
click at [30, 408] on div at bounding box center [28, 415] width 19 height 19
click at [308, 467] on div "Undo" at bounding box center [307, 559] width 48 height 19
click at [309, 467] on div "Undo" at bounding box center [314, 559] width 20 height 8
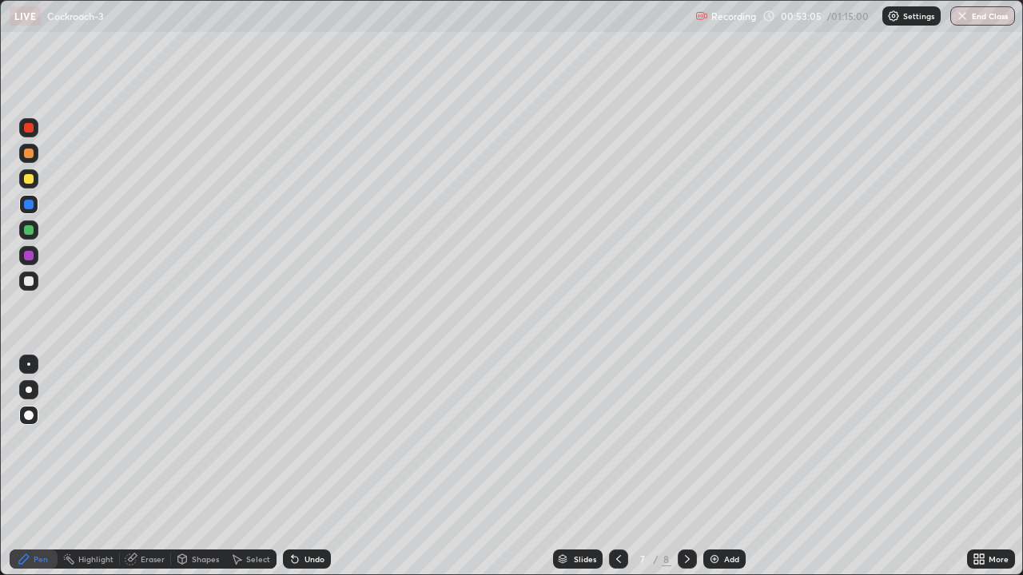
click at [311, 467] on div "Undo" at bounding box center [314, 559] width 20 height 8
click at [308, 467] on div "Undo" at bounding box center [307, 559] width 48 height 19
click at [309, 467] on div "Undo" at bounding box center [307, 559] width 48 height 19
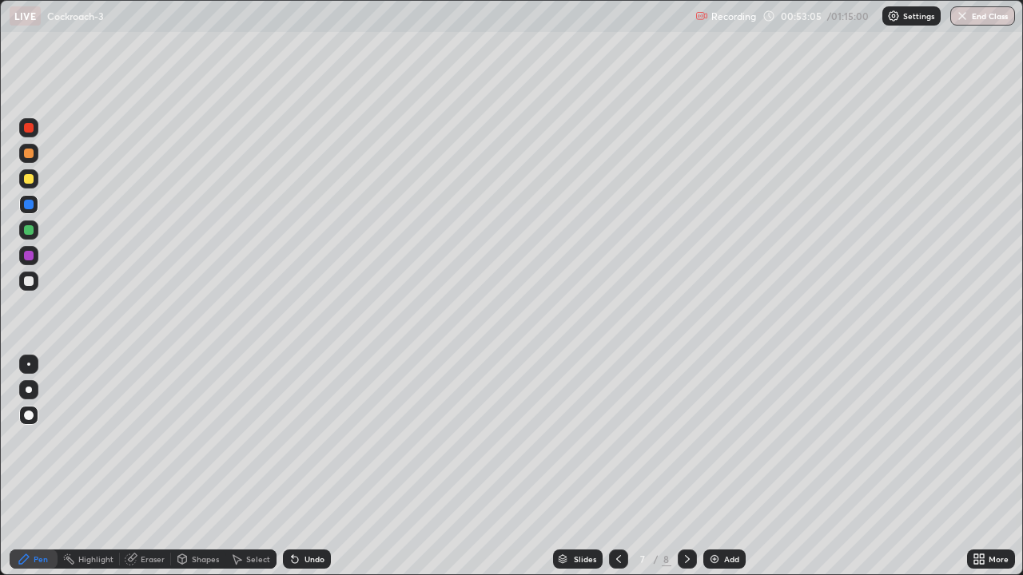
click at [309, 467] on div "Undo" at bounding box center [307, 559] width 48 height 19
click at [308, 467] on div "Undo" at bounding box center [307, 559] width 48 height 19
click at [309, 467] on div "Undo" at bounding box center [307, 559] width 48 height 19
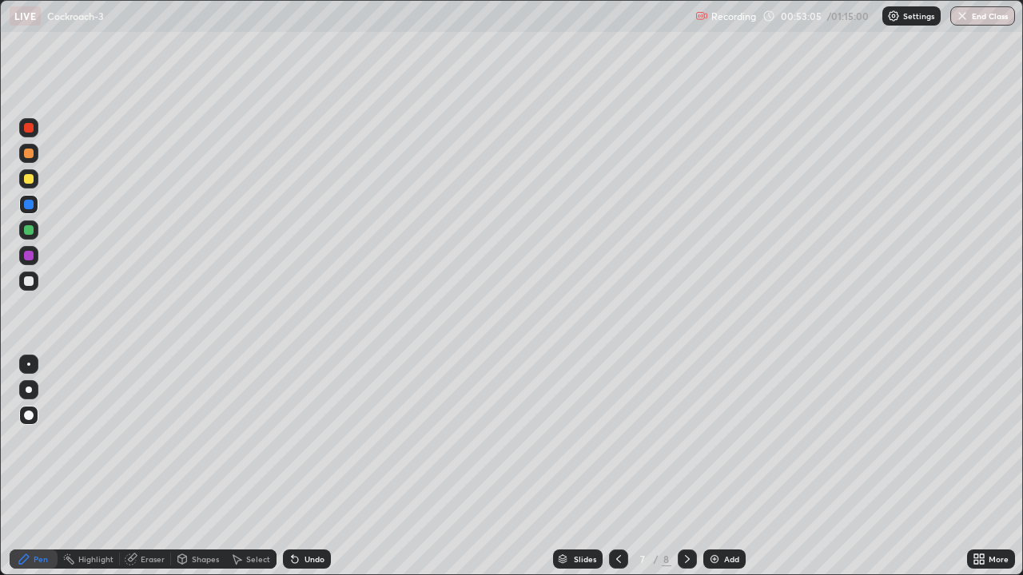
click at [305, 467] on div "Undo" at bounding box center [307, 559] width 48 height 19
click at [305, 467] on div "Undo" at bounding box center [303, 559] width 54 height 32
click at [307, 467] on div "Undo" at bounding box center [314, 559] width 20 height 8
click at [310, 467] on div "Undo" at bounding box center [314, 559] width 20 height 8
click at [308, 467] on div "Undo" at bounding box center [314, 559] width 20 height 8
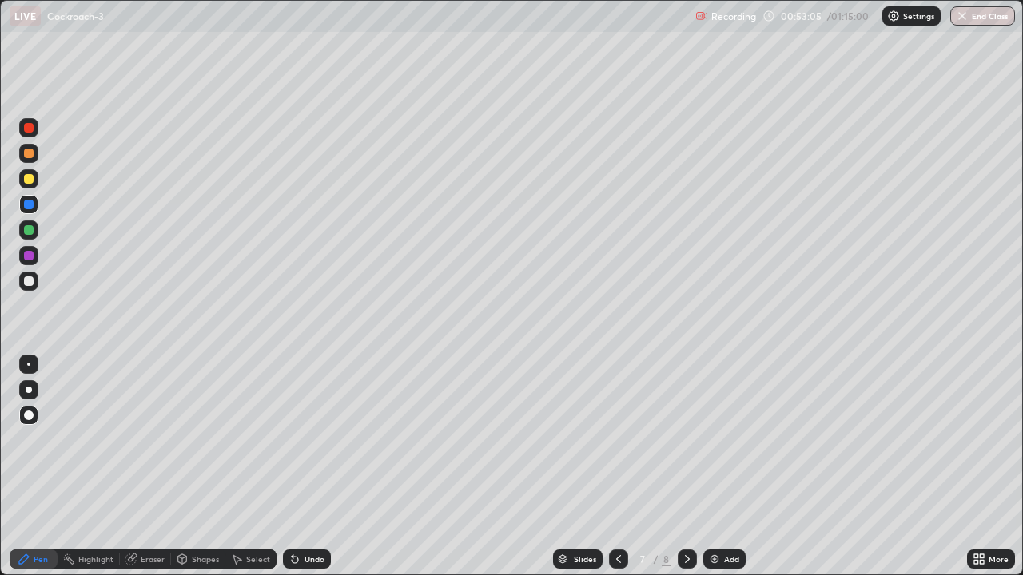
click at [311, 467] on div "Undo" at bounding box center [314, 559] width 20 height 8
click at [308, 467] on div "Undo" at bounding box center [314, 559] width 20 height 8
click at [310, 467] on div "Undo" at bounding box center [314, 559] width 20 height 8
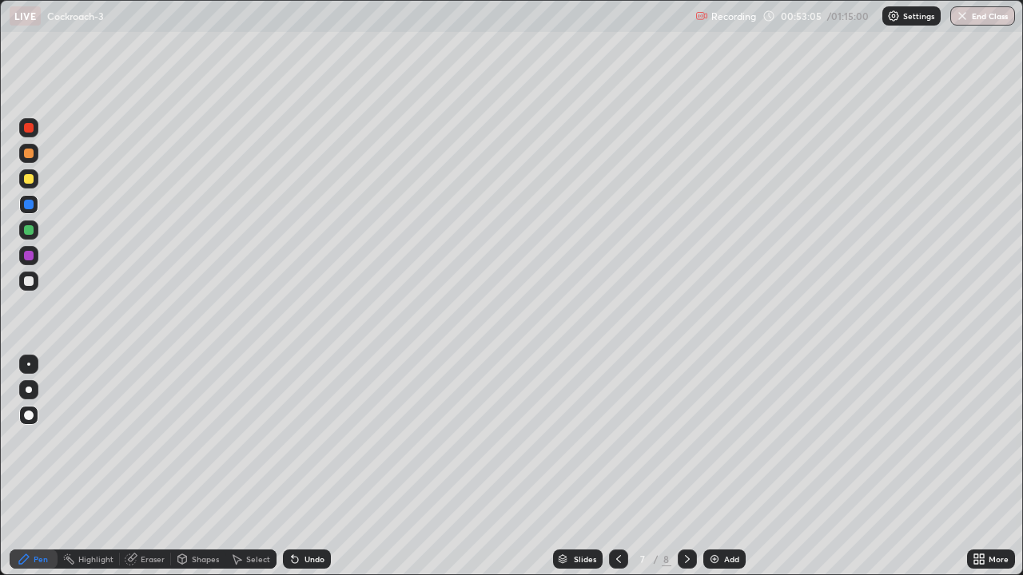
click at [308, 467] on div "Undo" at bounding box center [307, 559] width 48 height 19
click at [306, 467] on div "Undo" at bounding box center [314, 559] width 20 height 8
click at [304, 467] on div "Undo" at bounding box center [314, 559] width 20 height 8
click at [308, 467] on div "Undo" at bounding box center [314, 559] width 20 height 8
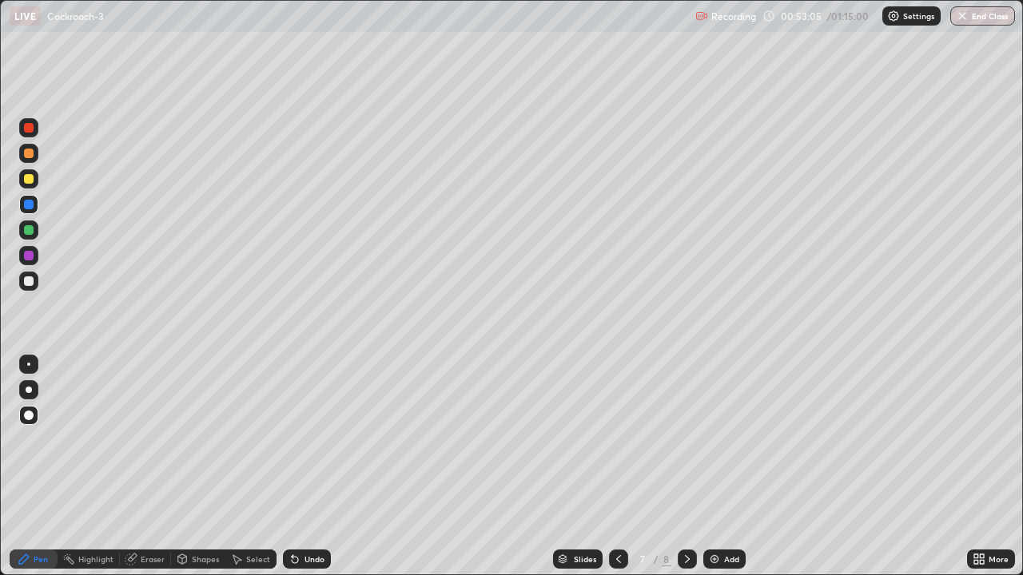
click at [308, 467] on div "Undo" at bounding box center [314, 559] width 20 height 8
click at [29, 364] on div at bounding box center [28, 364] width 3 height 3
click at [34, 184] on div at bounding box center [28, 178] width 19 height 19
click at [686, 467] on icon at bounding box center [687, 559] width 13 height 13
click at [30, 181] on div at bounding box center [29, 179] width 10 height 10
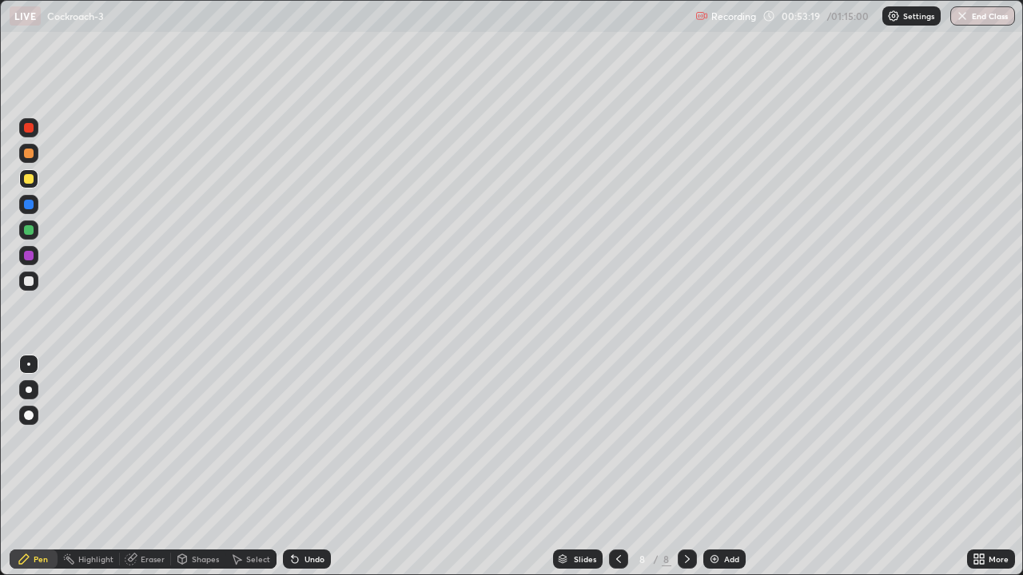
click at [27, 410] on div at bounding box center [28, 415] width 19 height 19
click at [977, 467] on icon at bounding box center [976, 556] width 4 height 4
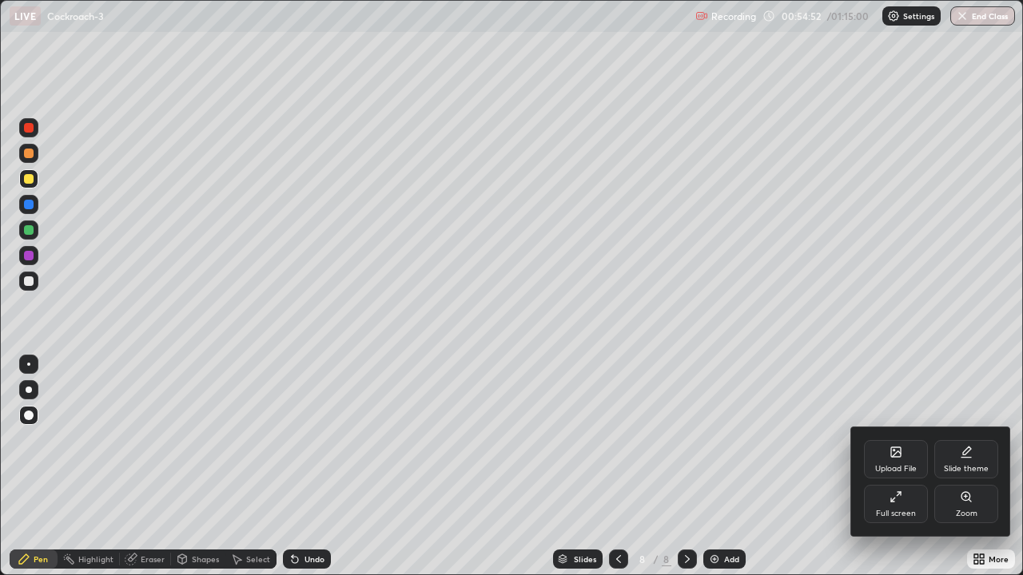
click at [911, 467] on div "Full screen" at bounding box center [896, 504] width 64 height 38
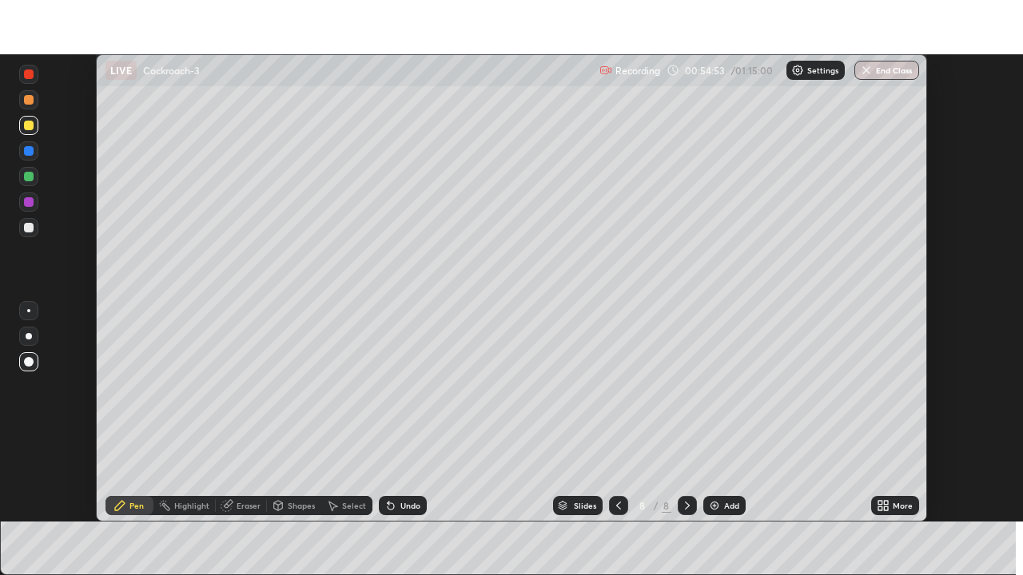
scroll to position [79430, 78874]
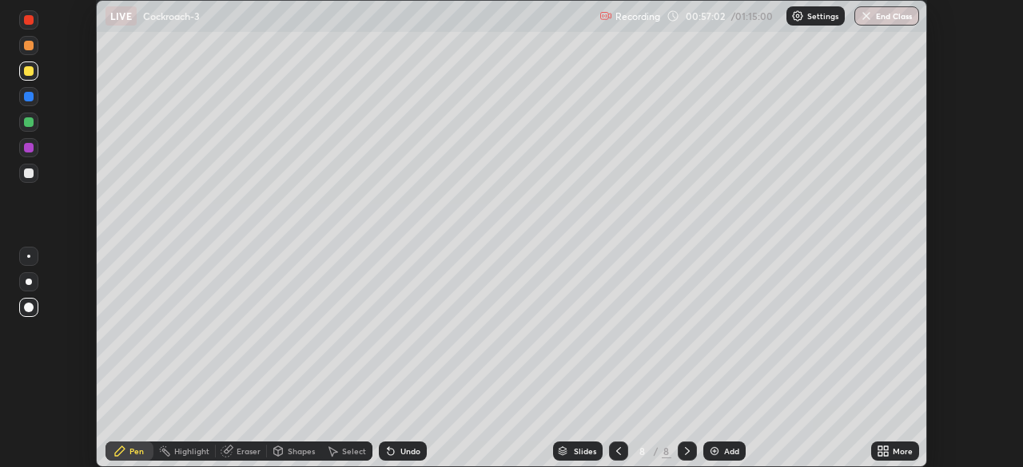
click at [724, 447] on div "Add" at bounding box center [731, 451] width 15 height 8
click at [880, 448] on icon at bounding box center [880, 449] width 4 height 4
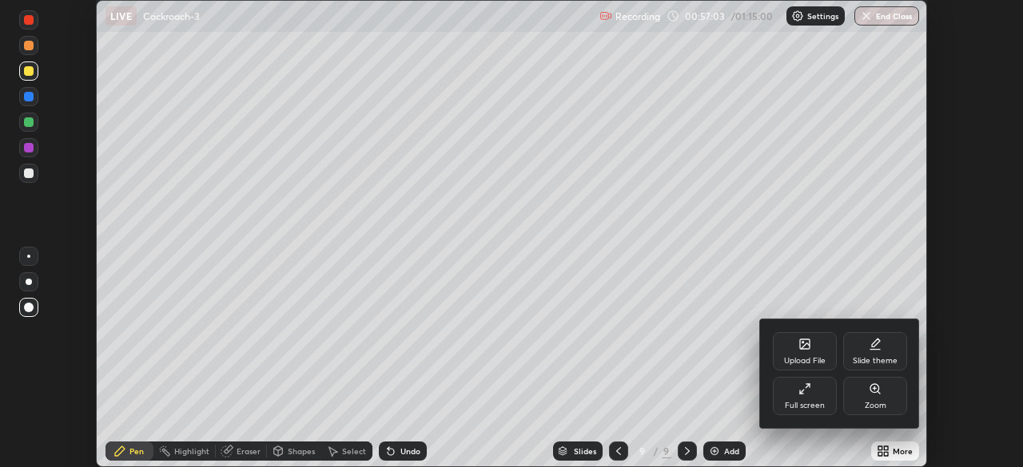
click at [795, 388] on div "Full screen" at bounding box center [805, 396] width 64 height 38
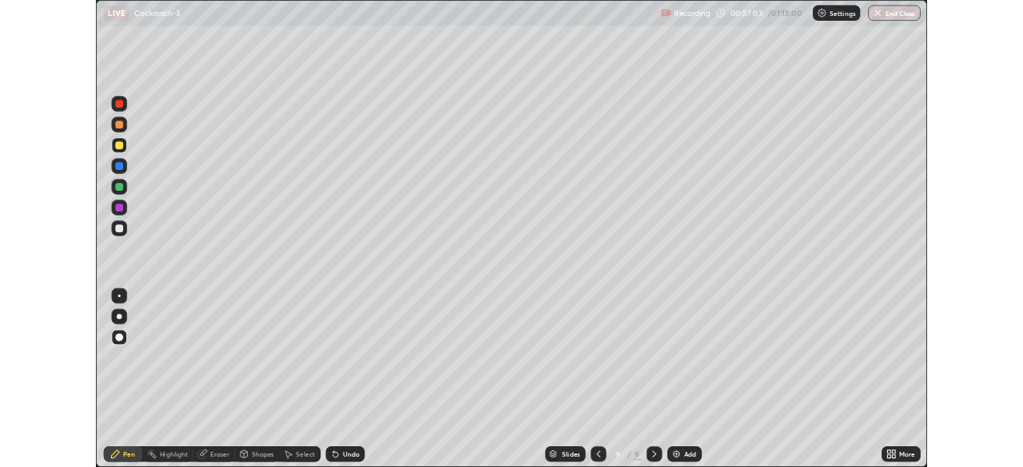
scroll to position [575, 1023]
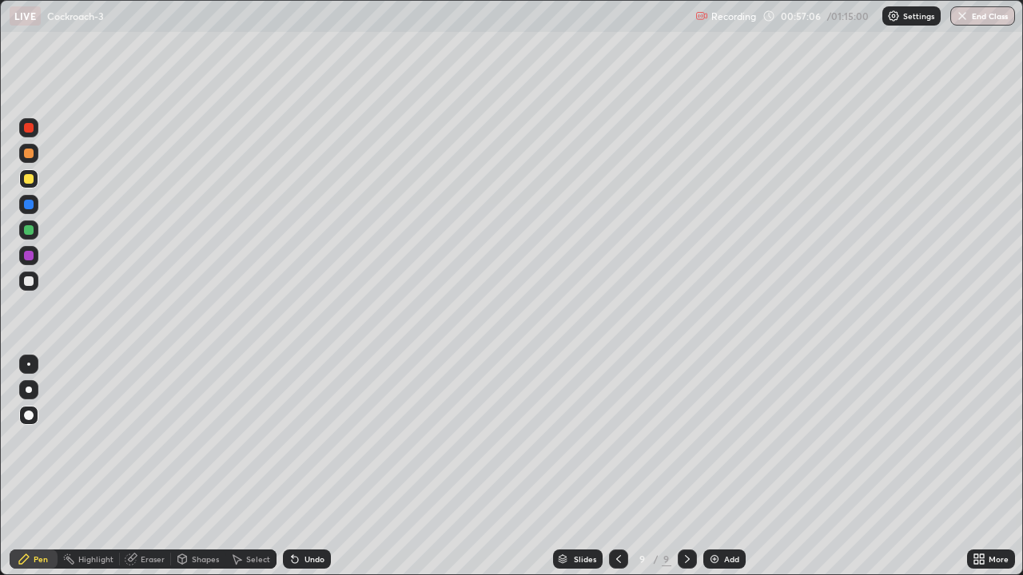
click at [30, 280] on div at bounding box center [29, 281] width 10 height 10
click at [29, 364] on div at bounding box center [28, 364] width 3 height 3
click at [145, 467] on div "Eraser" at bounding box center [153, 559] width 24 height 8
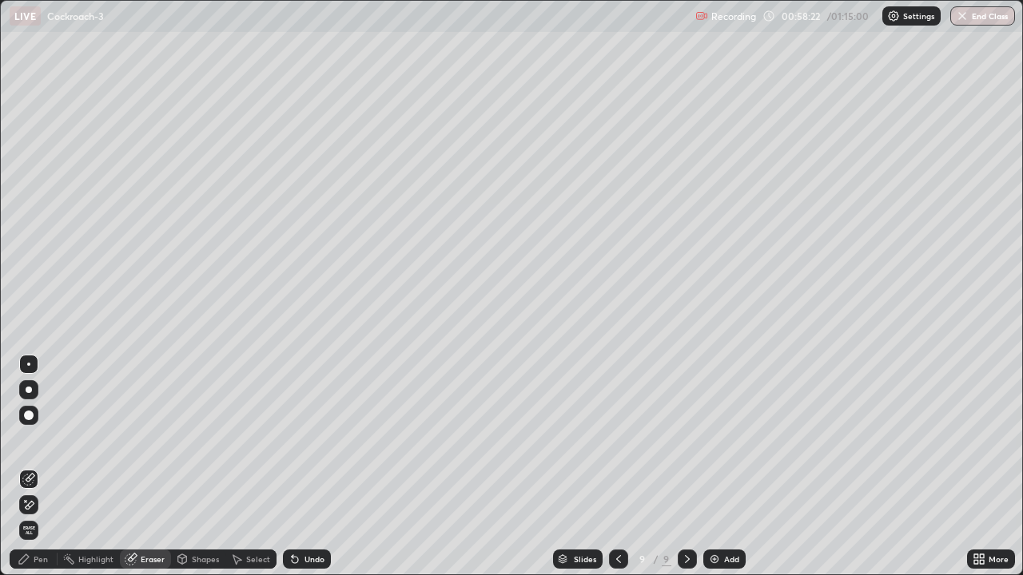
click at [34, 467] on div "Pen" at bounding box center [41, 559] width 14 height 8
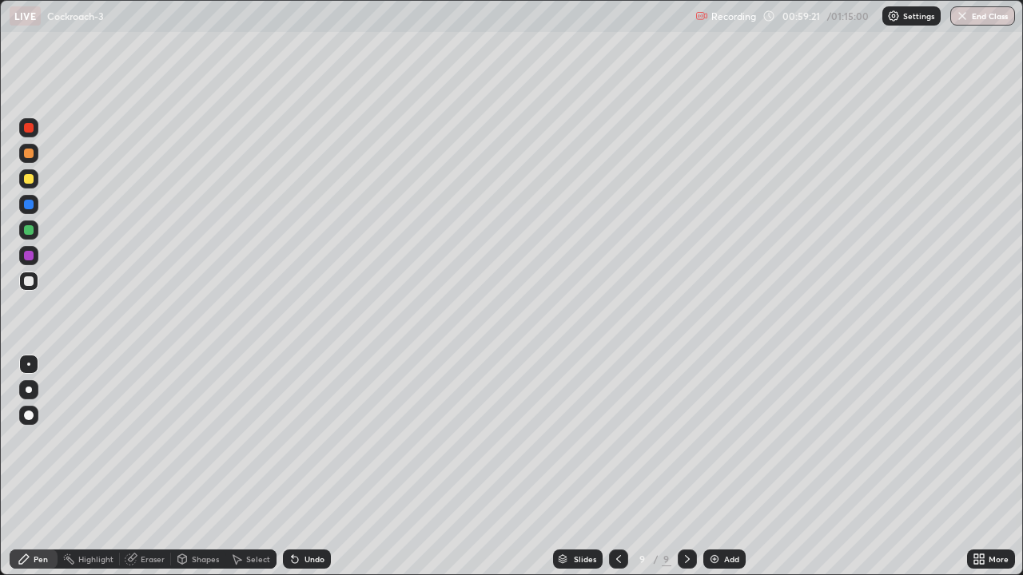
click at [310, 467] on div "Undo" at bounding box center [307, 559] width 48 height 19
click at [718, 467] on div "Add" at bounding box center [724, 559] width 42 height 19
click at [29, 282] on div at bounding box center [29, 281] width 10 height 10
click at [310, 467] on div "Undo" at bounding box center [307, 559] width 48 height 19
click at [311, 467] on div "Undo" at bounding box center [307, 559] width 48 height 19
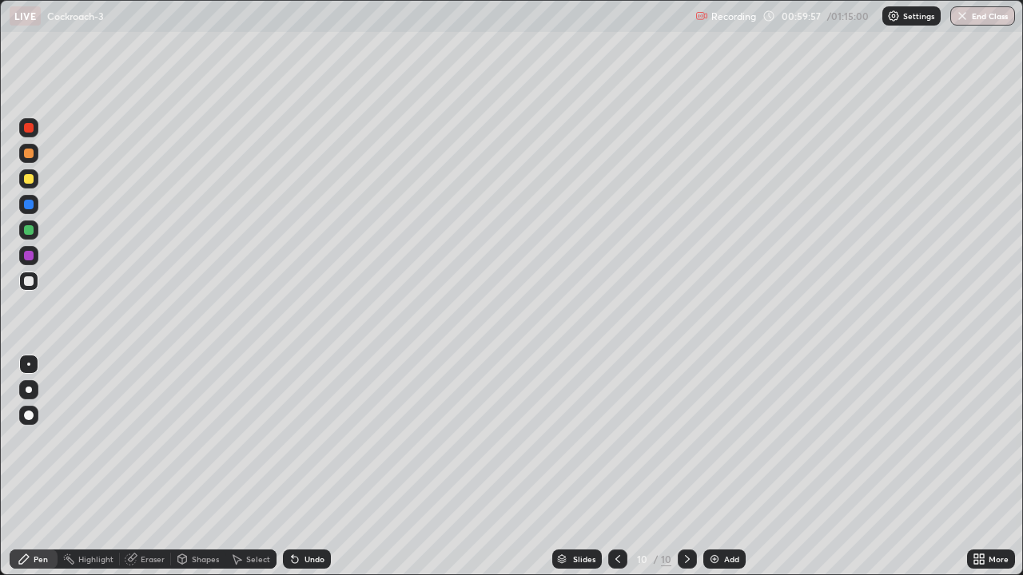
click at [30, 230] on div at bounding box center [29, 230] width 10 height 10
click at [251, 467] on div "Select" at bounding box center [250, 559] width 51 height 19
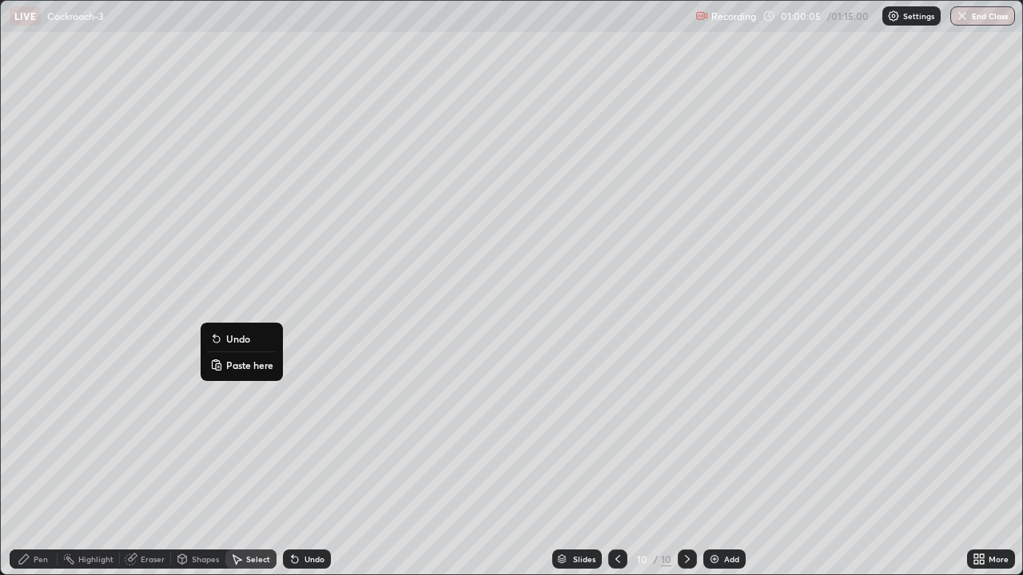
click at [141, 357] on div "0 ° Undo Copy Paste here Duplicate Duplicate to new slide Delete" at bounding box center [511, 288] width 1021 height 574
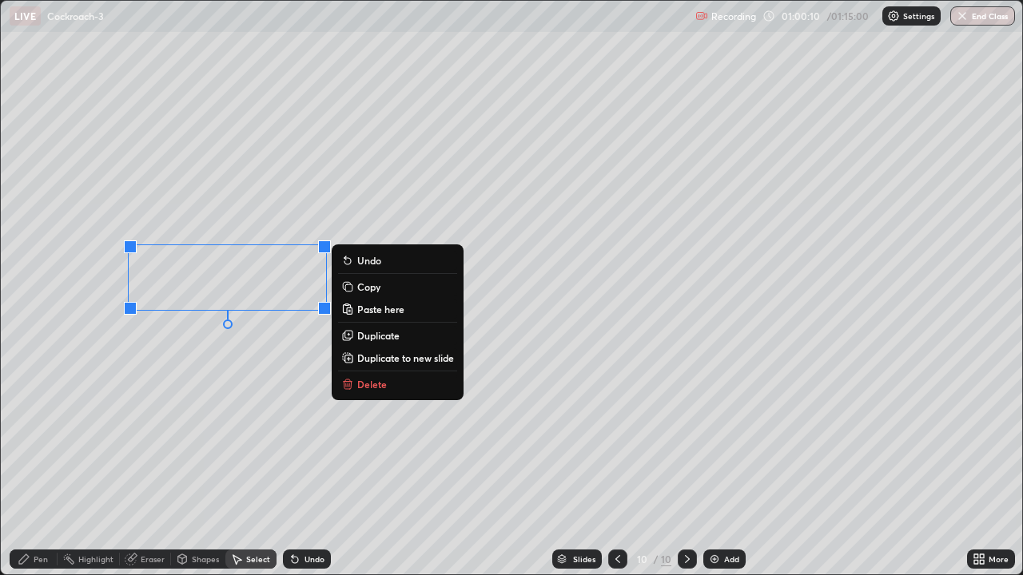
click at [271, 366] on div "0 ° Undo Copy Paste here Duplicate Duplicate to new slide Delete" at bounding box center [511, 288] width 1021 height 574
click at [364, 290] on p "Copy" at bounding box center [368, 286] width 23 height 13
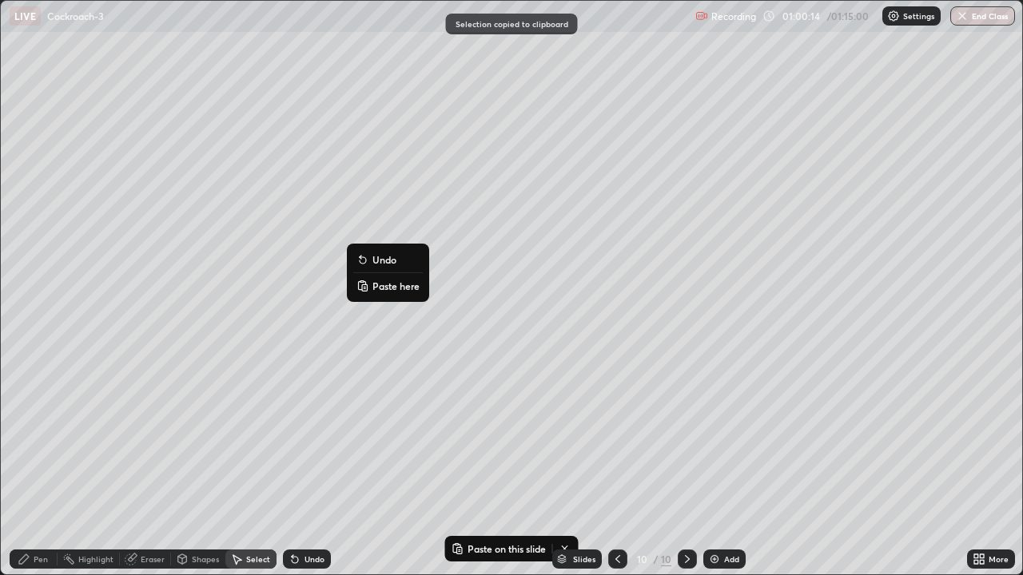
click at [396, 287] on p "Paste here" at bounding box center [395, 286] width 47 height 13
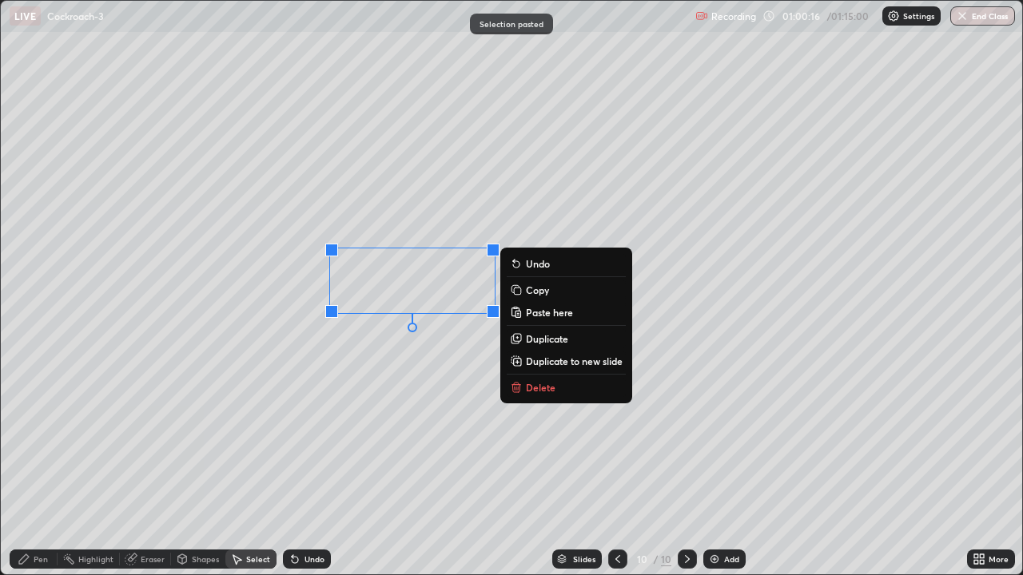
click at [348, 360] on div "0 ° Undo Copy Paste here Duplicate Duplicate to new slide Delete" at bounding box center [511, 288] width 1021 height 574
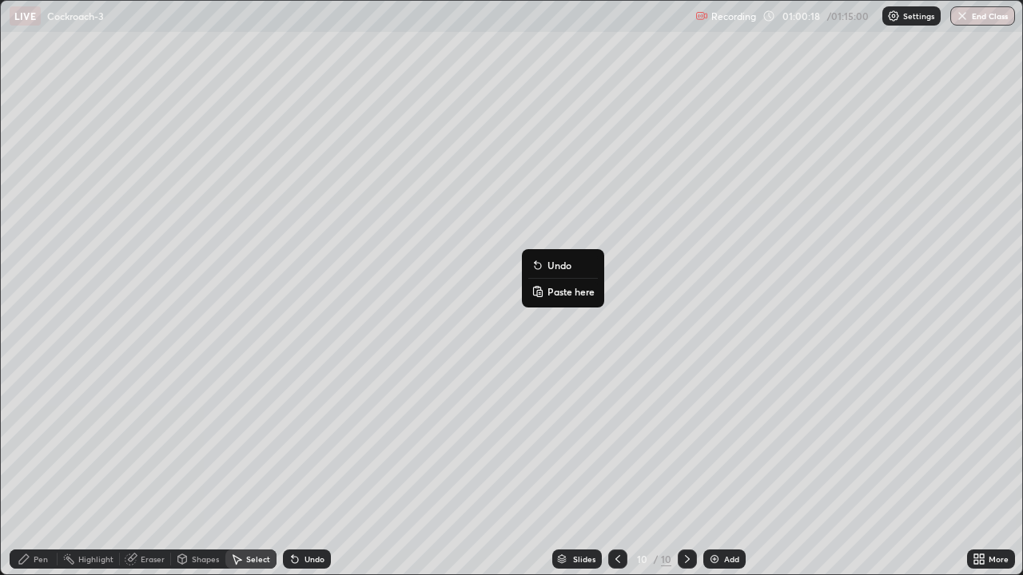
click at [562, 293] on p "Paste here" at bounding box center [570, 291] width 47 height 13
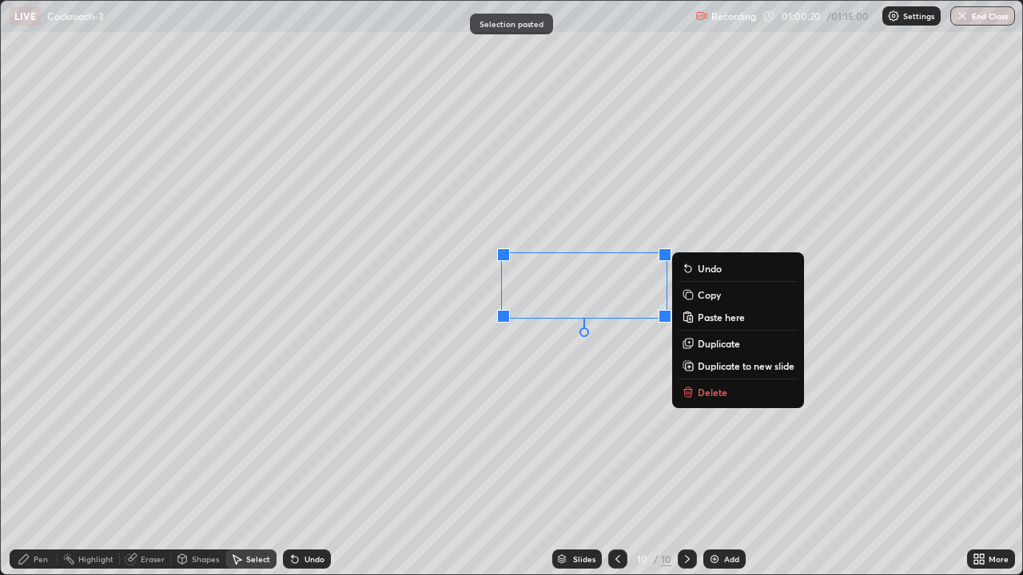
click at [420, 338] on div "0 ° Undo Copy Paste here Duplicate Duplicate to new slide Delete" at bounding box center [511, 288] width 1021 height 574
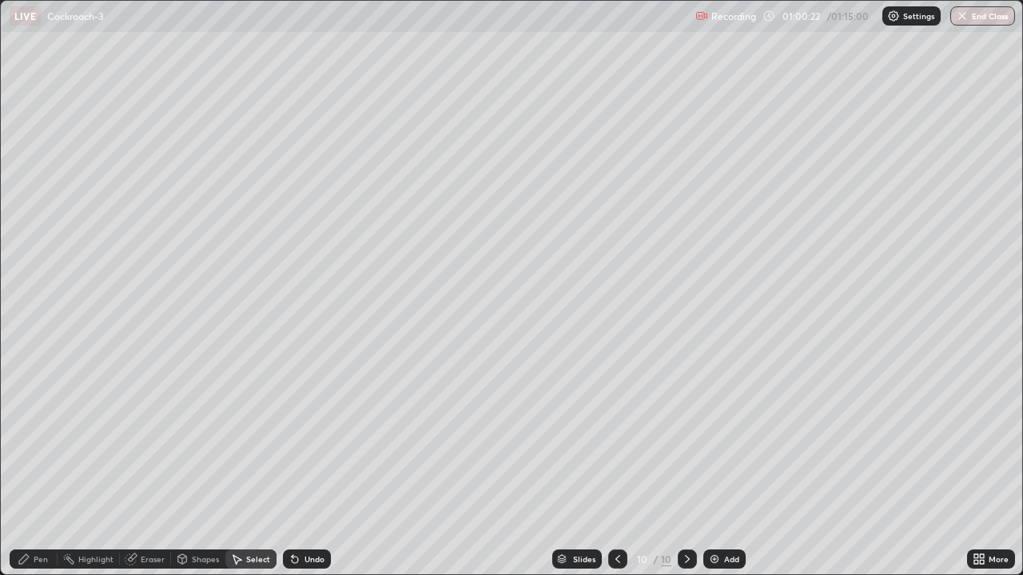
click at [37, 467] on div "Pen" at bounding box center [41, 559] width 14 height 8
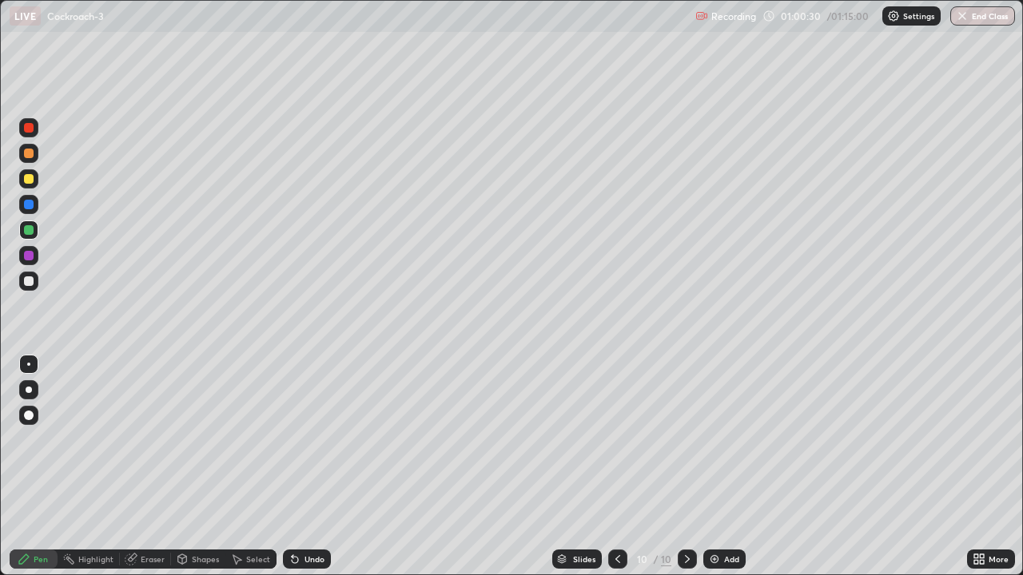
click at [309, 467] on div "Undo" at bounding box center [307, 559] width 48 height 19
click at [310, 467] on div "Undo" at bounding box center [314, 559] width 20 height 8
click at [313, 467] on div "Undo" at bounding box center [314, 559] width 20 height 8
click at [319, 467] on div "Undo" at bounding box center [314, 559] width 20 height 8
click at [24, 180] on div at bounding box center [29, 179] width 10 height 10
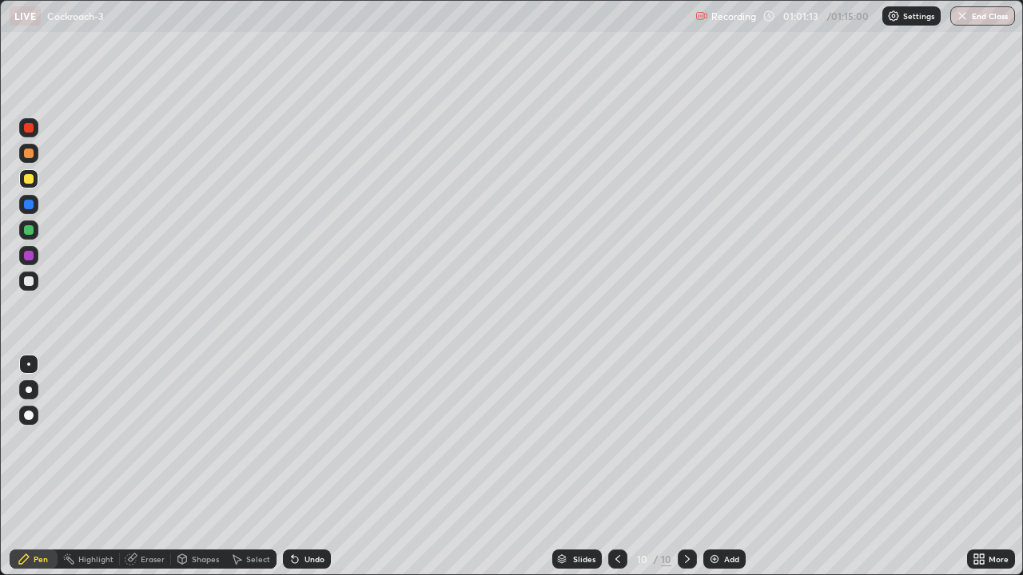
click at [297, 467] on icon at bounding box center [294, 559] width 13 height 13
click at [304, 467] on div "Undo" at bounding box center [314, 559] width 20 height 8
click at [301, 467] on div "Undo" at bounding box center [307, 559] width 48 height 19
click at [313, 467] on div "Undo" at bounding box center [307, 559] width 48 height 19
click at [308, 467] on div "Undo" at bounding box center [314, 559] width 20 height 8
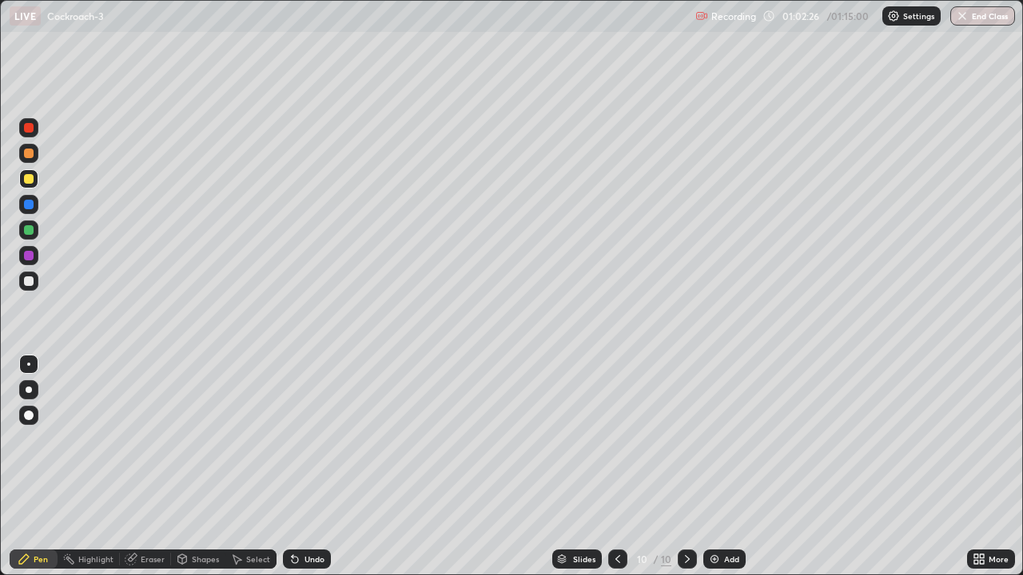
click at [26, 229] on div at bounding box center [29, 230] width 10 height 10
click at [34, 407] on div at bounding box center [28, 415] width 19 height 19
click at [26, 260] on div at bounding box center [29, 256] width 10 height 10
click at [29, 180] on div at bounding box center [29, 179] width 10 height 10
click at [29, 365] on div at bounding box center [28, 364] width 3 height 3
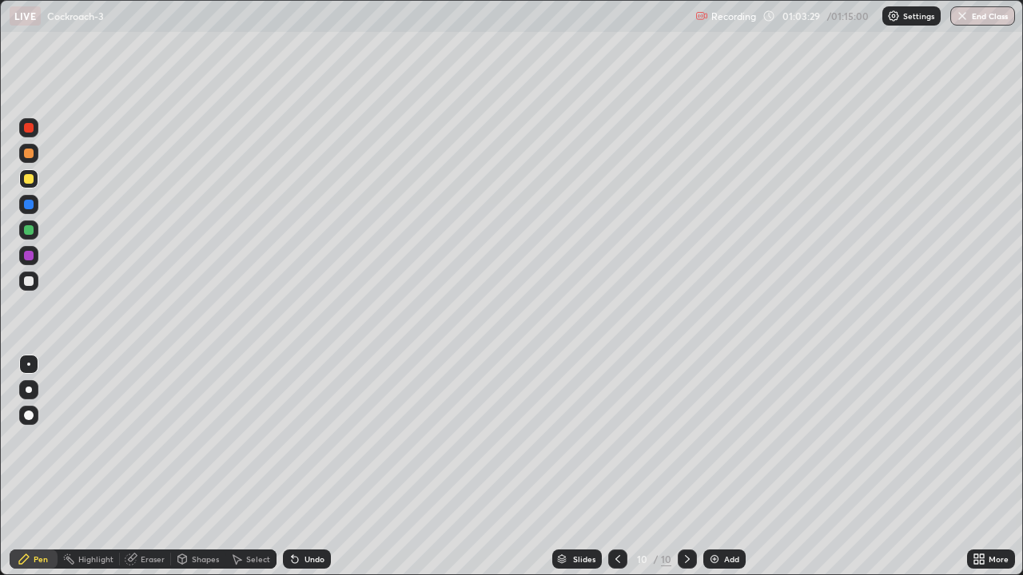
click at [27, 256] on div at bounding box center [29, 256] width 10 height 10
click at [28, 408] on div at bounding box center [28, 415] width 19 height 19
click at [981, 467] on icon at bounding box center [982, 556] width 4 height 4
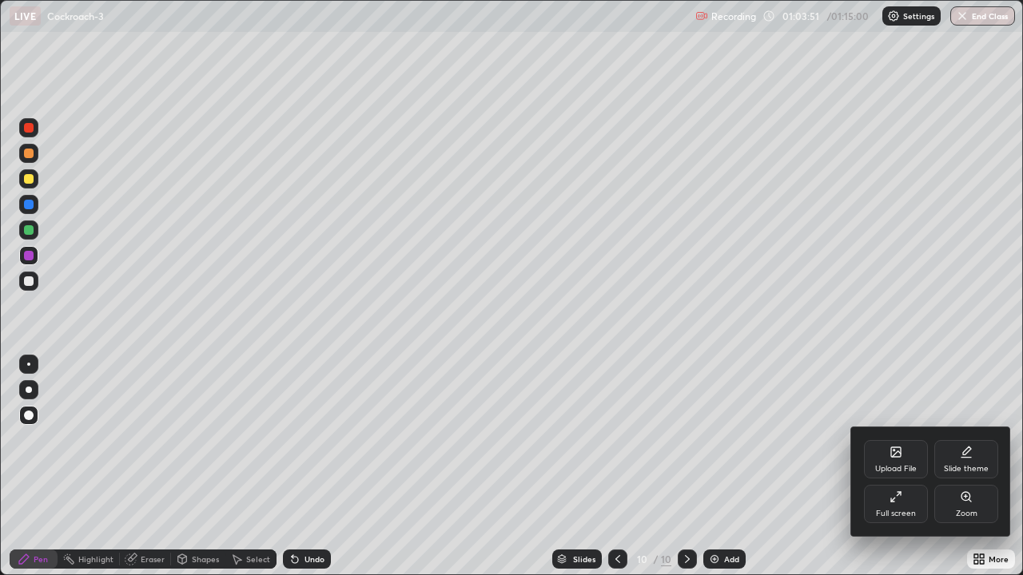
click at [907, 467] on div "Full screen" at bounding box center [896, 504] width 64 height 38
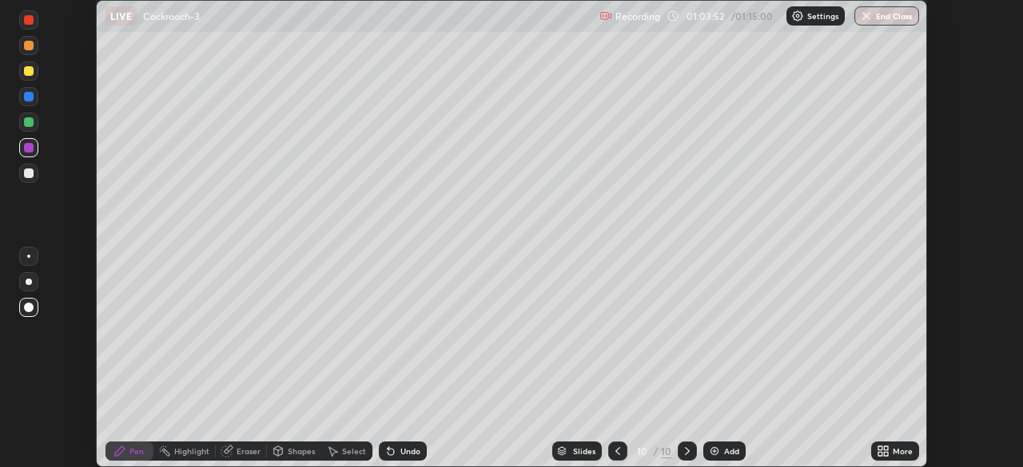
scroll to position [79430, 78874]
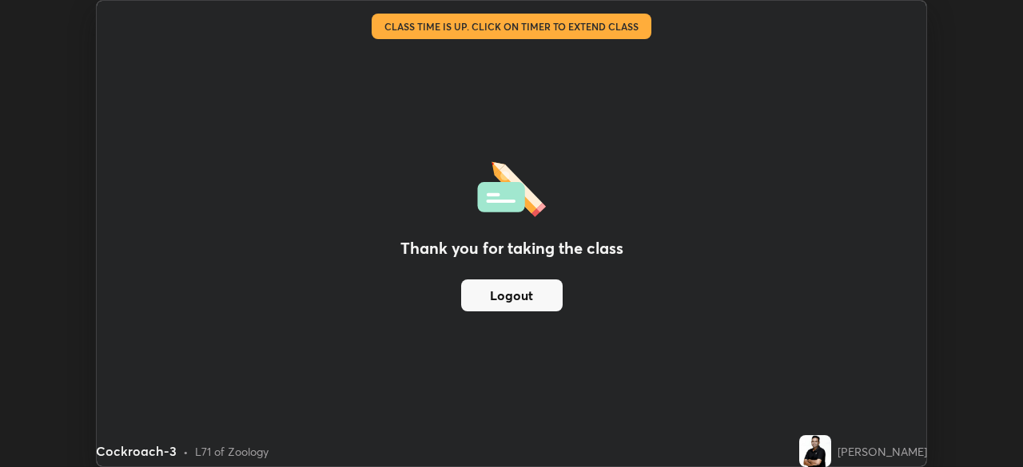
click at [527, 292] on button "Logout" at bounding box center [511, 296] width 101 height 32
